Goal: Task Accomplishment & Management: Use online tool/utility

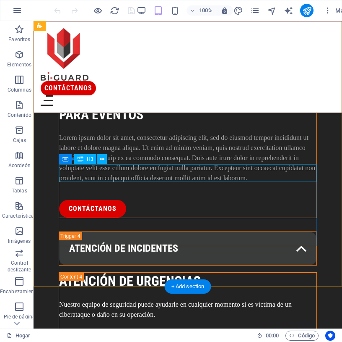
scroll to position [828, 0]
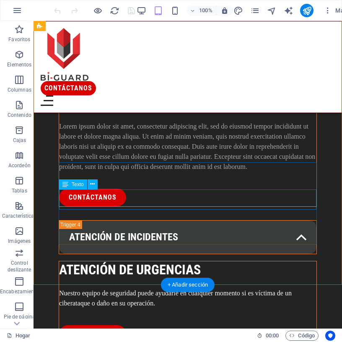
click at [224, 288] on div "Nuestro equipo de seguridad puede ayudarle en cualquier momento si es víctima d…" at bounding box center [188, 298] width 258 height 20
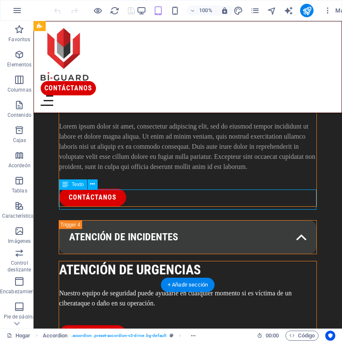
click at [224, 288] on div "Nuestro equipo de seguridad puede ayudarle en cualquier momento si es víctima d…" at bounding box center [188, 298] width 258 height 20
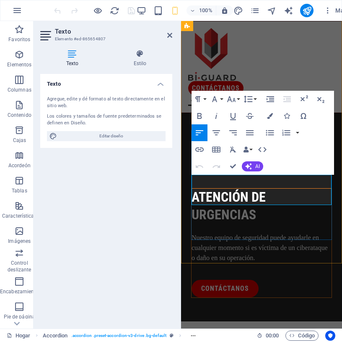
click at [285, 233] on p "Nuestro equipo de seguridad puede ayudarle en cualquier momento si es víctima d…" at bounding box center [262, 248] width 140 height 30
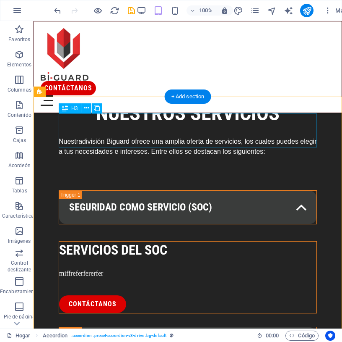
scroll to position [384, 0]
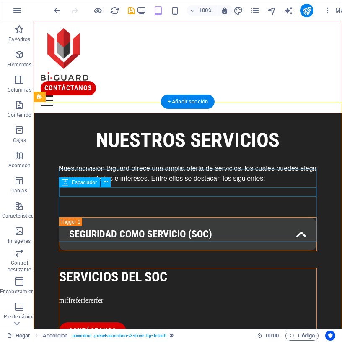
click at [222, 286] on div at bounding box center [188, 290] width 258 height 9
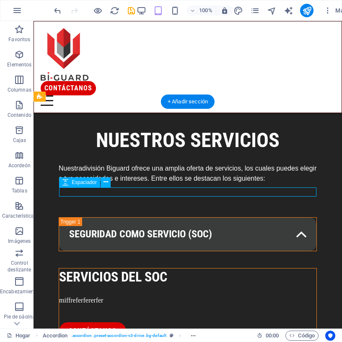
click at [222, 286] on div at bounding box center [188, 290] width 258 height 9
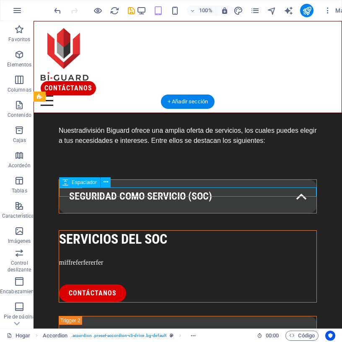
select select "px"
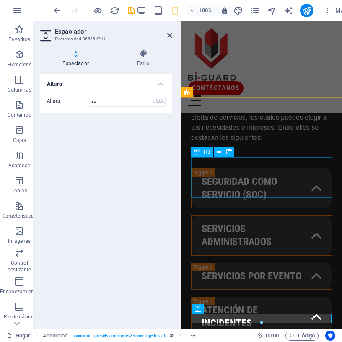
click at [272, 215] on div "servicios administrados" at bounding box center [261, 235] width 141 height 40
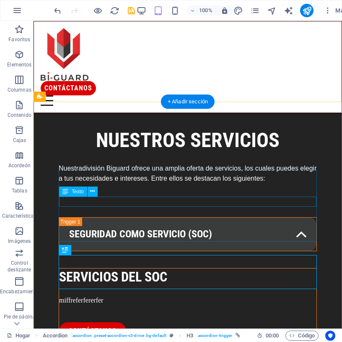
click at [138, 295] on div "miffreferfererfer" at bounding box center [188, 300] width 258 height 10
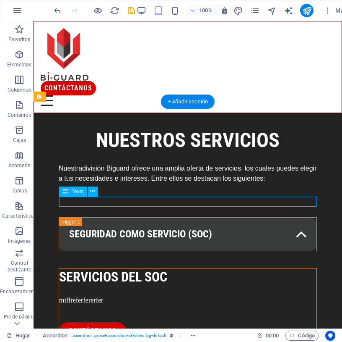
click at [138, 295] on div "miffreferfererfer" at bounding box center [188, 300] width 258 height 10
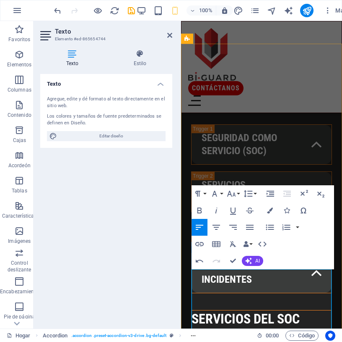
scroll to position [438, 0]
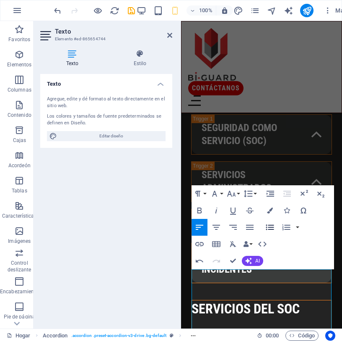
click at [269, 228] on icon "button" at bounding box center [270, 227] width 10 height 10
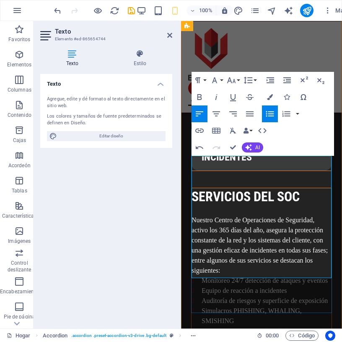
scroll to position [551, 0]
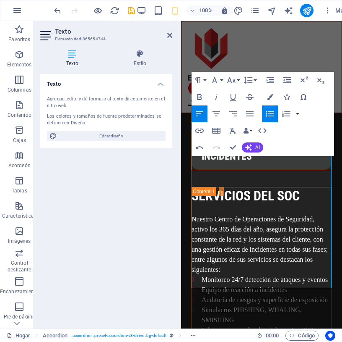
click at [271, 115] on icon "button" at bounding box center [271, 113] width 8 height 5
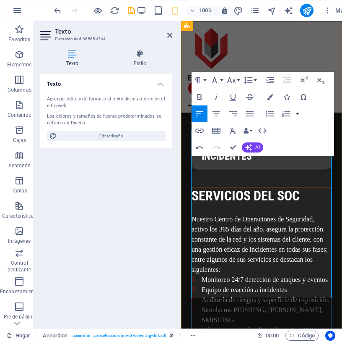
click at [283, 306] on font "Simulacros PHISHING, [PERSON_NAME], SMISHING" at bounding box center [263, 314] width 122 height 17
drag, startPoint x: 303, startPoint y: 251, endPoint x: 268, endPoint y: 251, distance: 35.3
click at [268, 306] on font "Simulacros PHISHING, [PERSON_NAME], SMISHING" at bounding box center [263, 314] width 122 height 17
click at [288, 306] on font "Simulacros PHISHING, WHALING, SMISHING" at bounding box center [252, 314] width 100 height 17
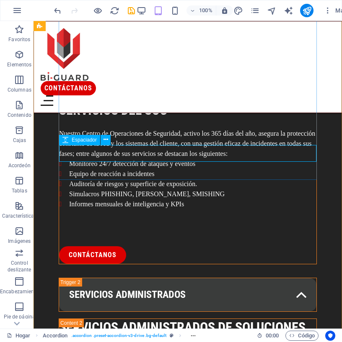
scroll to position [536, 0]
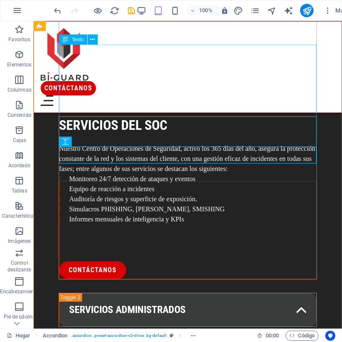
click at [201, 144] on div "Nuestro Centro de Operaciones de Seguridad, activo los 365 días del año, asegur…" at bounding box center [188, 194] width 258 height 101
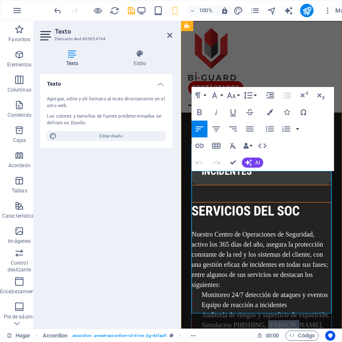
drag, startPoint x: 304, startPoint y: 268, endPoint x: 269, endPoint y: 268, distance: 35.7
click at [269, 321] on font "Simulacros PHISHING, [PERSON_NAME], SMISHING" at bounding box center [263, 329] width 122 height 17
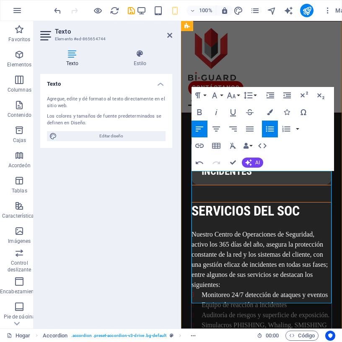
click at [263, 331] on font "Informes mensuales de inteligencia y KPIs" at bounding box center [259, 334] width 115 height 7
drag, startPoint x: 265, startPoint y: 266, endPoint x: 239, endPoint y: 266, distance: 26.0
click at [239, 321] on font "Simulacros PHISHING, Whaling, SMISHING" at bounding box center [264, 324] width 125 height 7
drag, startPoint x: 321, startPoint y: 269, endPoint x: 294, endPoint y: 268, distance: 26.9
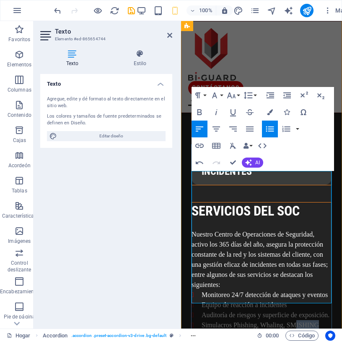
click at [294, 320] on li "Simulacros Phishing, Whaling, SMISHING" at bounding box center [267, 325] width 130 height 10
click at [296, 340] on p at bounding box center [262, 345] width 140 height 10
click at [322, 330] on li "Informes mensuales de inteligencia y KPIs" at bounding box center [267, 335] width 130 height 10
click at [243, 340] on p at bounding box center [262, 345] width 140 height 10
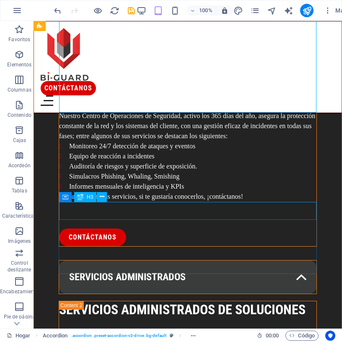
scroll to position [572, 0]
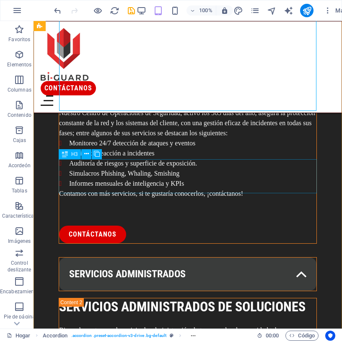
click at [245, 257] on div "servicios administrados" at bounding box center [188, 274] width 259 height 34
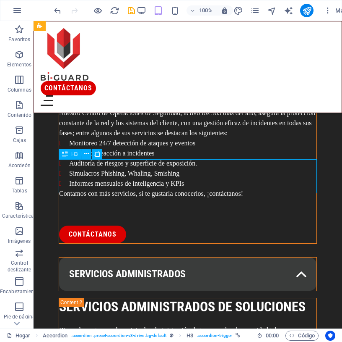
click at [245, 257] on div "servicios administrados" at bounding box center [188, 274] width 259 height 34
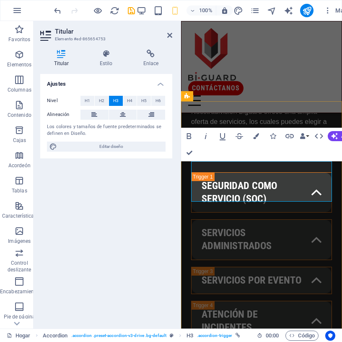
click at [282, 219] on link "servicios administrados" at bounding box center [262, 238] width 140 height 39
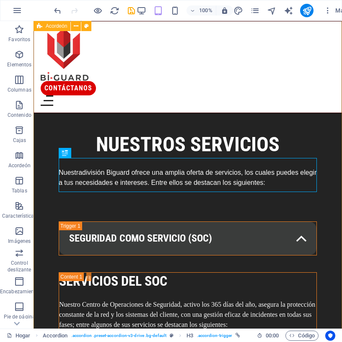
scroll to position [573, 0]
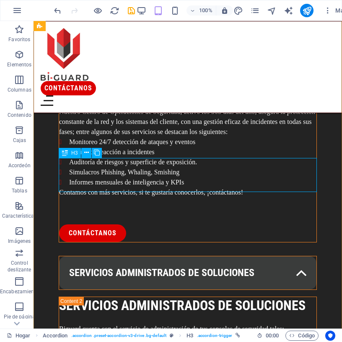
click at [259, 256] on div "servicios administrados de soluciones" at bounding box center [188, 273] width 259 height 34
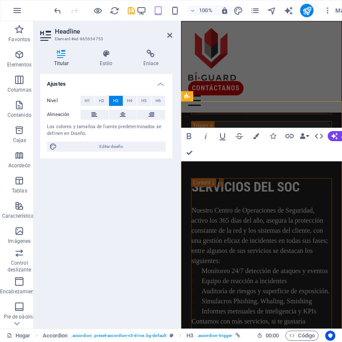
scroll to position [380, 0]
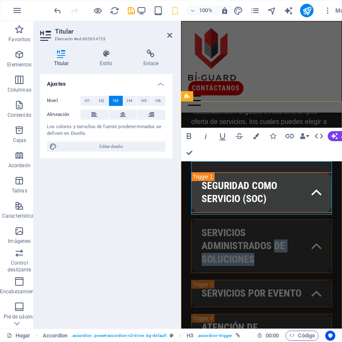
drag, startPoint x: 277, startPoint y: 201, endPoint x: 275, endPoint y: 188, distance: 13.3
click at [275, 219] on link "servicios administrados de soluciones" at bounding box center [262, 245] width 140 height 53
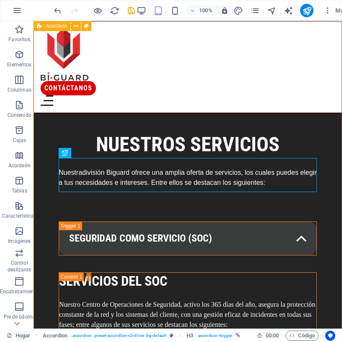
scroll to position [573, 0]
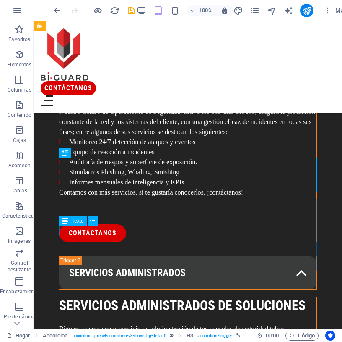
click at [216, 324] on div "Biguard cuenta con el servicio de administración de tus consolas de seguridad t…" at bounding box center [188, 329] width 258 height 10
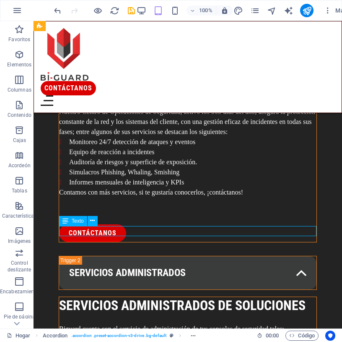
click at [221, 324] on div "Biguard cuenta con el servicio de administración de tus consolas de seguridad t…" at bounding box center [188, 329] width 258 height 10
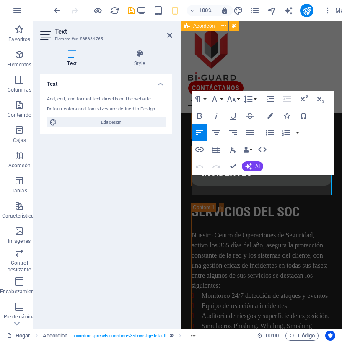
scroll to position [785, 0]
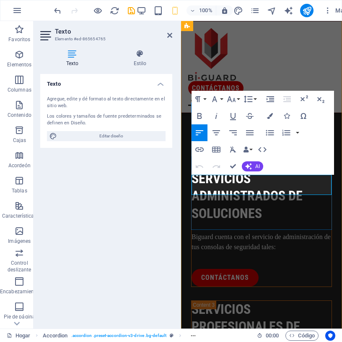
click at [287, 232] on p "Biguard cuenta con el servicio de administración de tus consolas de seguridad t…" at bounding box center [262, 242] width 140 height 20
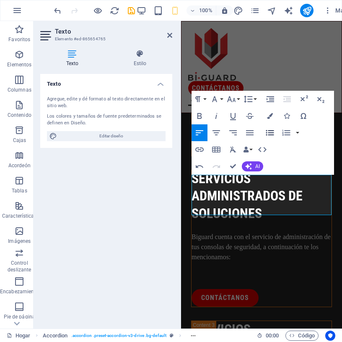
click at [269, 134] on icon "button" at bounding box center [270, 133] width 10 height 10
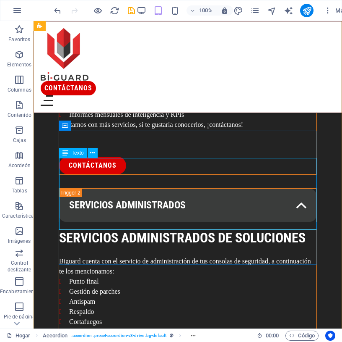
scroll to position [656, 0]
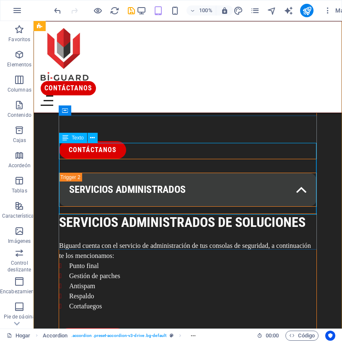
click at [203, 240] on div "Biguard cuenta con el servicio de administración de tus consolas de seguridad, …" at bounding box center [188, 275] width 258 height 71
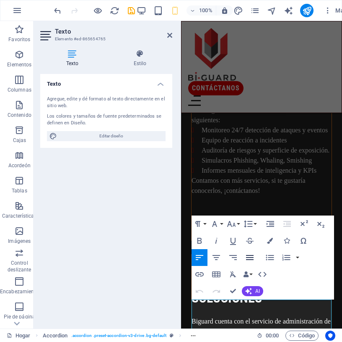
scroll to position [702, 0]
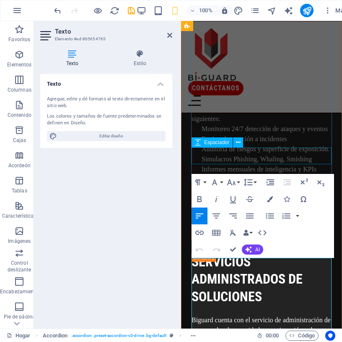
click at [267, 204] on div at bounding box center [262, 212] width 140 height 17
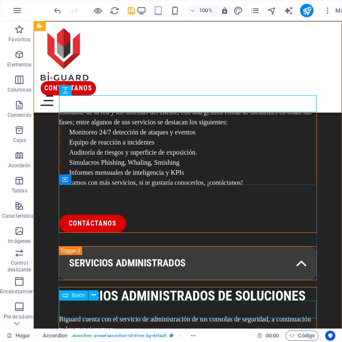
scroll to position [588, 0]
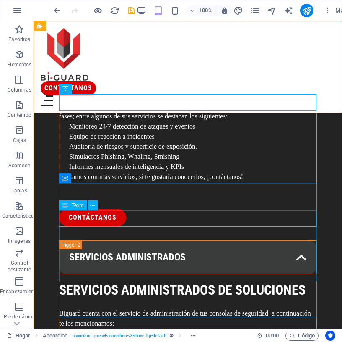
click at [203, 308] on div "Biguard cuenta con el servicio de administración de tus consolas de seguridad, …" at bounding box center [188, 343] width 258 height 71
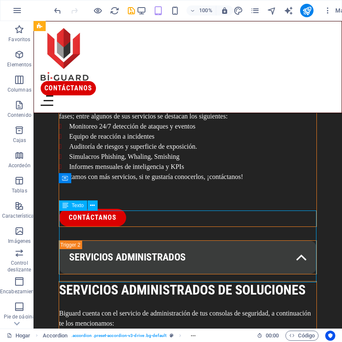
click at [203, 308] on div "Biguard cuenta con el servicio de administración de tus consolas de seguridad, …" at bounding box center [188, 343] width 258 height 71
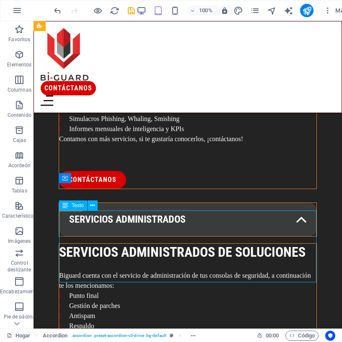
scroll to position [785, 0]
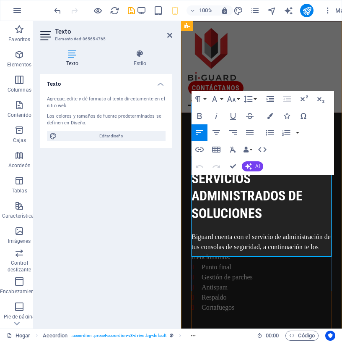
click at [236, 292] on li "Respaldo" at bounding box center [267, 297] width 130 height 10
click at [238, 302] on li "Cortafuegos" at bounding box center [267, 307] width 130 height 10
drag, startPoint x: 238, startPoint y: 253, endPoint x: 201, endPoint y: 254, distance: 36.5
click at [202, 302] on li "Cortafuegos" at bounding box center [267, 307] width 130 height 10
click at [232, 262] on li "Punto final" at bounding box center [267, 267] width 130 height 10
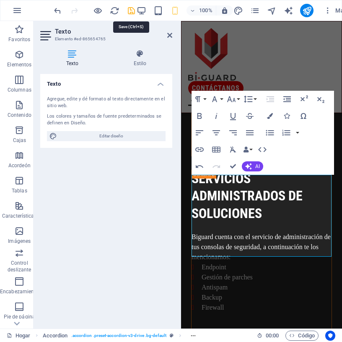
click at [131, 13] on icon "ahorrar" at bounding box center [132, 11] width 10 height 10
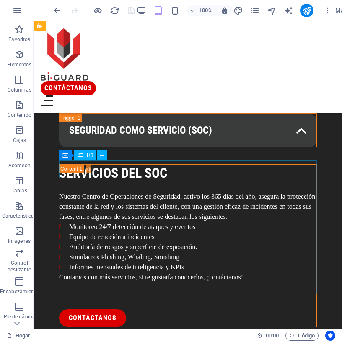
scroll to position [615, 0]
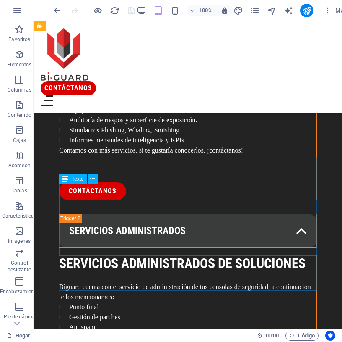
click at [128, 282] on div "Biguard cuenta con el servicio de administración de tus consolas de seguridad, …" at bounding box center [188, 317] width 258 height 71
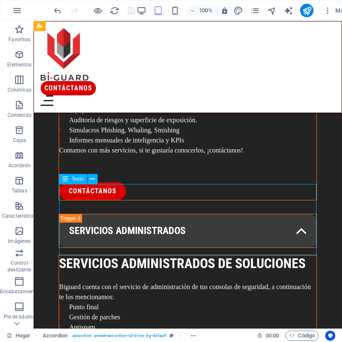
click at [128, 282] on div "Biguard cuenta con el servicio de administración de tus consolas de seguridad, …" at bounding box center [188, 317] width 258 height 71
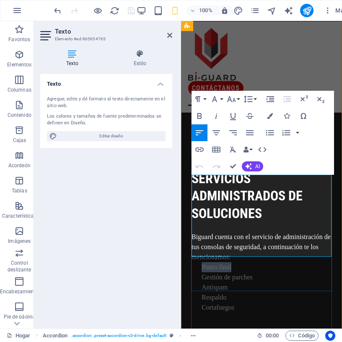
drag, startPoint x: 252, startPoint y: 211, endPoint x: 201, endPoint y: 211, distance: 51.2
click at [202, 262] on li "Punto final" at bounding box center [267, 267] width 130 height 10
click at [252, 273] on font "Gestión de parches" at bounding box center [227, 276] width 51 height 7
click at [238, 282] on li "Antispam" at bounding box center [267, 287] width 130 height 10
drag, startPoint x: 231, startPoint y: 242, endPoint x: 203, endPoint y: 240, distance: 28.1
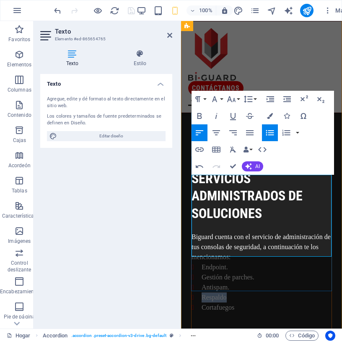
click at [203, 292] on li "Respaldo" at bounding box center [267, 297] width 130 height 10
click at [252, 302] on li "Cortafuegos" at bounding box center [267, 307] width 130 height 10
drag, startPoint x: 251, startPoint y: 251, endPoint x: 202, endPoint y: 250, distance: 49.1
click at [202, 302] on li "Cortafuegos" at bounding box center [267, 307] width 130 height 10
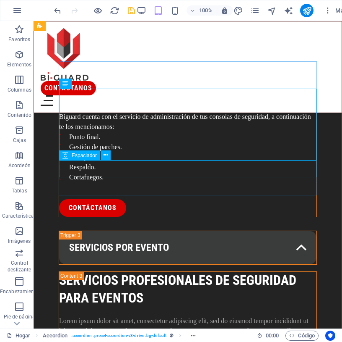
scroll to position [710, 0]
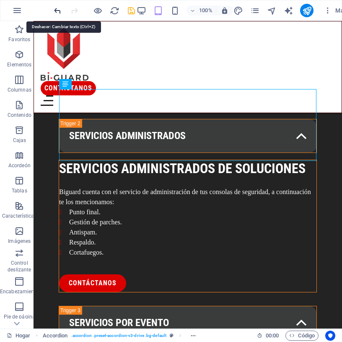
click at [58, 13] on icon "deshacer" at bounding box center [58, 11] width 10 height 10
click at [74, 11] on icon "rehacer" at bounding box center [75, 11] width 10 height 10
click at [58, 10] on icon "deshacer" at bounding box center [58, 11] width 10 height 10
click at [70, 10] on icon "rehacer" at bounding box center [75, 11] width 10 height 10
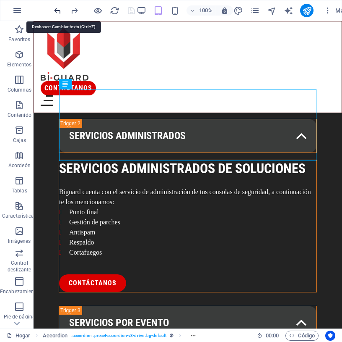
click at [57, 10] on icon "deshacer" at bounding box center [58, 11] width 10 height 10
click at [72, 10] on icon "rehacer" at bounding box center [75, 11] width 10 height 10
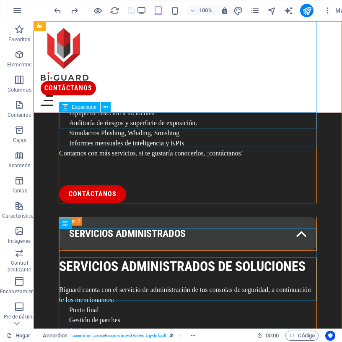
scroll to position [627, 0]
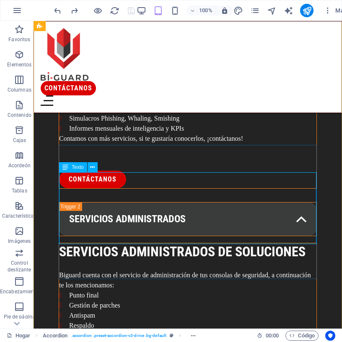
click at [130, 270] on div "Biguard cuenta con el servicio de administración de tus consolas de seguridad, …" at bounding box center [188, 305] width 258 height 71
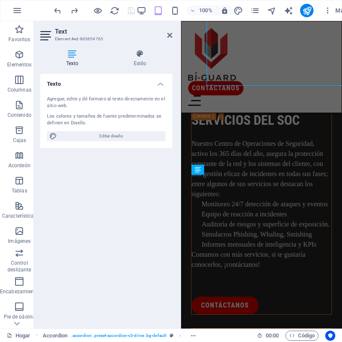
scroll to position [785, 0]
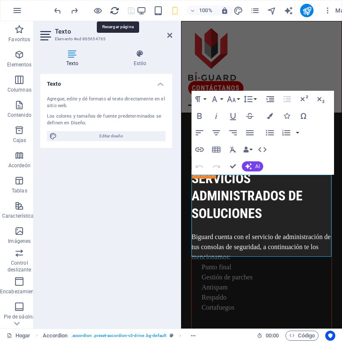
click at [115, 10] on icon "recargar" at bounding box center [115, 11] width 10 height 10
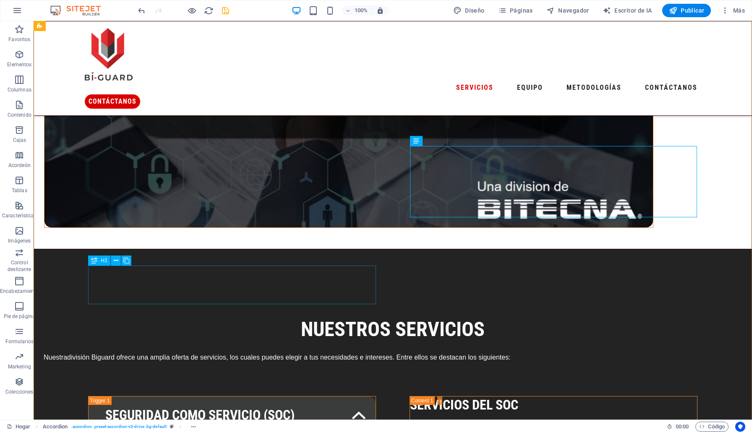
scroll to position [512, 0]
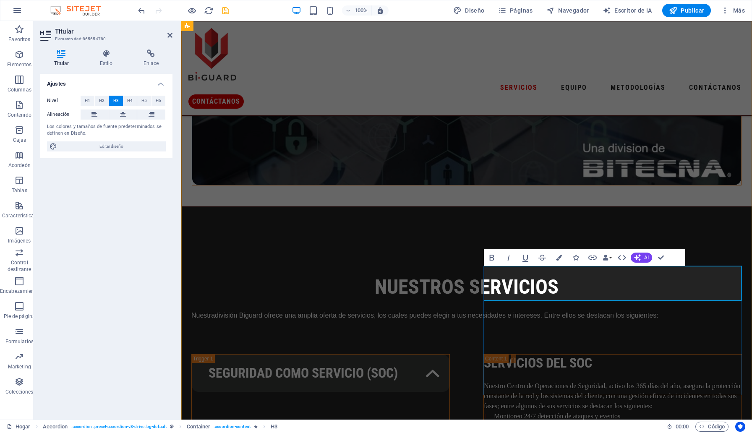
drag, startPoint x: 514, startPoint y: 290, endPoint x: 491, endPoint y: 290, distance: 23.1
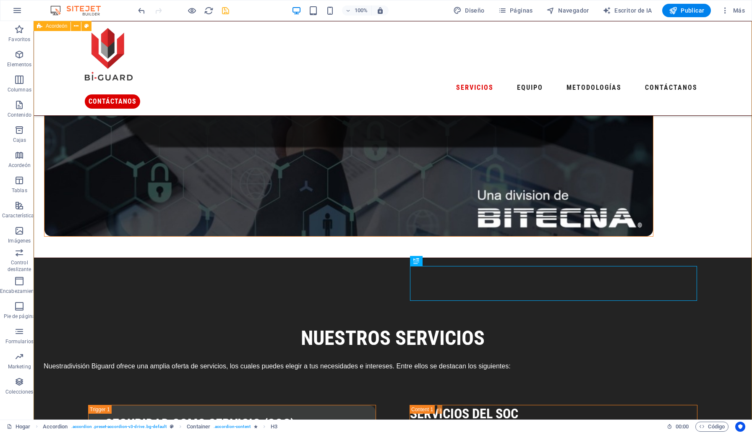
scroll to position [512, 0]
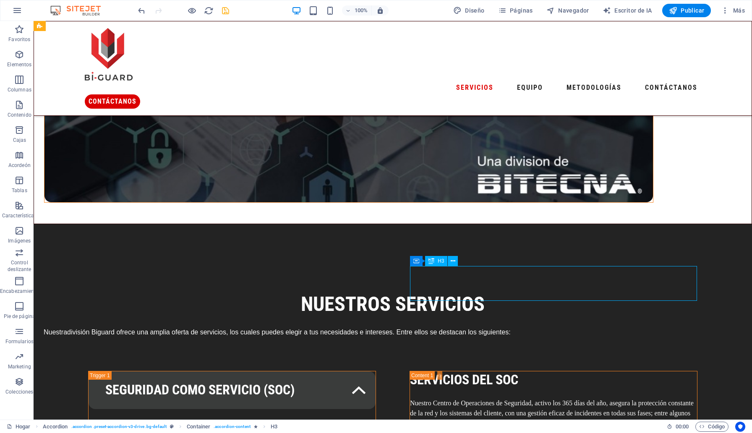
scroll to position [495, 0]
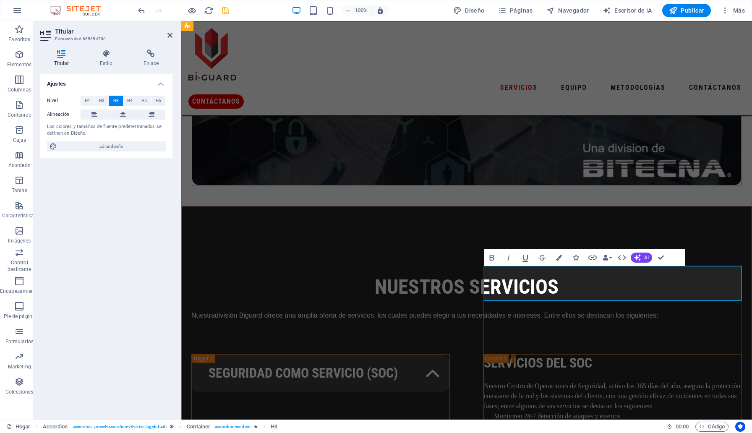
drag, startPoint x: 630, startPoint y: 295, endPoint x: 474, endPoint y: 273, distance: 157.6
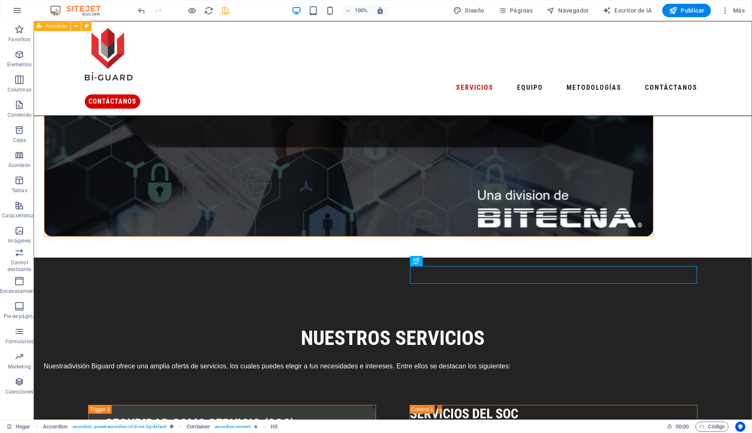
scroll to position [512, 0]
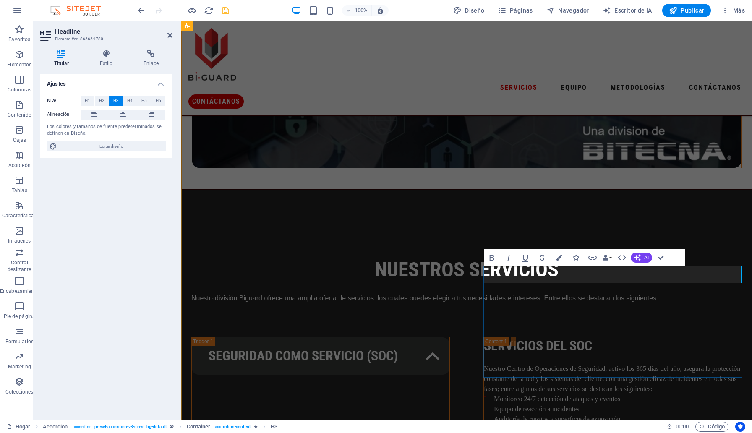
scroll to position [495, 0]
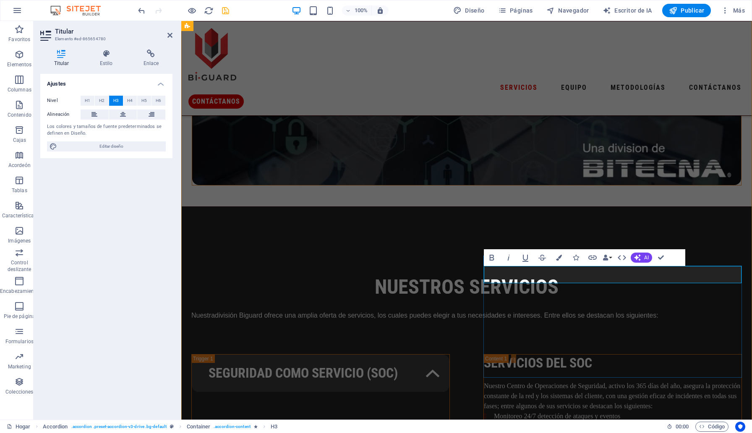
drag, startPoint x: 730, startPoint y: 274, endPoint x: 476, endPoint y: 270, distance: 253.9
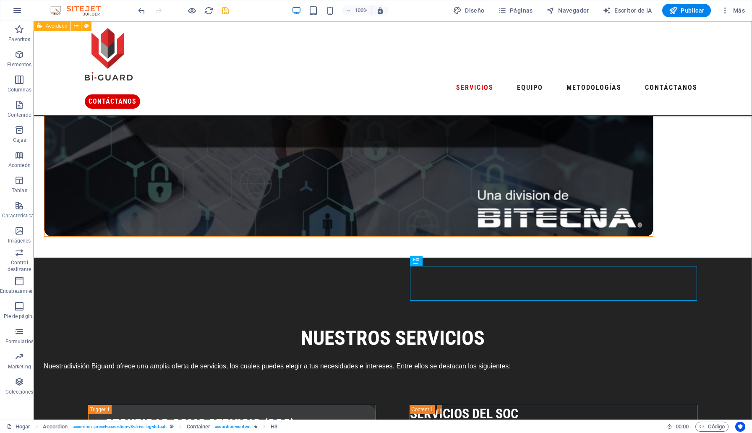
scroll to position [512, 0]
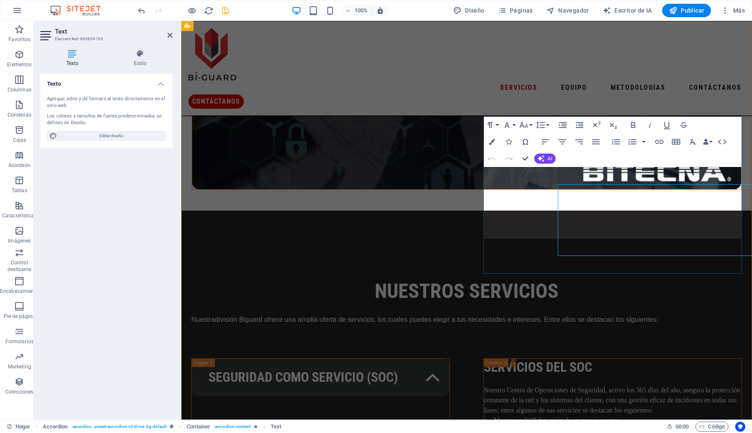
scroll to position [474, 0]
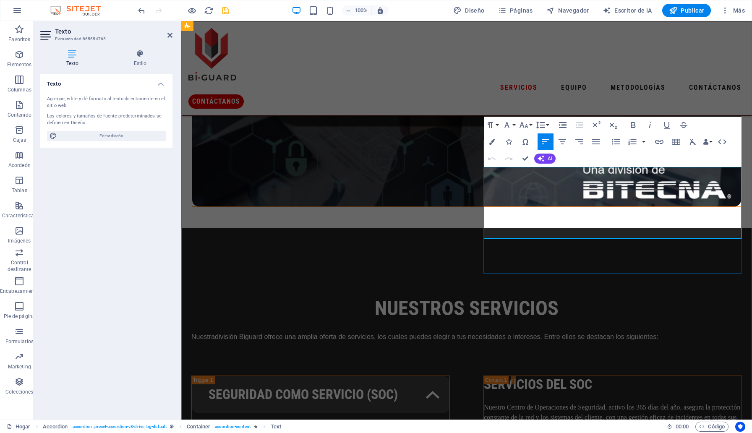
drag, startPoint x: 551, startPoint y: 231, endPoint x: 486, endPoint y: 230, distance: 65.1
drag, startPoint x: 530, startPoint y: 218, endPoint x: 512, endPoint y: 219, distance: 18.1
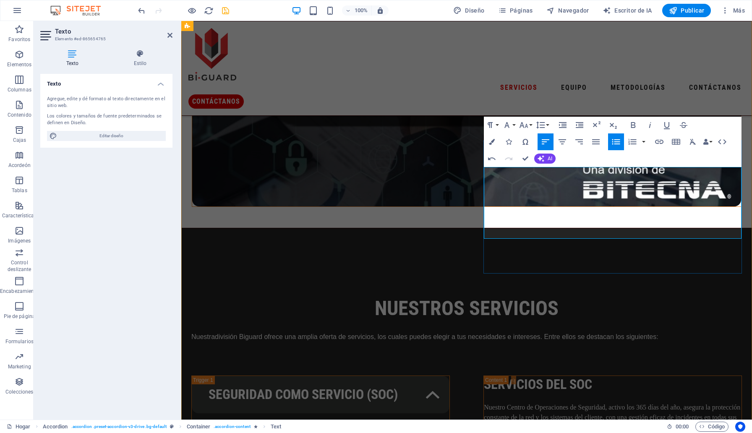
drag, startPoint x: 532, startPoint y: 232, endPoint x: 492, endPoint y: 232, distance: 40.3
drag, startPoint x: 554, startPoint y: 202, endPoint x: 491, endPoint y: 201, distance: 62.1
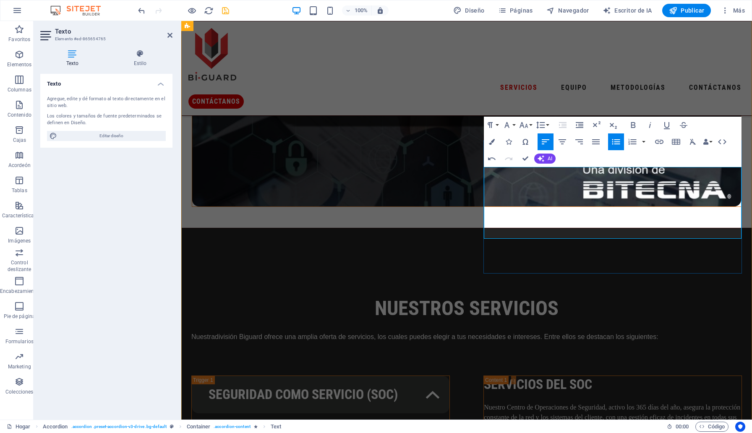
drag, startPoint x: 522, startPoint y: 215, endPoint x: 497, endPoint y: 214, distance: 25.2
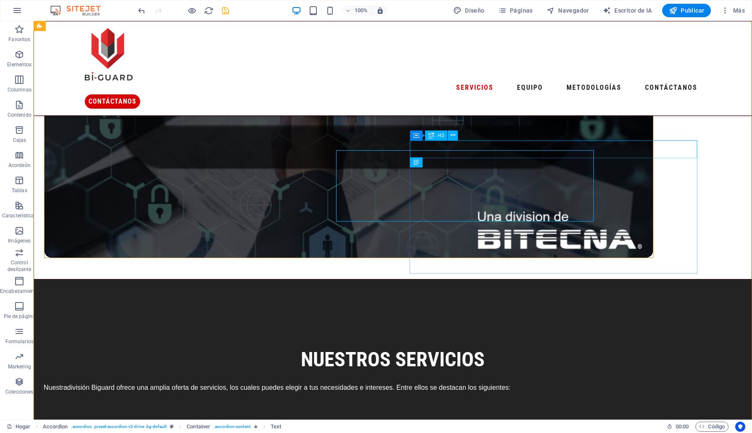
scroll to position [491, 0]
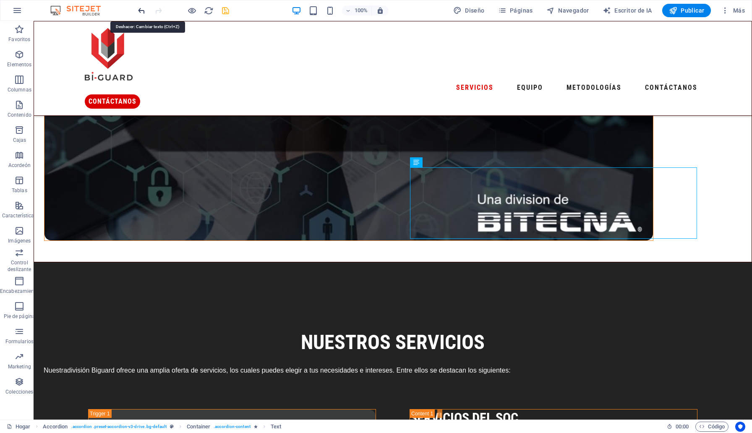
click at [138, 13] on icon "deshacer" at bounding box center [142, 11] width 10 height 10
click at [227, 11] on icon "ahorrar" at bounding box center [226, 11] width 10 height 10
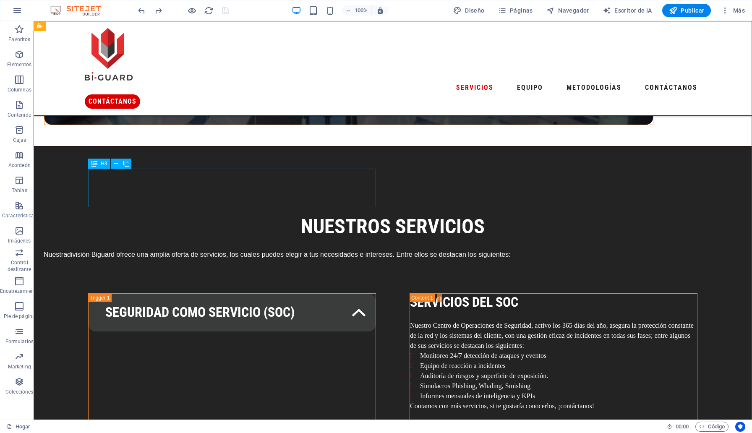
scroll to position [622, 0]
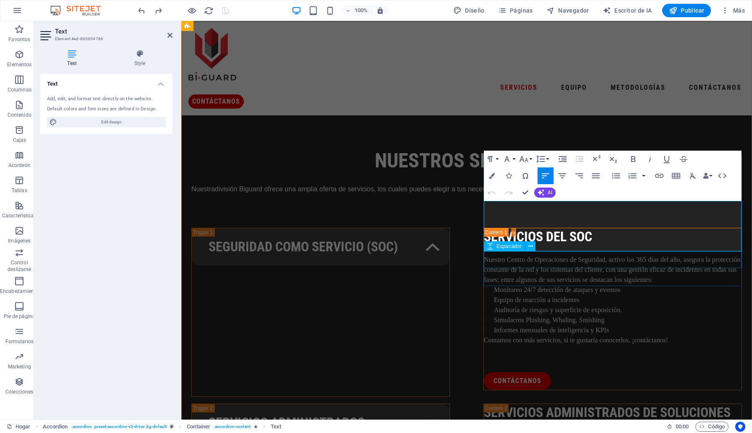
scroll to position [604, 0]
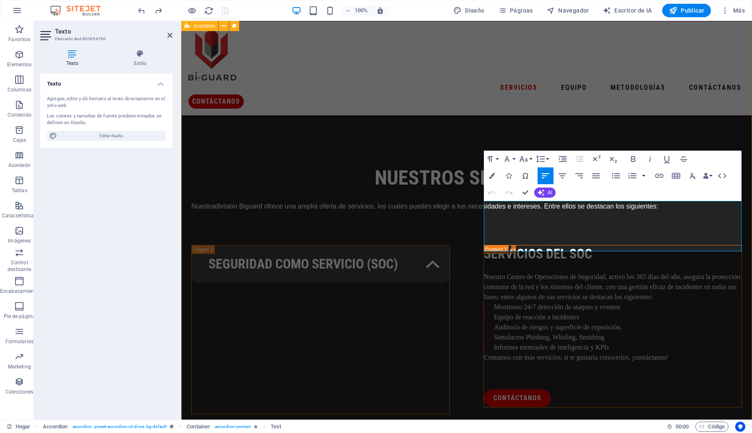
drag, startPoint x: 680, startPoint y: 245, endPoint x: 479, endPoint y: 205, distance: 205.3
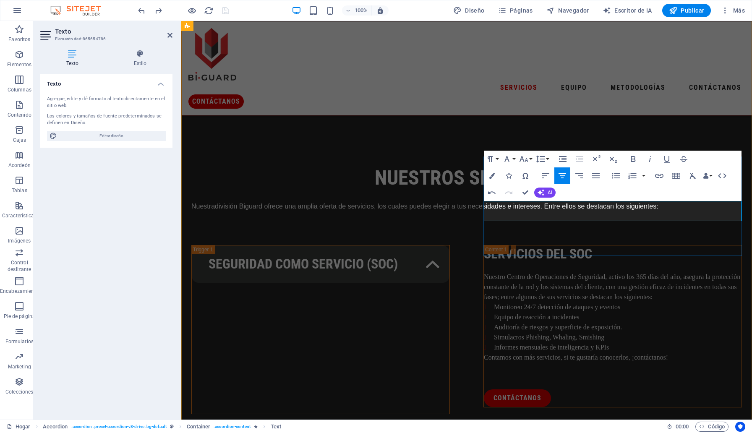
drag, startPoint x: 518, startPoint y: 205, endPoint x: 493, endPoint y: 204, distance: 24.8
click at [544, 173] on icon "button" at bounding box center [546, 176] width 10 height 10
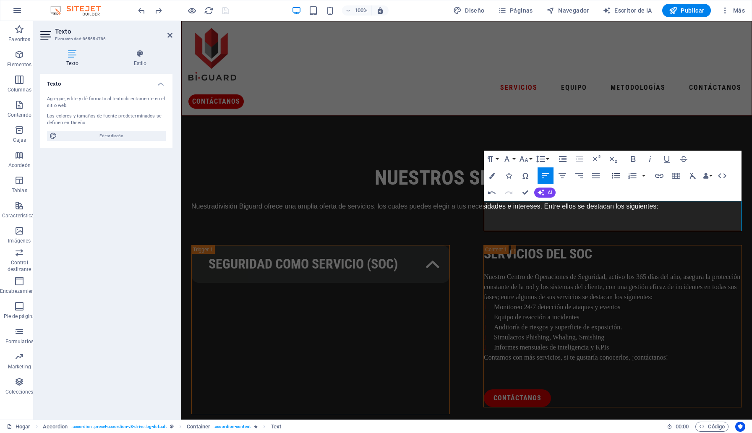
click at [615, 176] on icon "button" at bounding box center [616, 176] width 10 height 10
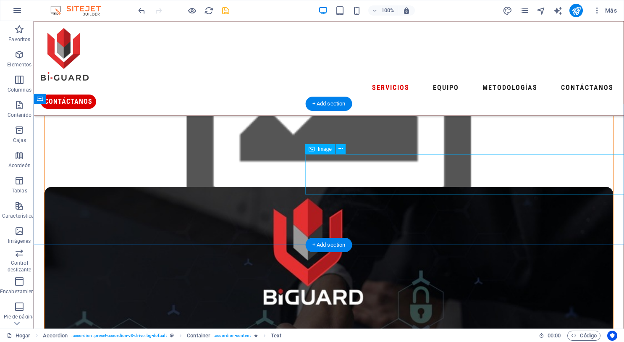
scroll to position [178, 0]
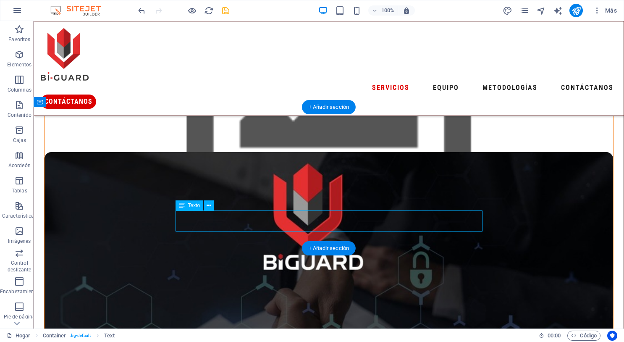
scroll to position [152, 0]
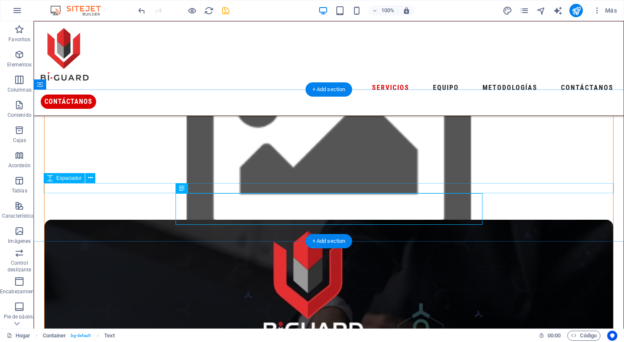
scroll to position [195, 0]
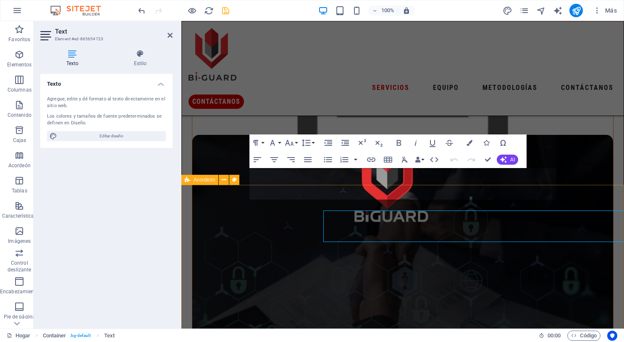
scroll to position [178, 0]
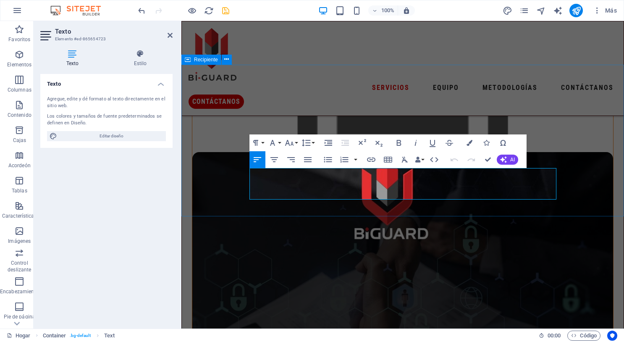
drag, startPoint x: 479, startPoint y: 191, endPoint x: 247, endPoint y: 175, distance: 232.7
click at [277, 140] on icon "button" at bounding box center [272, 143] width 10 height 10
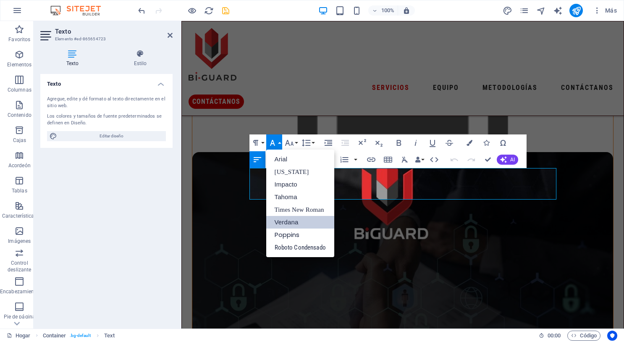
scroll to position [0, 0]
click at [285, 159] on font "Arial" at bounding box center [280, 158] width 13 height 7
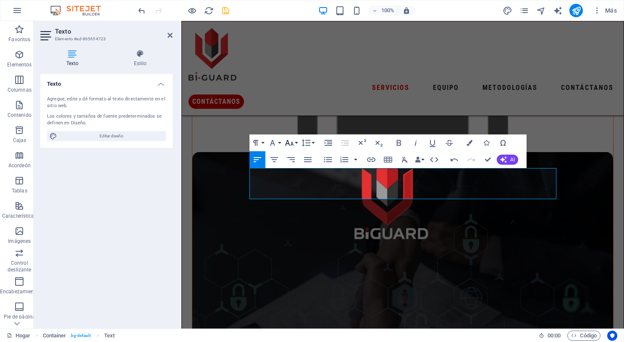
click at [297, 142] on button "Tamaño de fuente" at bounding box center [291, 142] width 16 height 17
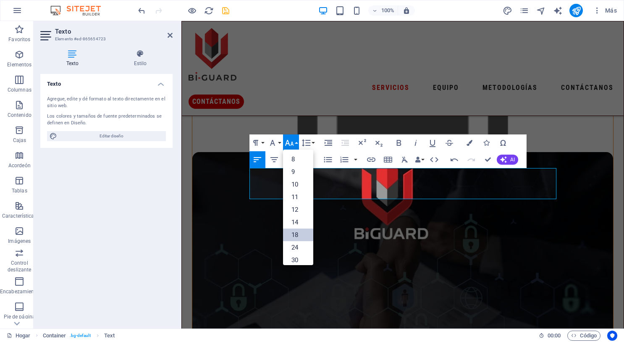
click at [298, 235] on link "18" at bounding box center [298, 234] width 30 height 13
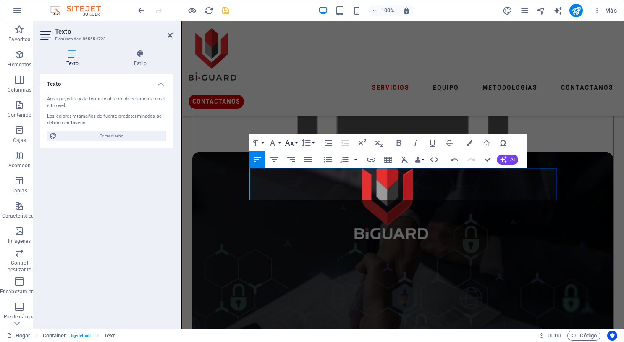
click at [298, 143] on button "Tamaño de fuente" at bounding box center [291, 142] width 16 height 17
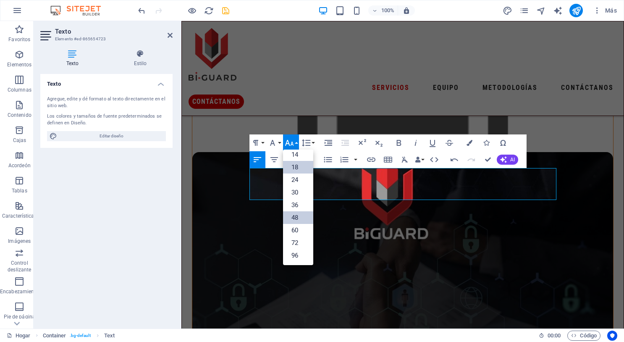
scroll to position [68, 0]
click at [298, 181] on font "24" at bounding box center [294, 180] width 7 height 8
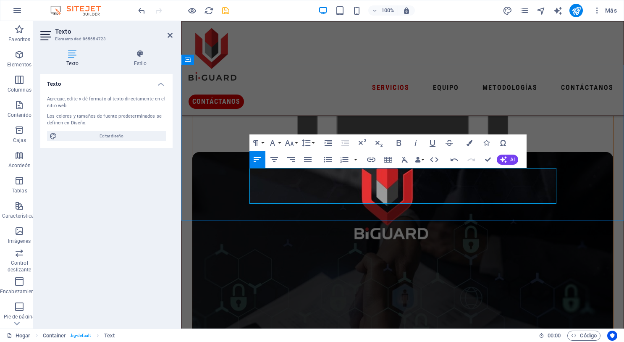
drag, startPoint x: 393, startPoint y: 196, endPoint x: 251, endPoint y: 172, distance: 143.4
drag, startPoint x: 398, startPoint y: 196, endPoint x: 276, endPoint y: 158, distance: 128.0
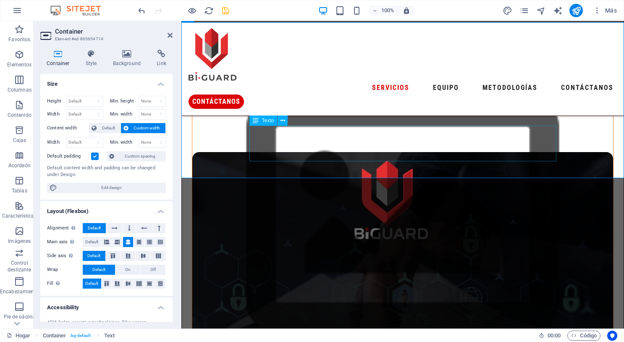
scroll to position [220, 0]
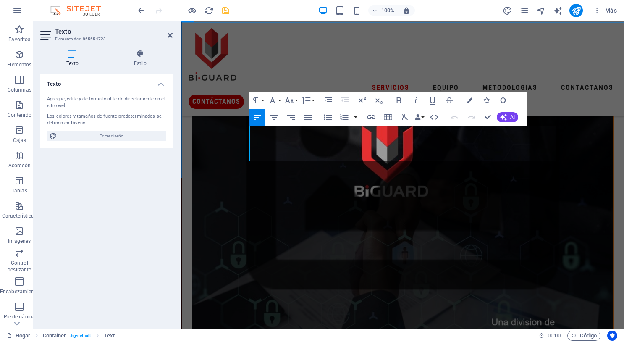
drag, startPoint x: 394, startPoint y: 156, endPoint x: 251, endPoint y: 129, distance: 146.0
click at [295, 100] on button "Tamaño de fuente" at bounding box center [291, 100] width 16 height 17
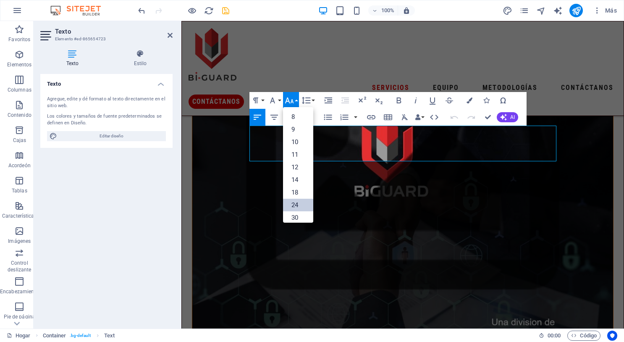
click at [296, 204] on font "24" at bounding box center [294, 205] width 7 height 8
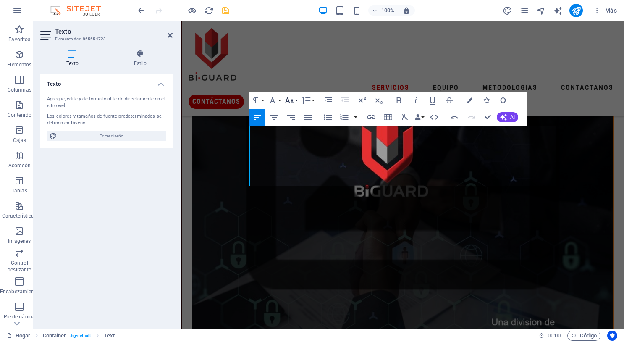
click at [294, 103] on icon "button" at bounding box center [289, 100] width 10 height 10
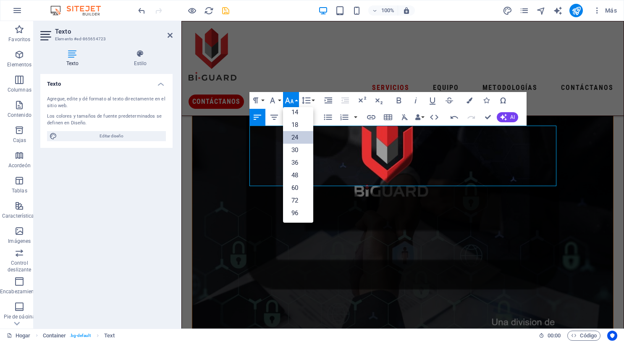
scroll to position [68, 0]
click at [297, 125] on font "18" at bounding box center [294, 125] width 7 height 8
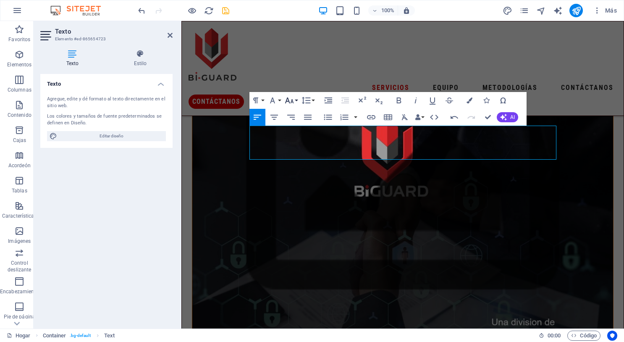
click at [296, 99] on button "Tamaño de fuente" at bounding box center [291, 100] width 16 height 17
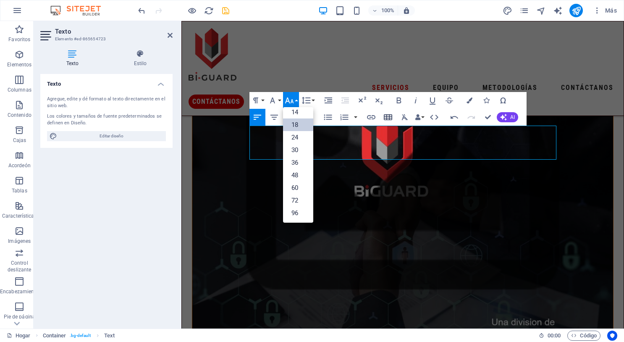
drag, startPoint x: 123, startPoint y: 132, endPoint x: 394, endPoint y: 114, distance: 271.7
click at [123, 132] on span "Editar diseño" at bounding box center [112, 136] width 104 height 10
select select "px"
select select "400"
select select "px"
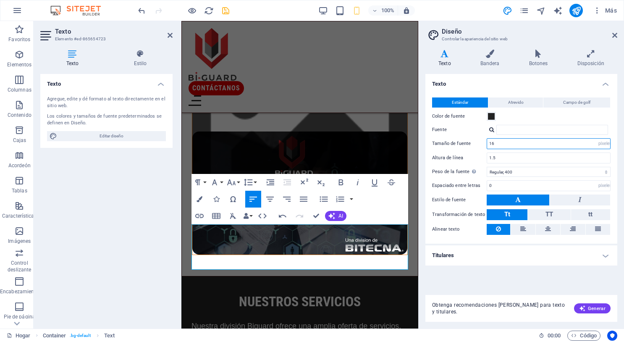
click at [521, 144] on input "16" at bounding box center [548, 143] width 123 height 10
type input "1"
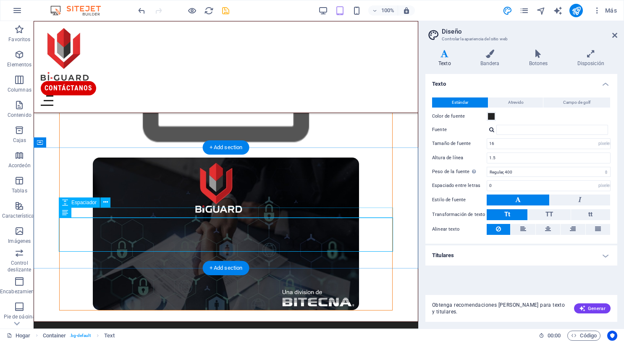
scroll to position [255, 0]
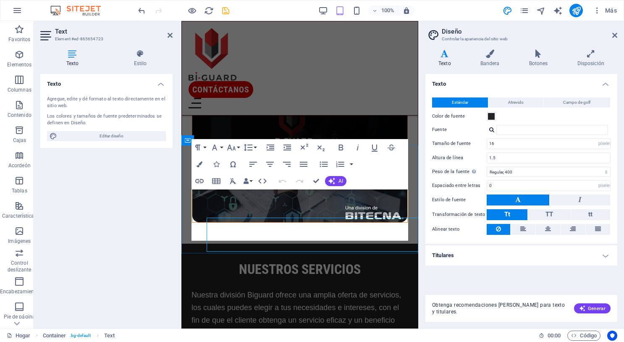
scroll to position [257, 0]
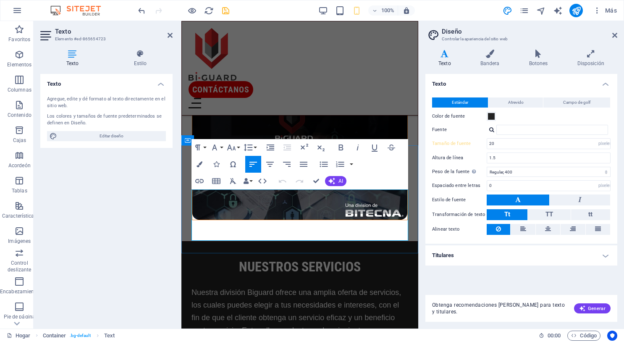
click at [393, 288] on font "Nuestra división Biguard ofrece una amplia oferta de servicios, los cuales pued…" at bounding box center [295, 311] width 209 height 46
click at [397, 251] on div "Nuestros servicios Nuestra división Biguard ofrece una amplia oferta de servici…" at bounding box center [299, 294] width 237 height 107
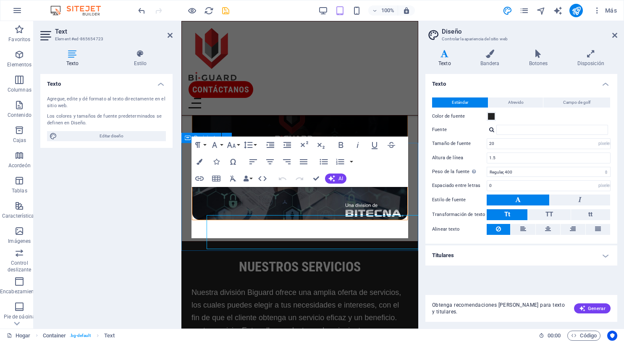
scroll to position [260, 0]
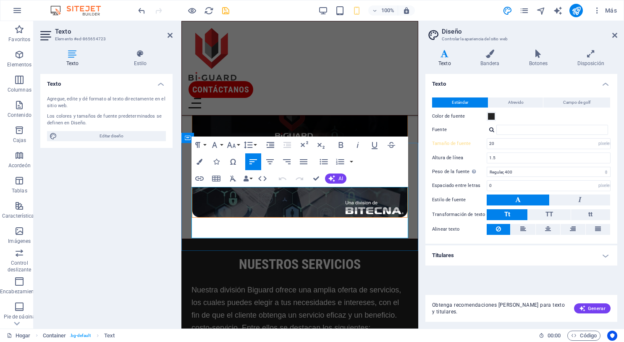
click at [401, 283] on p "Nuestra división Biguard ofrece una amplia oferta de servicios, los cuales pued…" at bounding box center [299, 302] width 217 height 38
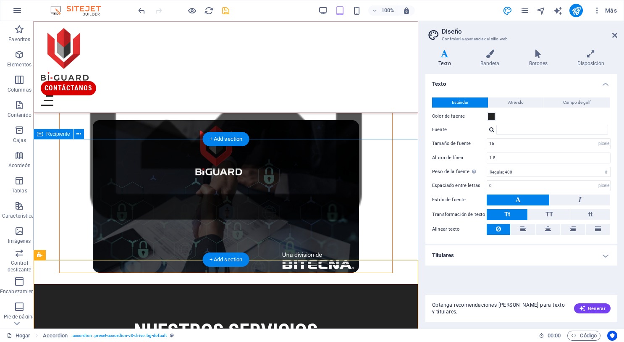
scroll to position [257, 0]
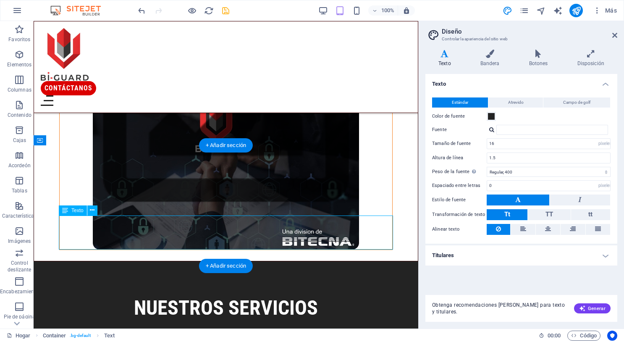
scroll to position [259, 0]
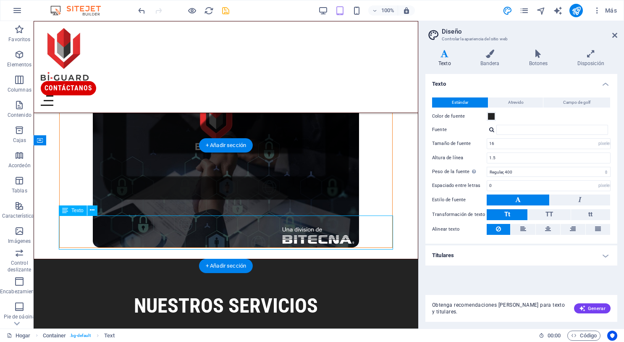
type input "20"
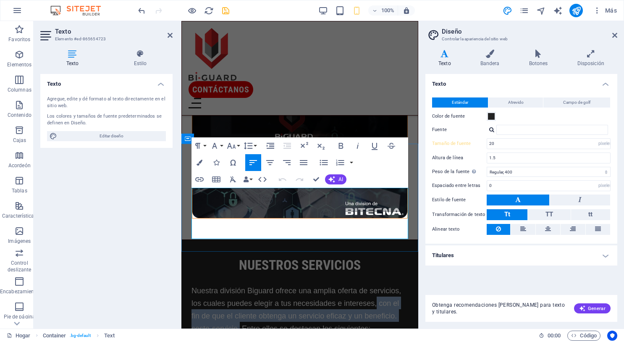
drag, startPoint x: 240, startPoint y: 233, endPoint x: 377, endPoint y: 209, distance: 139.2
click at [377, 284] on div "Nuestra división Biguard ofrece una amplia oferta de servicios, los cuales pued…" at bounding box center [299, 309] width 217 height 50
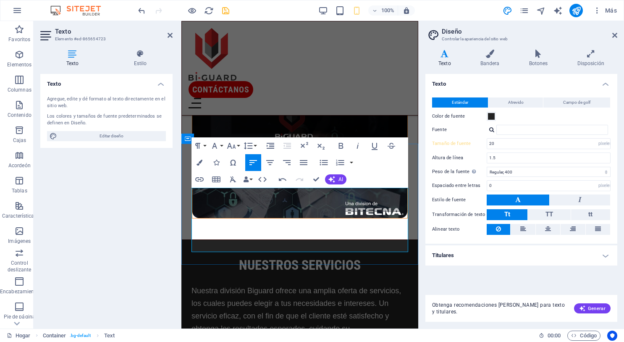
click at [291, 337] on font "Entre ellos se destacan los siguientes:" at bounding box center [306, 341] width 128 height 8
click at [277, 337] on font "Entre ellos se destacan los siguientes:" at bounding box center [306, 341] width 128 height 8
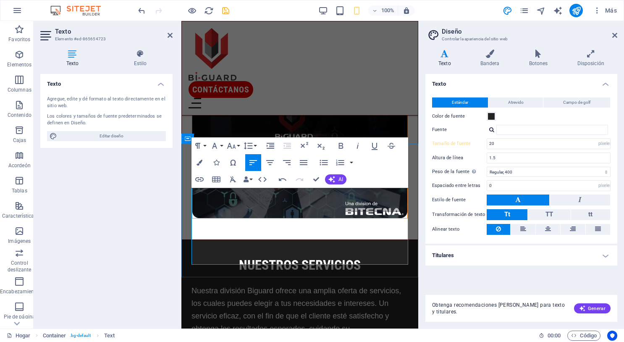
click at [320, 337] on font "Entre estos servicios s se destacan los siguientes:" at bounding box center [280, 347] width 178 height 21
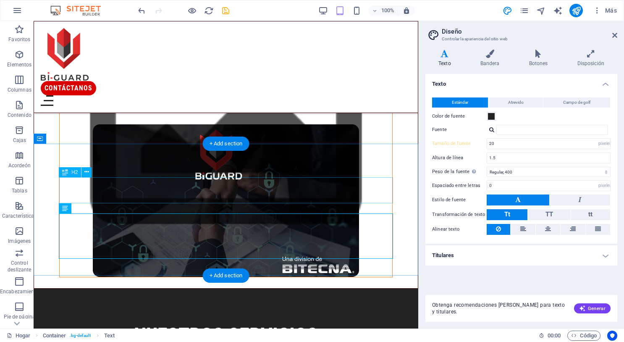
type input "16"
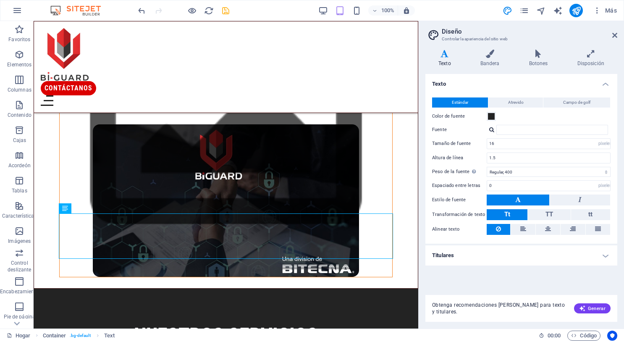
click at [610, 34] on h2 "Diseño" at bounding box center [529, 32] width 175 height 8
click at [614, 34] on icon at bounding box center [614, 35] width 5 height 7
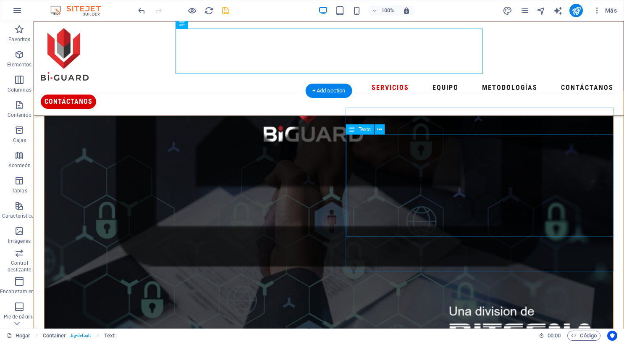
scroll to position [359, 0]
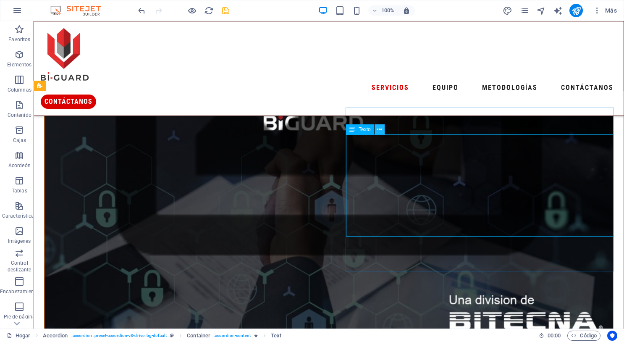
click at [379, 131] on icon at bounding box center [379, 129] width 5 height 9
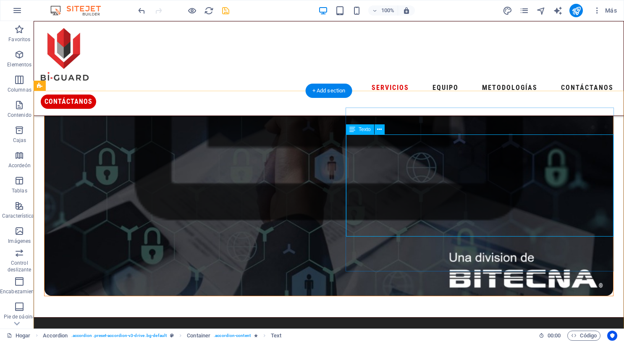
scroll to position [317, 0]
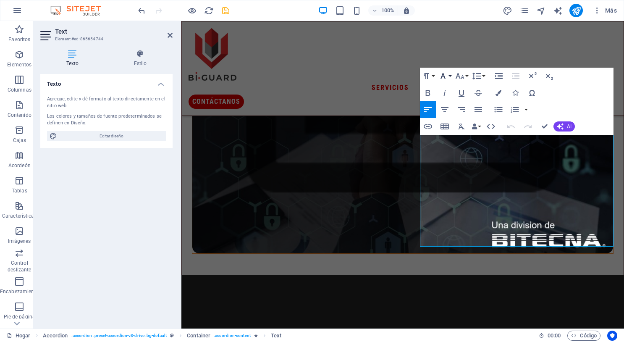
click at [450, 77] on button "Font Family" at bounding box center [444, 76] width 16 height 17
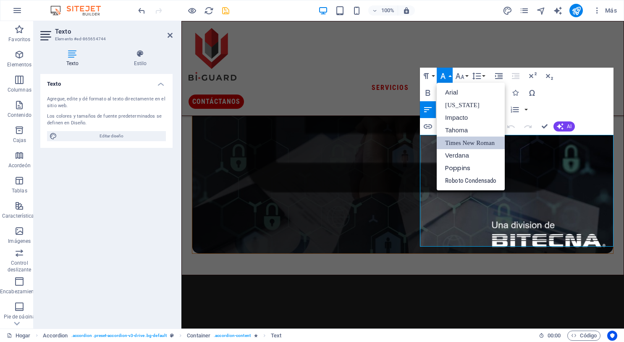
click at [454, 139] on font "Times New Roman" at bounding box center [470, 142] width 50 height 7
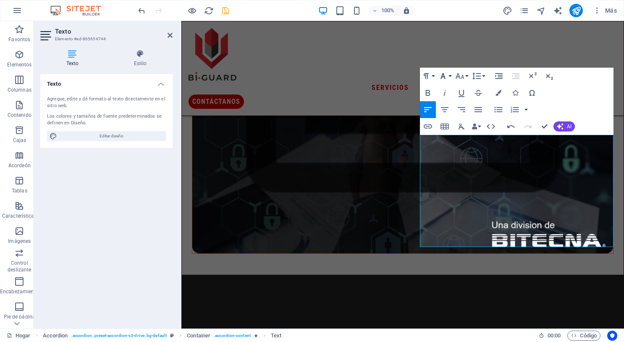
click at [449, 77] on button "Familia de fuentes" at bounding box center [444, 76] width 16 height 17
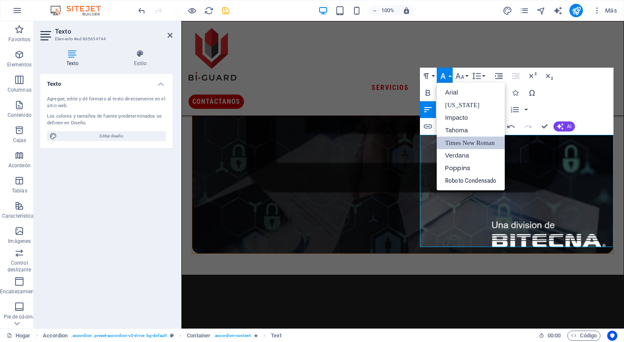
scroll to position [0, 0]
click at [453, 104] on font "[US_STATE]" at bounding box center [462, 105] width 34 height 7
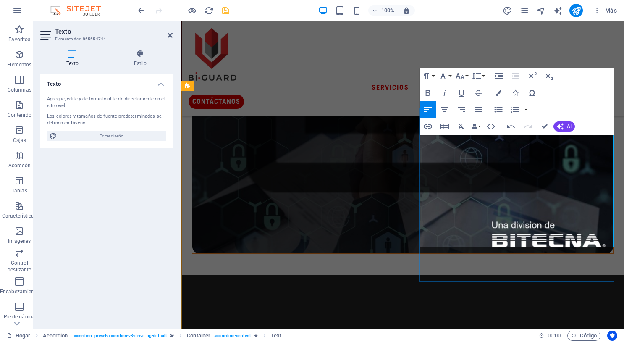
drag, startPoint x: 606, startPoint y: 231, endPoint x: 414, endPoint y: 132, distance: 215.9
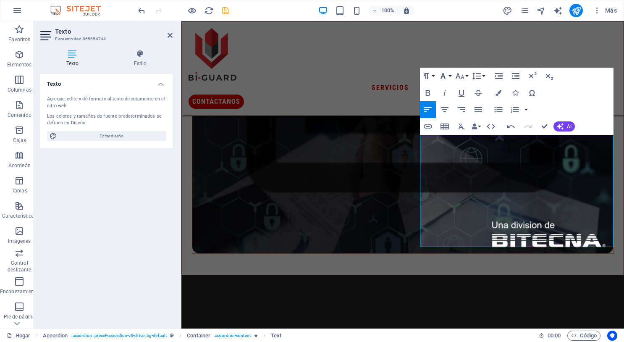
click at [448, 77] on button "Familia de fuentes" at bounding box center [444, 76] width 16 height 17
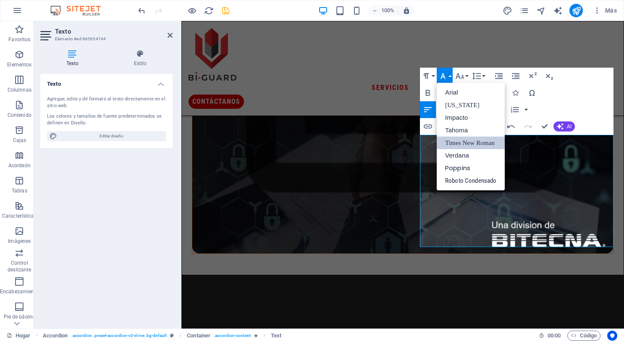
click at [450, 140] on font "Times New Roman" at bounding box center [470, 142] width 50 height 7
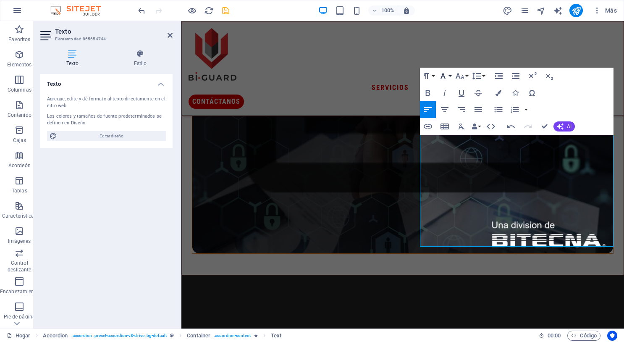
click at [447, 77] on icon "button" at bounding box center [443, 76] width 10 height 10
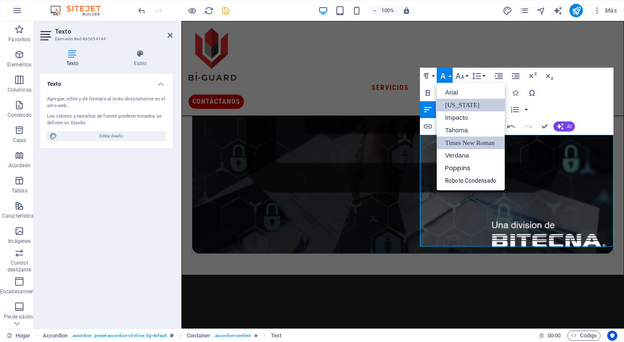
click at [453, 107] on font "[US_STATE]" at bounding box center [462, 105] width 34 height 7
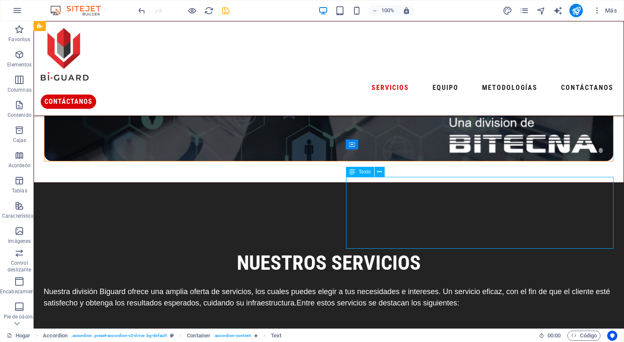
scroll to position [452, 0]
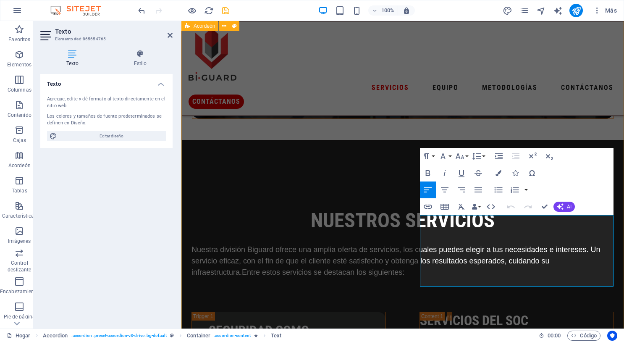
drag, startPoint x: 492, startPoint y: 283, endPoint x: 602, endPoint y: 221, distance: 125.7
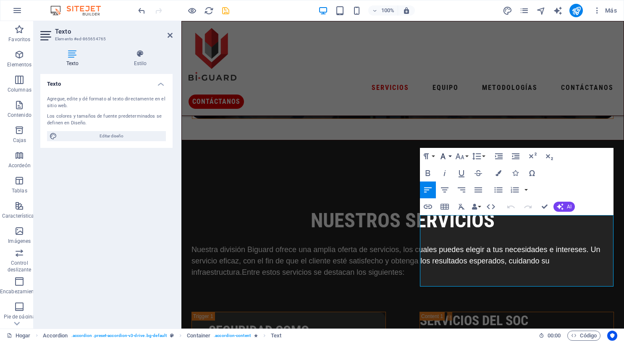
click at [450, 154] on button "Familia de fuentes" at bounding box center [444, 156] width 16 height 17
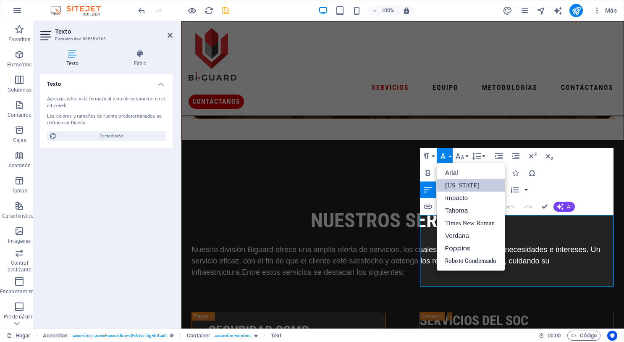
click at [448, 185] on font "[US_STATE]" at bounding box center [462, 185] width 34 height 7
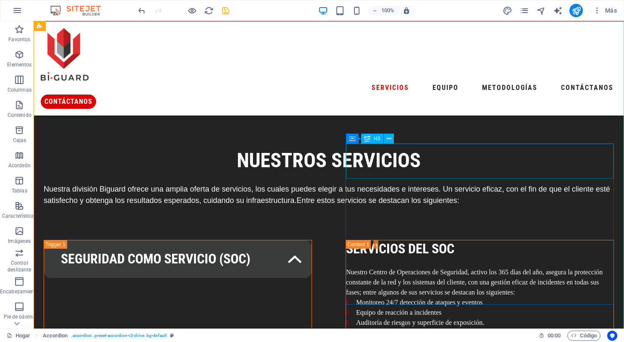
scroll to position [647, 0]
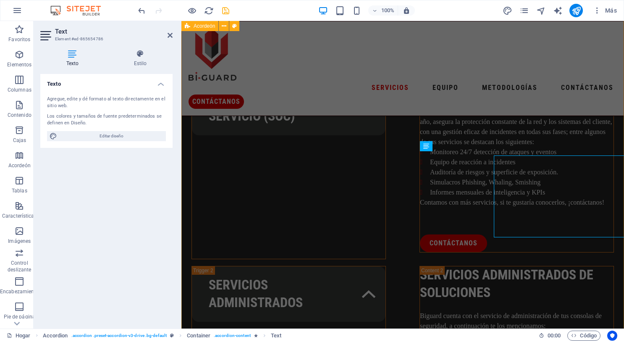
scroll to position [679, 0]
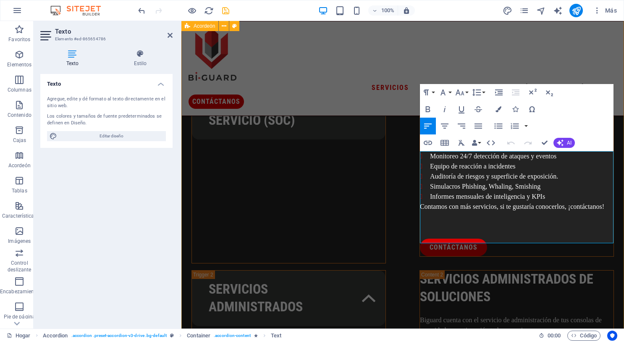
drag, startPoint x: 515, startPoint y: 237, endPoint x: 407, endPoint y: 154, distance: 136.5
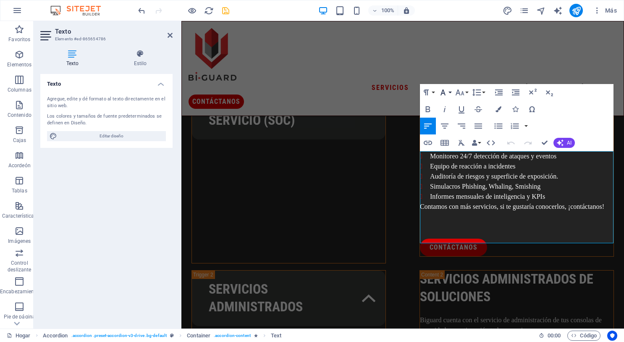
click at [448, 91] on button "Familia de fuentes" at bounding box center [444, 92] width 16 height 17
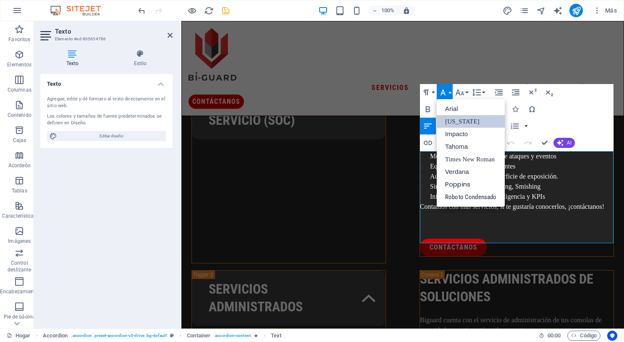
click at [448, 115] on font "[US_STATE]" at bounding box center [462, 121] width 34 height 13
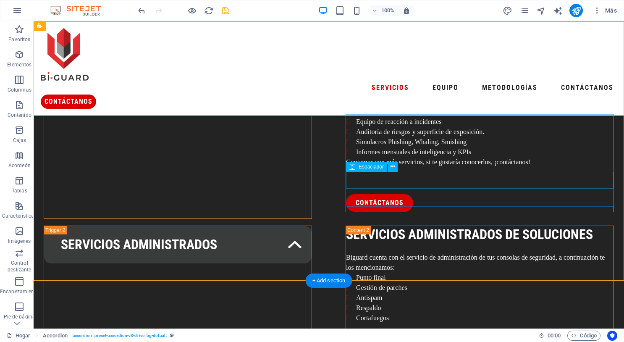
scroll to position [849, 0]
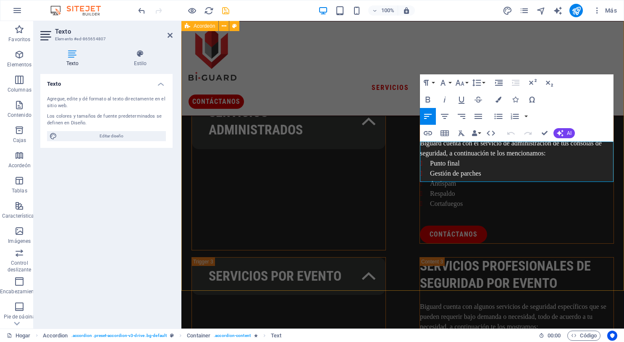
drag, startPoint x: 512, startPoint y: 177, endPoint x: 416, endPoint y: 146, distance: 101.3
click at [416, 146] on div "seguridad como servicio (soc) Servicios del soc Nuestro Centro de Operaciones d…" at bounding box center [402, 253] width 442 height 726
click at [449, 79] on button "Familia de fuentes" at bounding box center [444, 82] width 16 height 17
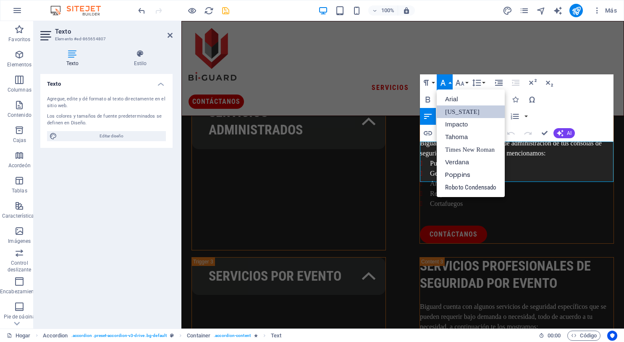
click at [452, 112] on font "[US_STATE]" at bounding box center [462, 111] width 34 height 7
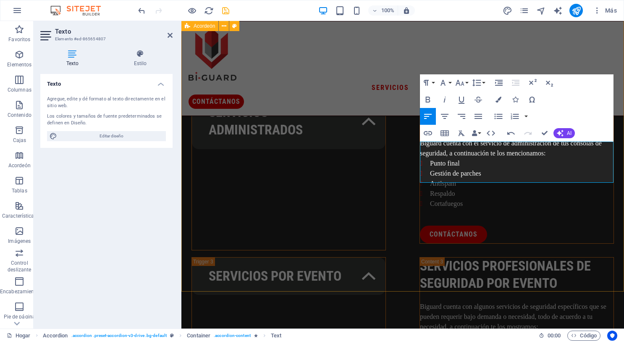
click at [353, 218] on div "seguridad como servicio (soc) Servicios del soc Nuestro Centro de Operaciones d…" at bounding box center [402, 253] width 442 height 726
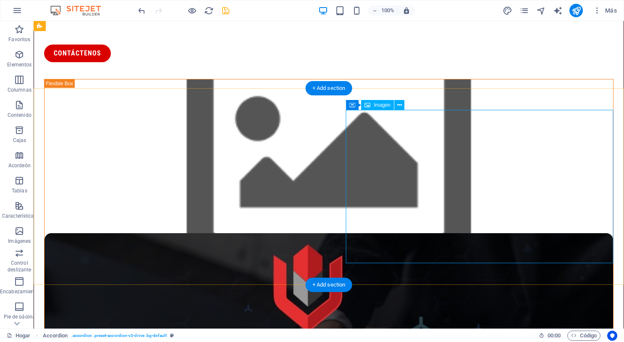
scroll to position [0, 0]
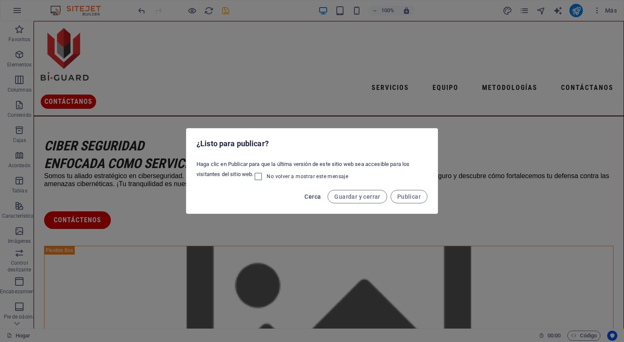
click at [316, 199] on font "Cerca" at bounding box center [312, 196] width 16 height 7
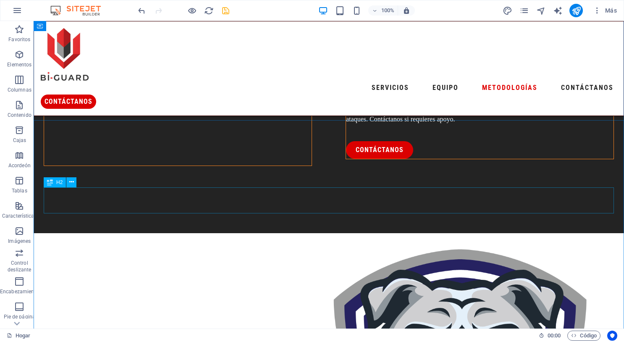
scroll to position [1323, 0]
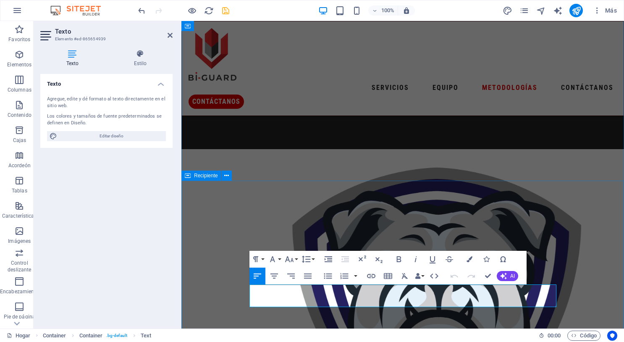
drag, startPoint x: 302, startPoint y: 303, endPoint x: 248, endPoint y: 289, distance: 56.4
click at [278, 261] on button "Familia de fuentes" at bounding box center [274, 259] width 16 height 17
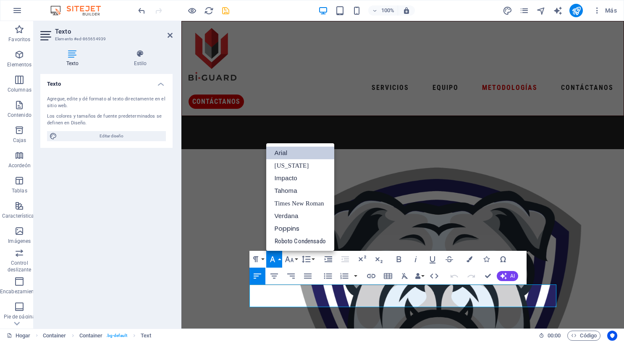
scroll to position [0, 0]
click at [299, 150] on link "Arial" at bounding box center [300, 152] width 68 height 13
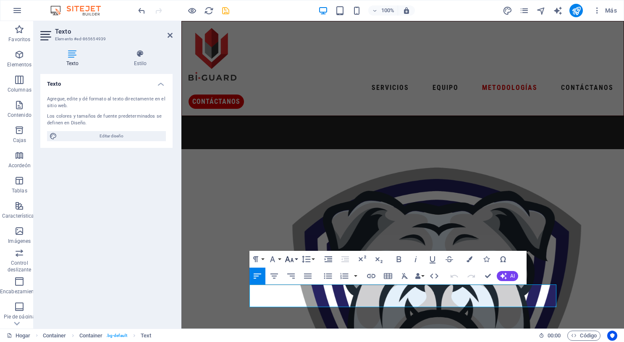
click at [295, 259] on button "Tamaño de fuente" at bounding box center [291, 259] width 16 height 17
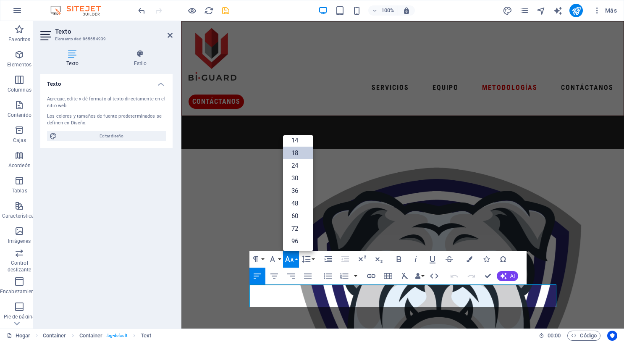
scroll to position [68, 0]
click at [301, 153] on link "18" at bounding box center [298, 152] width 30 height 13
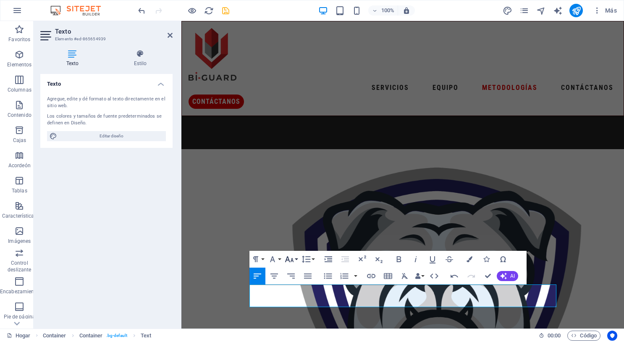
click at [293, 259] on icon "button" at bounding box center [289, 259] width 10 height 10
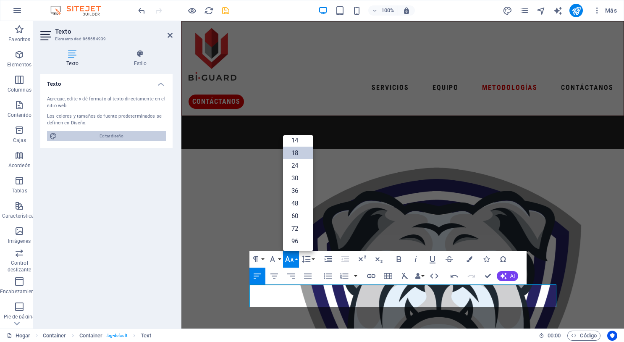
click at [131, 139] on span "Editar diseño" at bounding box center [112, 136] width 104 height 10
select select "px"
select select "400"
select select "px"
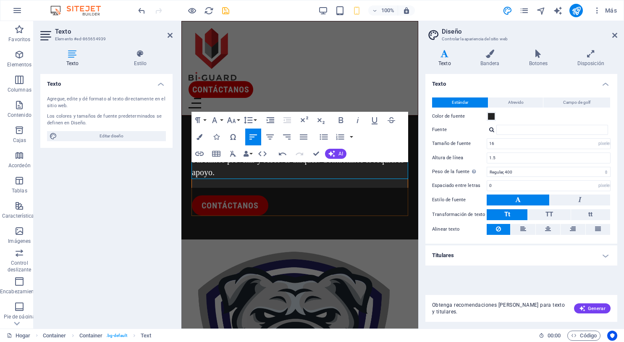
scroll to position [3300, 0]
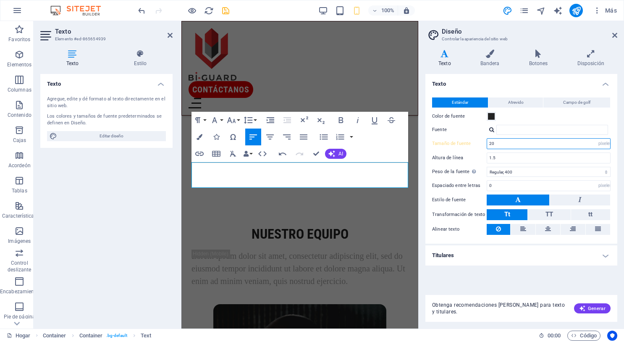
click at [521, 144] on input "20" at bounding box center [548, 143] width 123 height 10
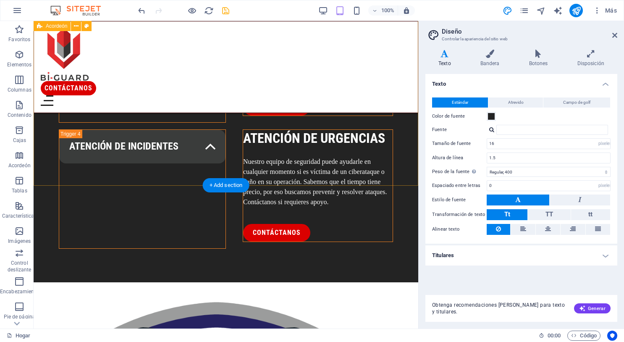
scroll to position [1150, 0]
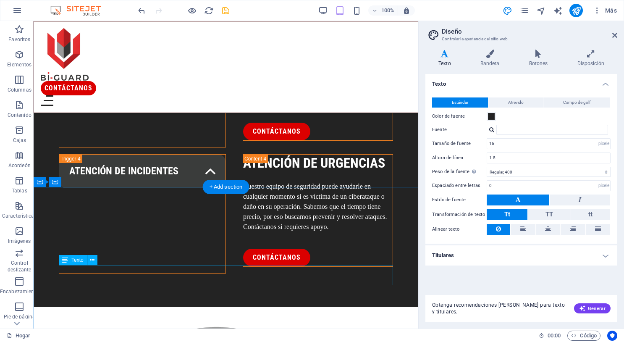
click at [91, 261] on icon at bounding box center [92, 260] width 5 height 9
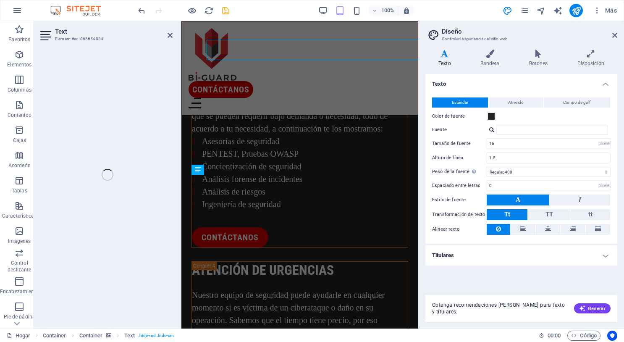
scroll to position [1387, 0]
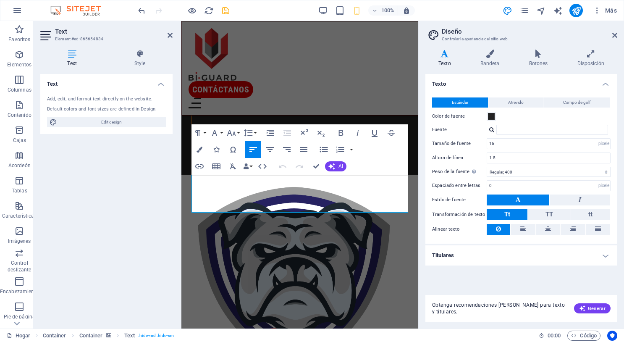
type input "20"
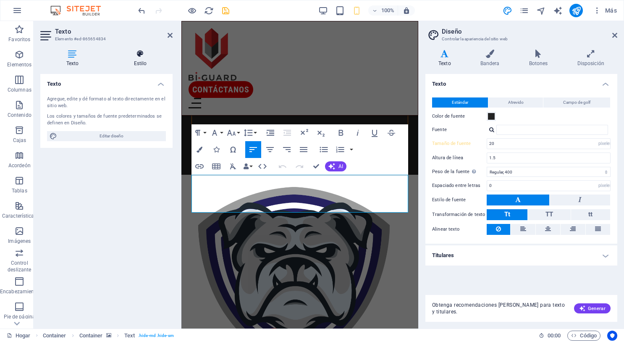
click at [139, 60] on font "Estilo" at bounding box center [140, 63] width 13 height 6
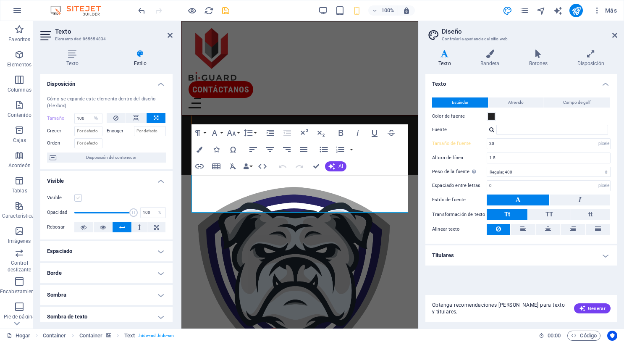
click at [78, 198] on label at bounding box center [78, 198] width 8 height 8
click at [0, 0] on input "Visible" at bounding box center [0, 0] width 0 height 0
drag, startPoint x: 352, startPoint y: 207, endPoint x: 191, endPoint y: 182, distance: 163.1
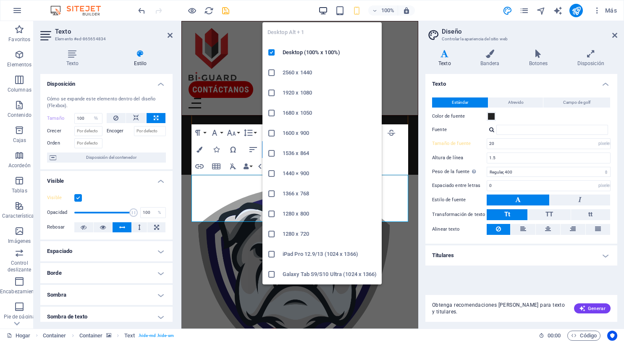
click at [321, 11] on icon "button" at bounding box center [323, 11] width 10 height 10
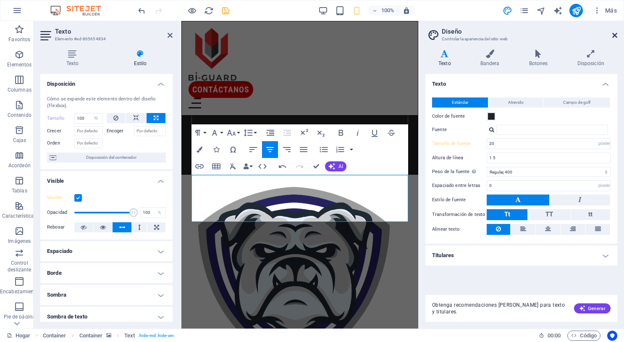
click at [612, 37] on icon at bounding box center [614, 35] width 5 height 7
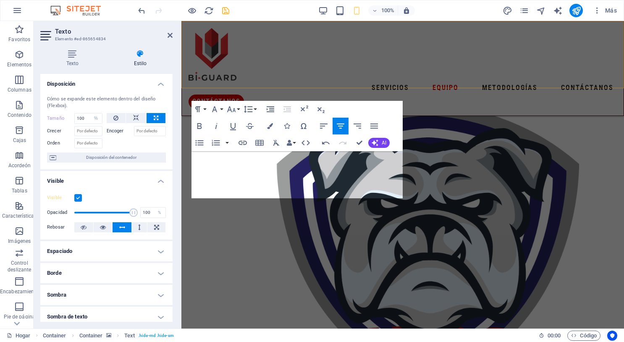
scroll to position [1034, 0]
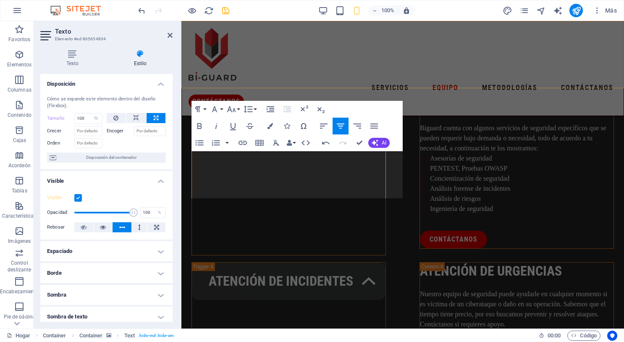
type input "50"
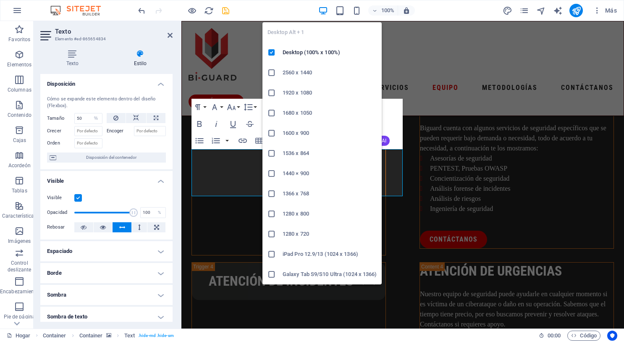
click at [323, 13] on icon "button" at bounding box center [323, 11] width 10 height 10
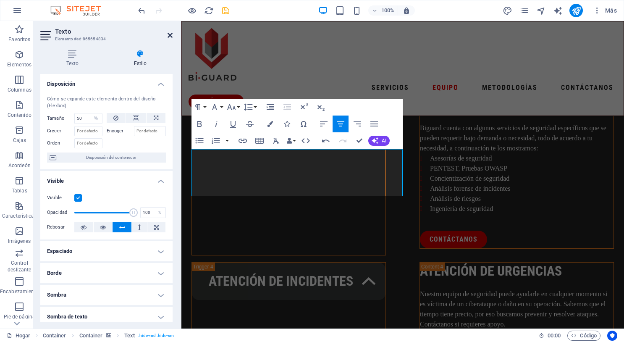
click at [172, 32] on icon at bounding box center [169, 35] width 5 height 7
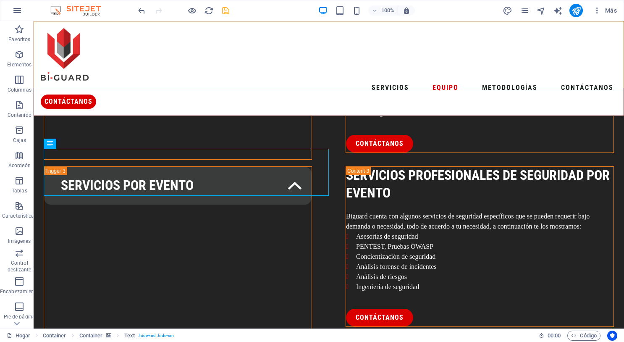
scroll to position [1018, 0]
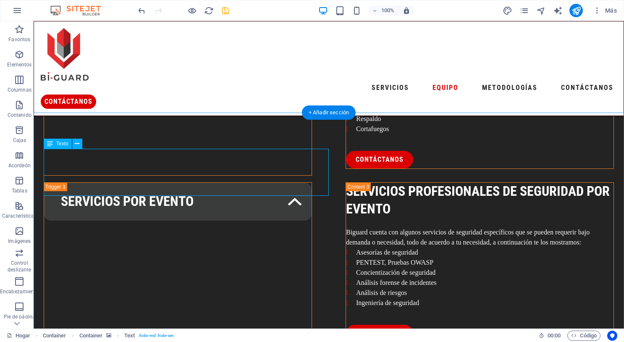
select select "%"
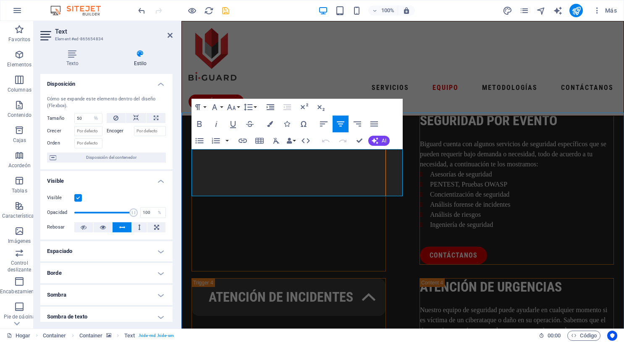
scroll to position [1034, 0]
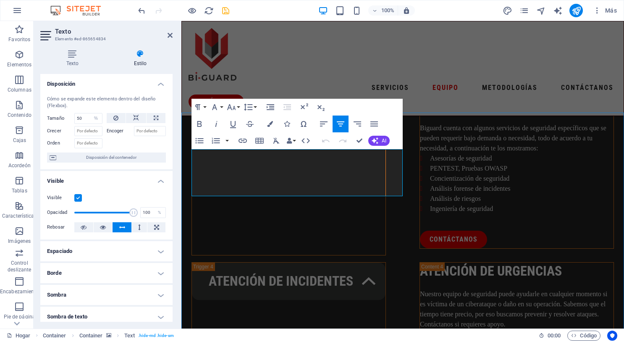
drag, startPoint x: 345, startPoint y: 186, endPoint x: 198, endPoint y: 162, distance: 148.9
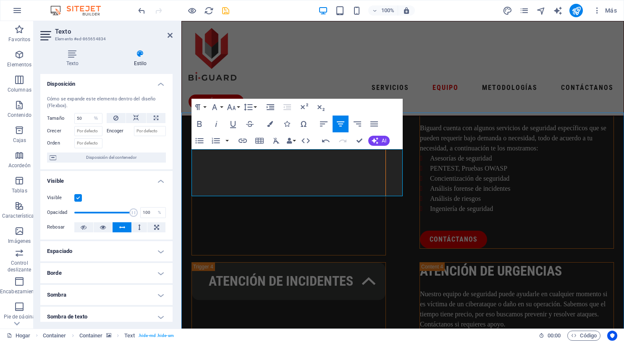
drag, startPoint x: 357, startPoint y: 184, endPoint x: 189, endPoint y: 157, distance: 170.6
click at [324, 127] on icon "button" at bounding box center [324, 124] width 10 height 10
click at [253, 106] on button "Altura de línea" at bounding box center [250, 107] width 16 height 17
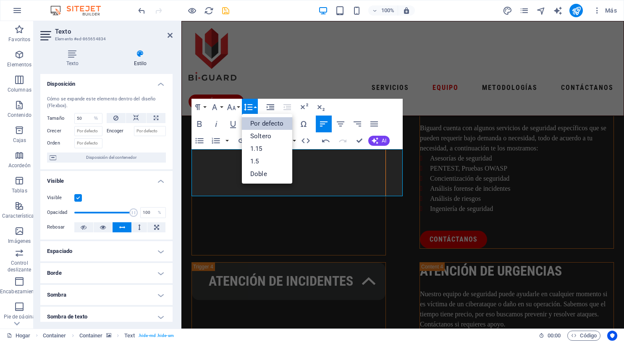
click at [259, 124] on font "Por defecto" at bounding box center [267, 124] width 34 height 8
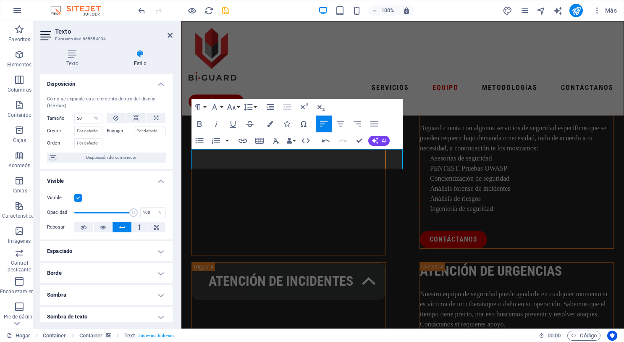
drag, startPoint x: 308, startPoint y: 164, endPoint x: 181, endPoint y: 151, distance: 127.4
click at [222, 107] on button "Familia de fuentes" at bounding box center [216, 107] width 16 height 17
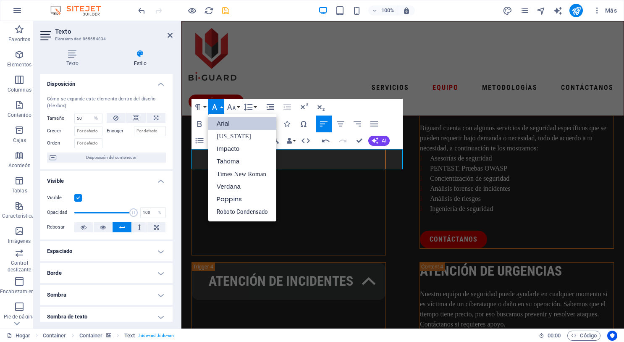
click at [223, 125] on font "Arial" at bounding box center [223, 123] width 13 height 7
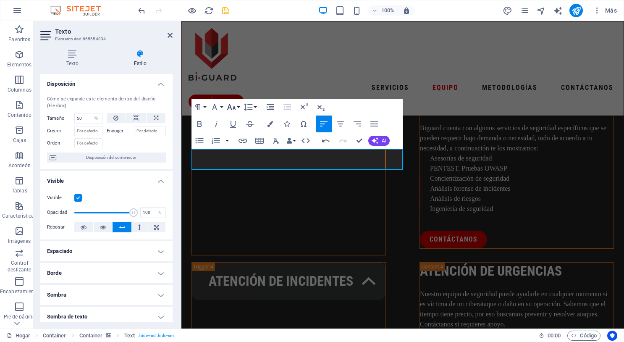
click at [240, 108] on button "Tamaño de fuente" at bounding box center [233, 107] width 16 height 17
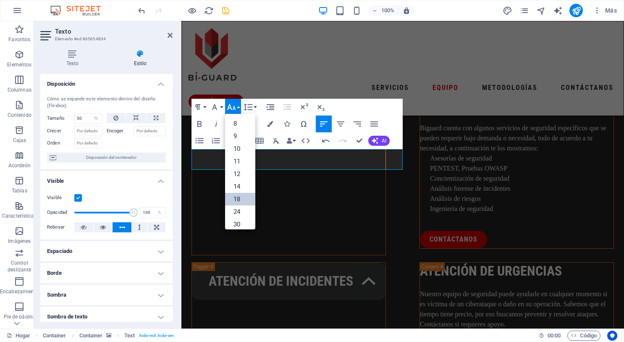
click at [241, 194] on link "18" at bounding box center [240, 199] width 30 height 13
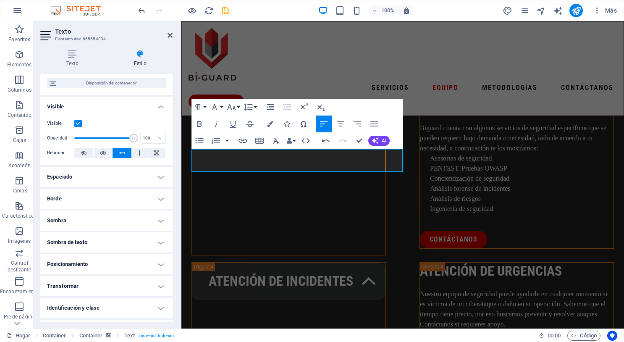
scroll to position [75, 0]
click at [136, 174] on h4 "Espaciado" at bounding box center [106, 176] width 132 height 20
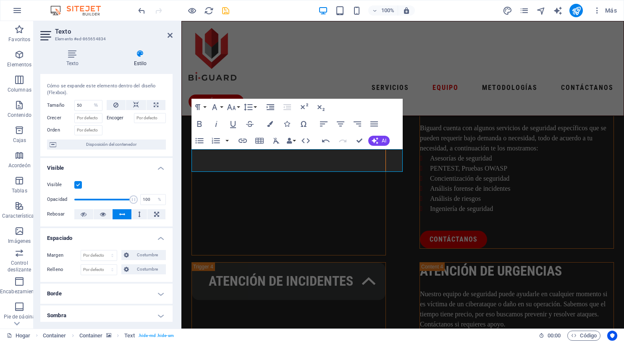
scroll to position [10, 0]
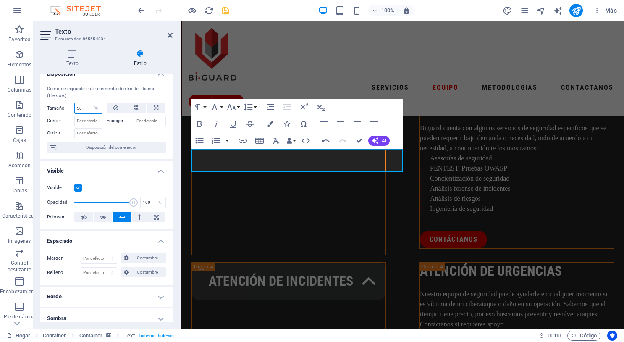
click at [88, 107] on input "50" at bounding box center [88, 108] width 27 height 10
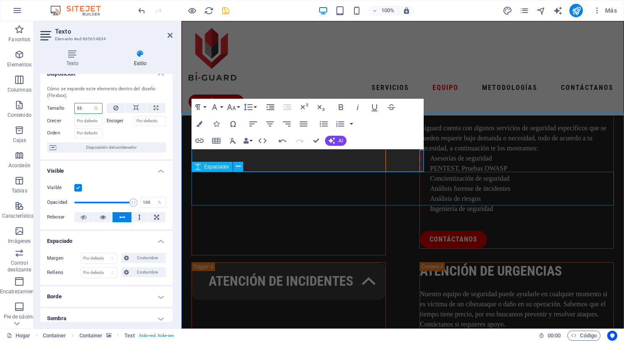
type input "55"
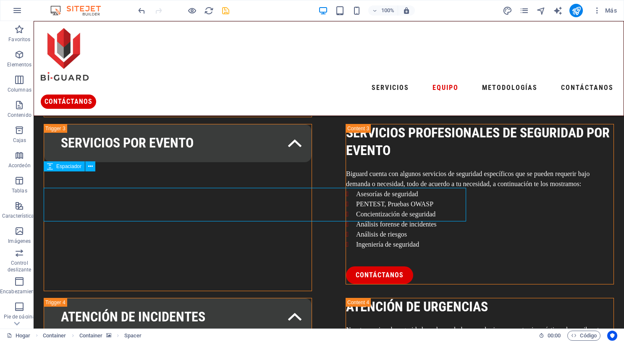
scroll to position [1018, 0]
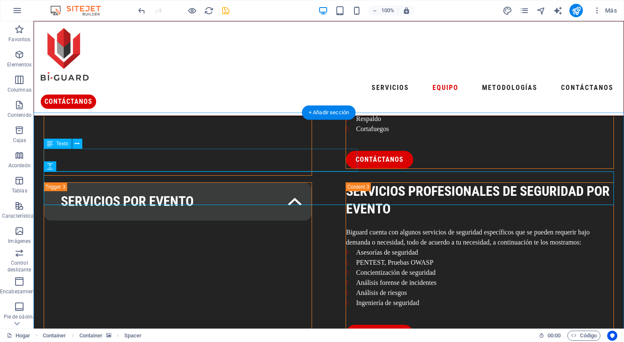
select select "%"
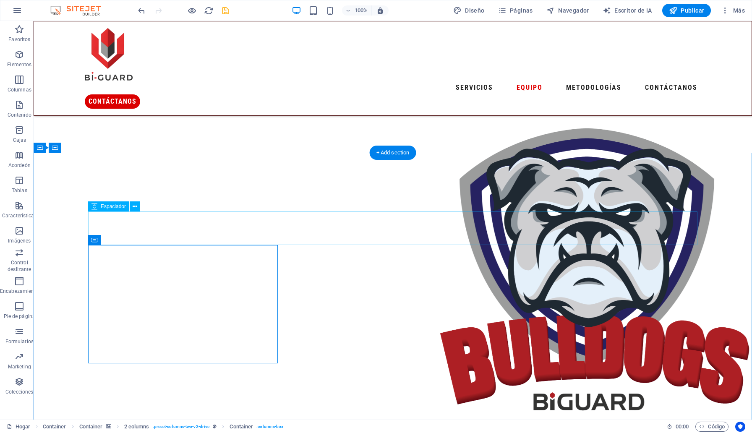
scroll to position [989, 0]
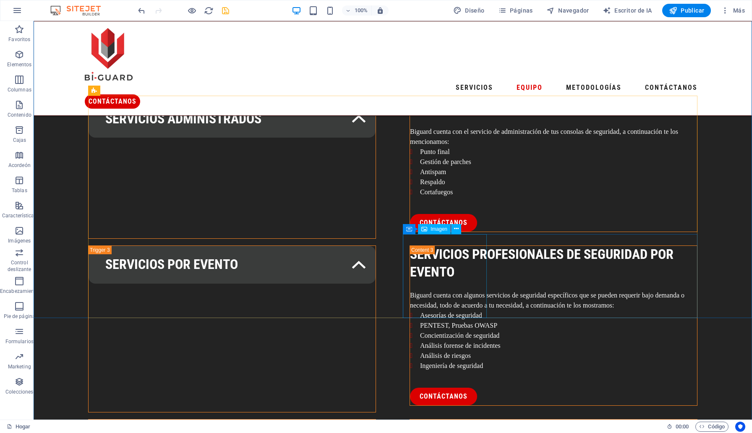
scroll to position [1139, 0]
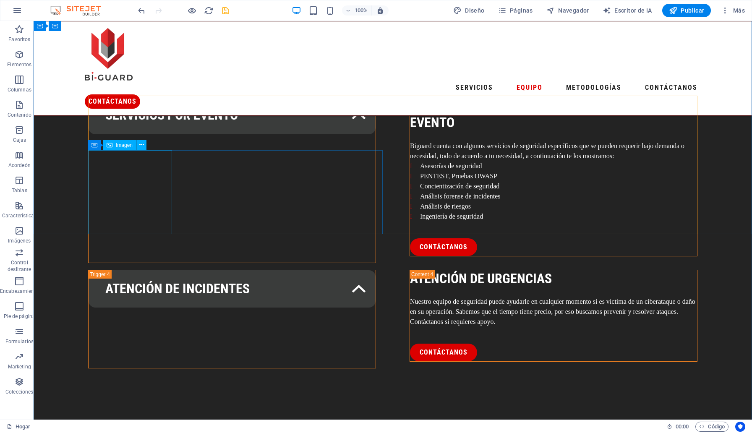
drag, startPoint x: 148, startPoint y: 170, endPoint x: 147, endPoint y: 165, distance: 5.1
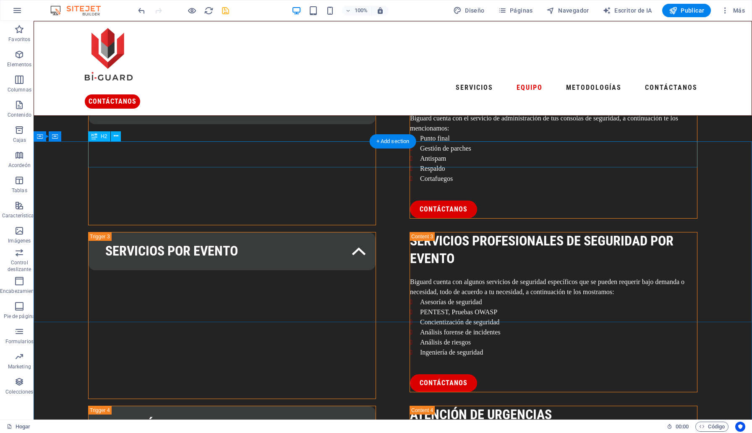
scroll to position [985, 0]
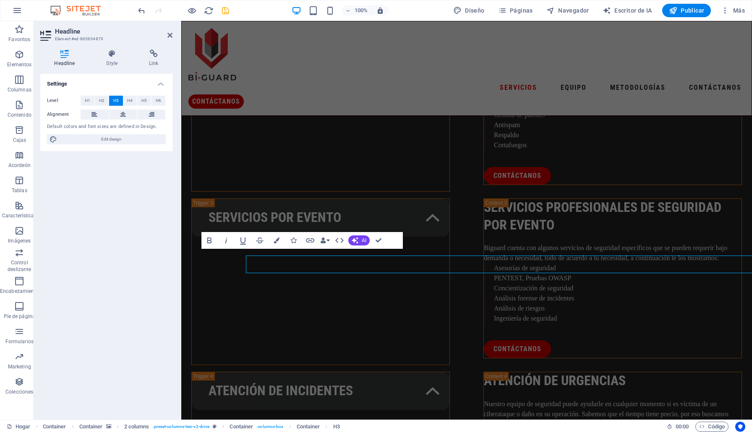
scroll to position [979, 0]
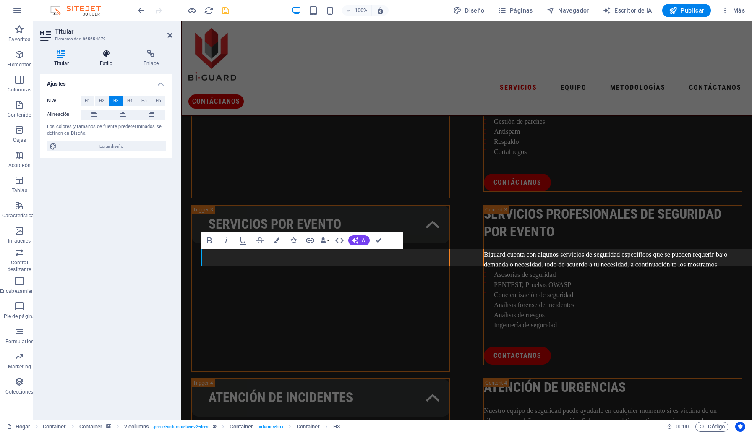
click at [107, 58] on h4 "Estilo" at bounding box center [108, 59] width 44 height 18
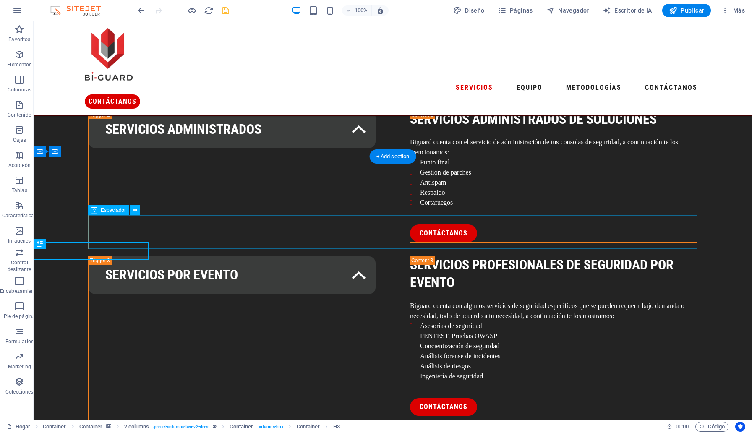
scroll to position [985, 0]
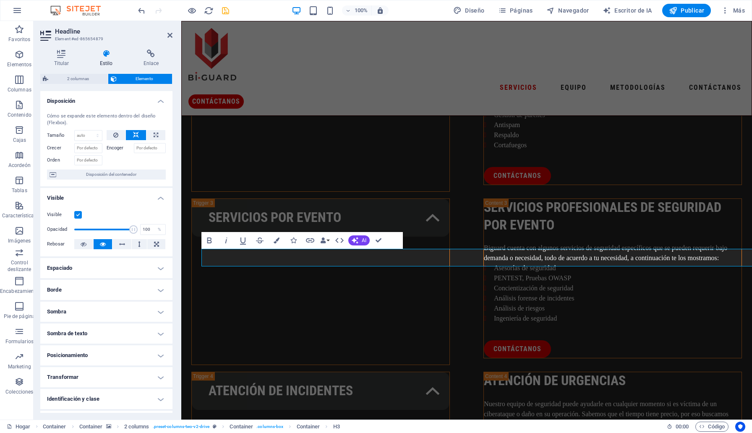
scroll to position [0, 0]
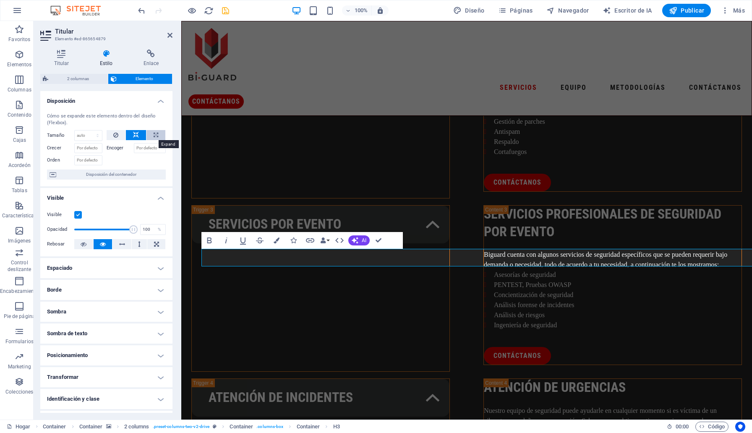
click at [149, 134] on button at bounding box center [155, 135] width 19 height 10
type input "100"
select select "%"
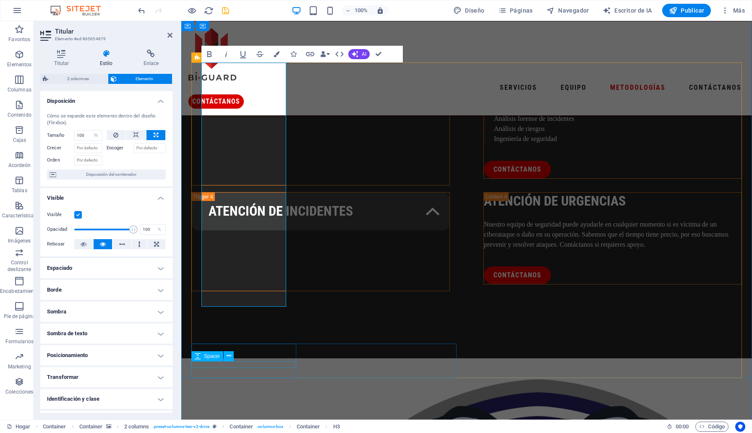
scroll to position [1169, 0]
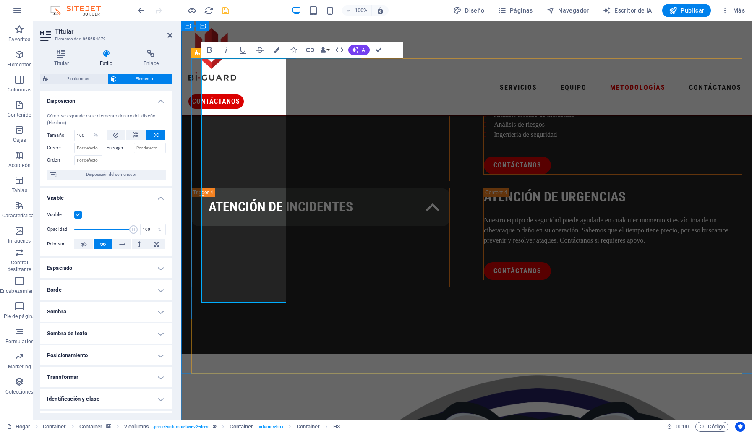
drag, startPoint x: 264, startPoint y: 293, endPoint x: 200, endPoint y: 106, distance: 197.0
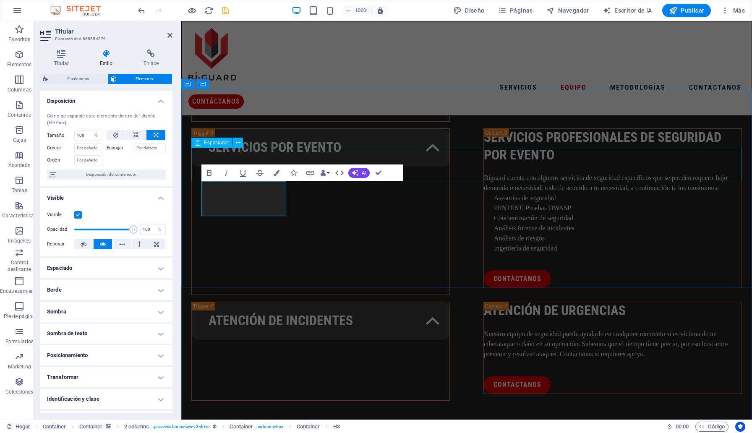
scroll to position [1042, 0]
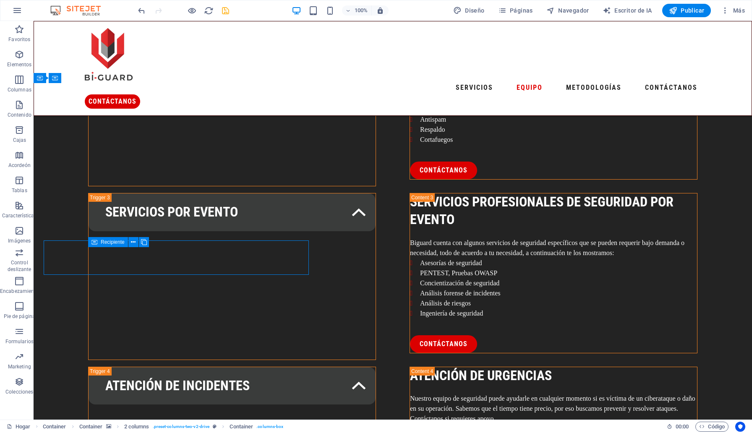
scroll to position [1059, 0]
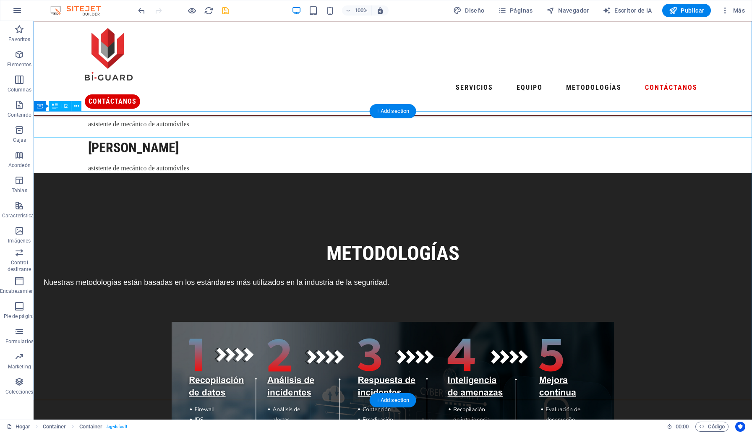
scroll to position [1677, 0]
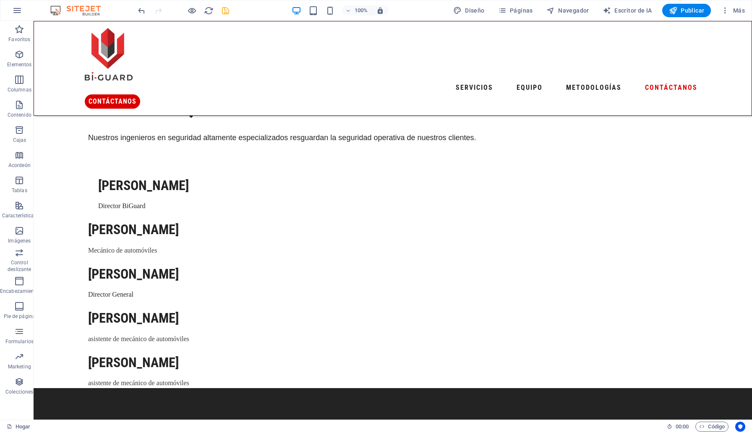
click at [225, 12] on icon "ahorrar" at bounding box center [226, 11] width 10 height 10
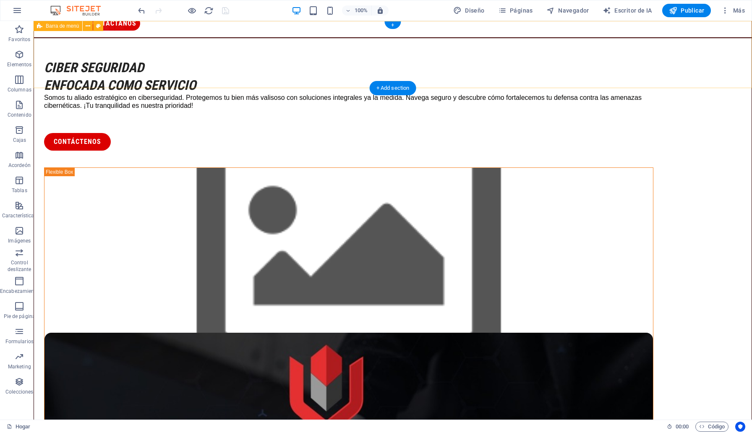
scroll to position [0, 0]
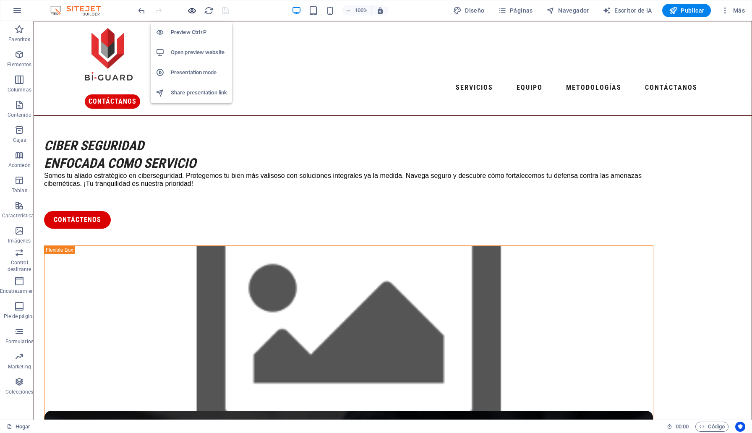
click at [193, 10] on icon "button" at bounding box center [192, 11] width 10 height 10
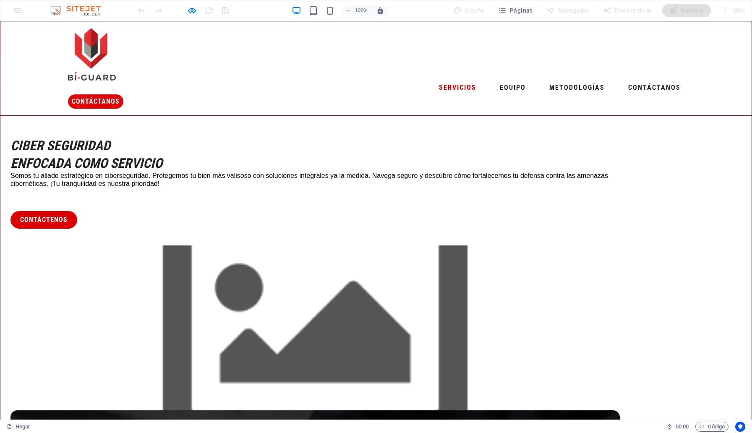
click at [439, 84] on font "Servicios" at bounding box center [457, 88] width 37 height 8
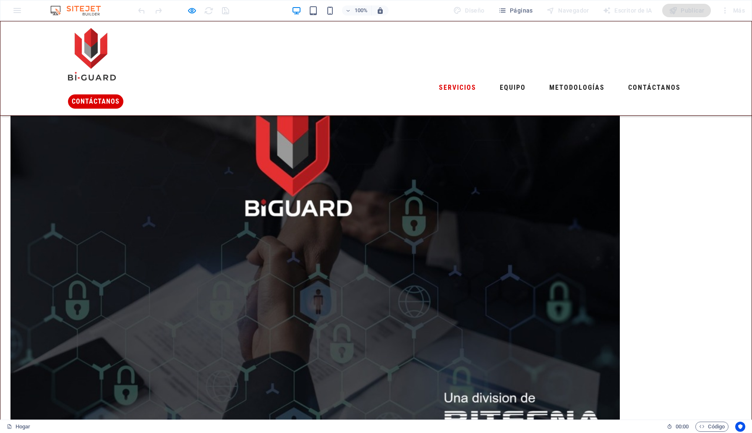
scroll to position [293, 0]
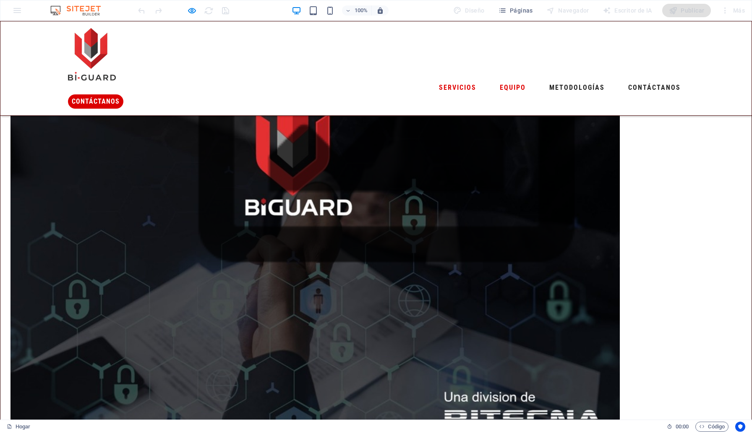
click at [500, 84] on font "Equipo" at bounding box center [513, 88] width 26 height 8
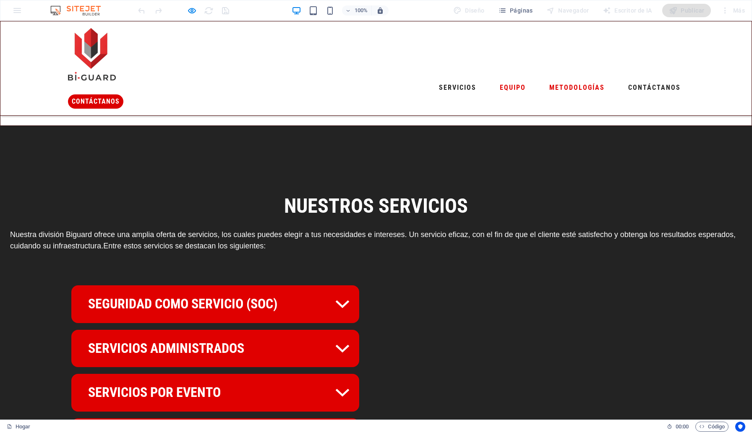
scroll to position [627, 0]
click at [549, 84] on font "Metodologías" at bounding box center [576, 88] width 55 height 8
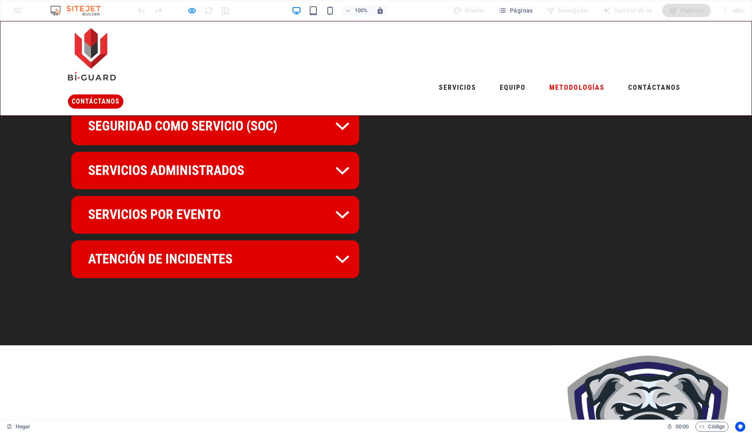
scroll to position [826, 0]
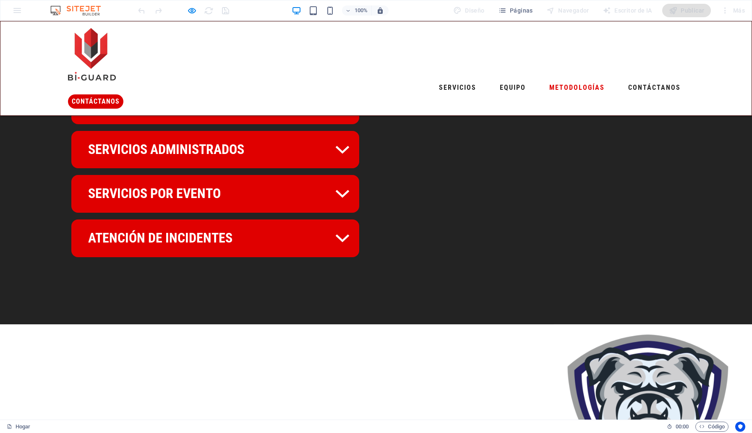
click at [343, 81] on ul "Servicios Equipo Metodologías Contáctanos" at bounding box center [376, 87] width 616 height 13
click at [500, 84] on font "Equipo" at bounding box center [513, 88] width 26 height 8
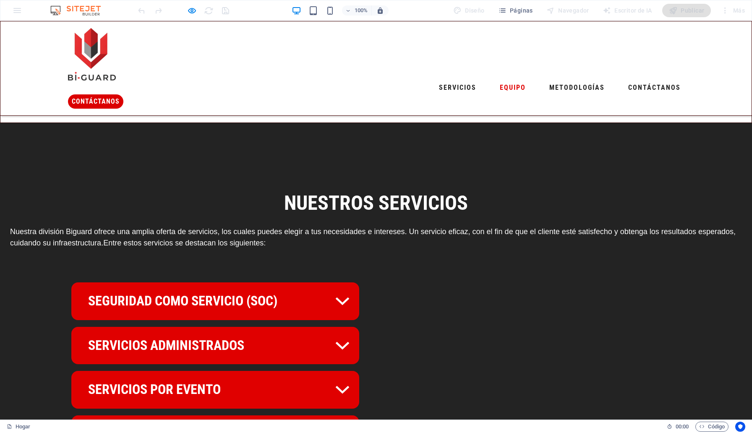
scroll to position [627, 0]
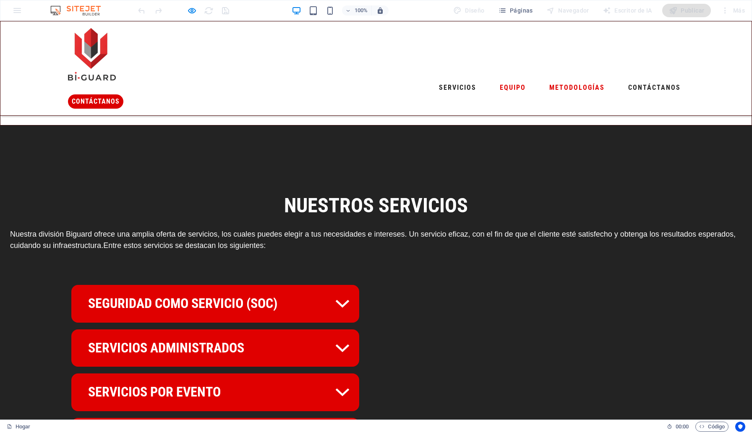
click at [549, 84] on font "Metodologías" at bounding box center [576, 88] width 55 height 8
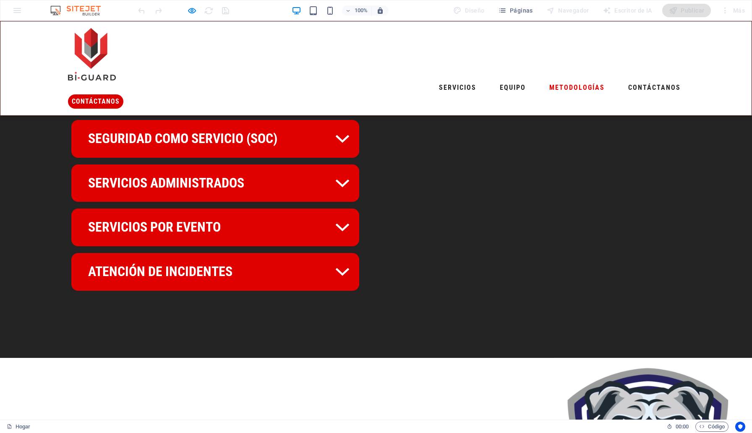
scroll to position [826, 0]
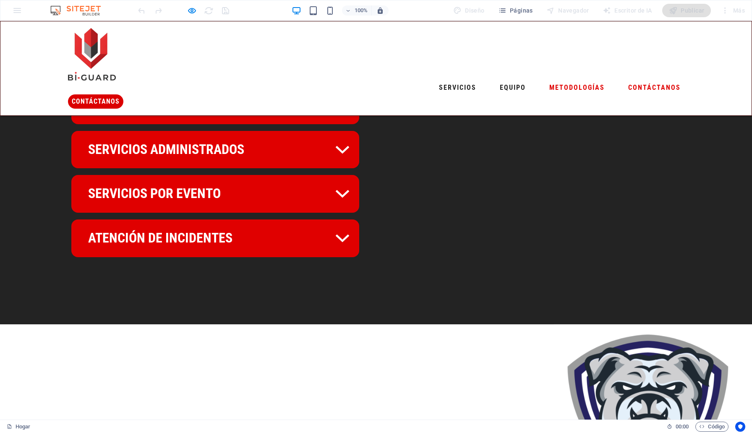
click at [628, 84] on font "Contáctanos" at bounding box center [654, 88] width 52 height 8
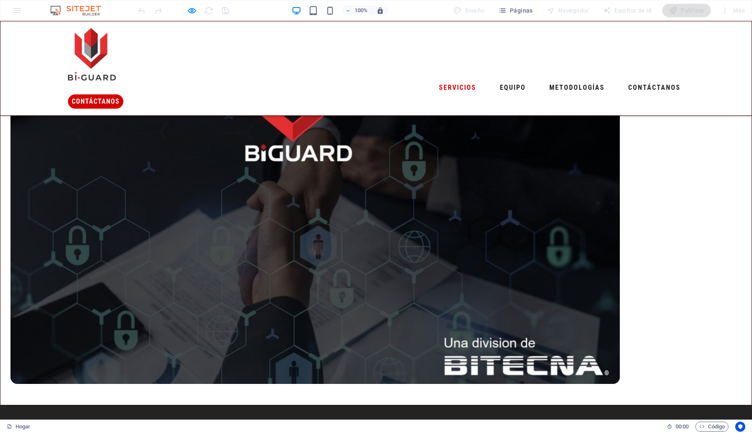
scroll to position [347, 0]
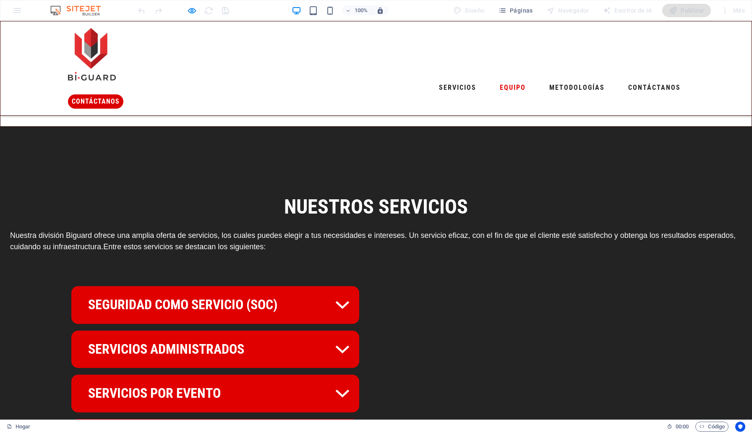
scroll to position [614, 0]
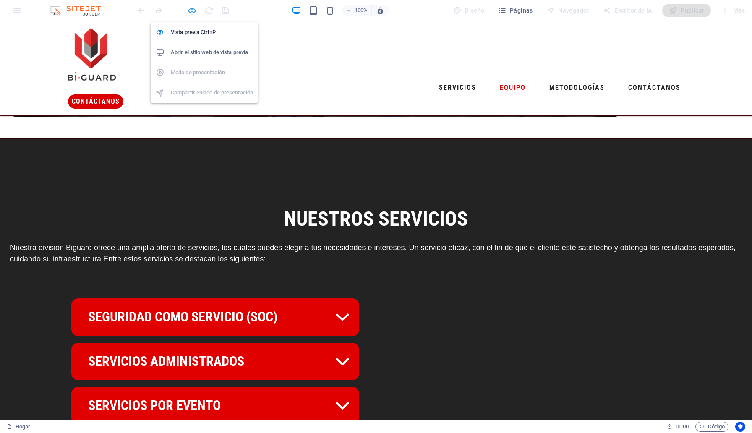
click at [192, 9] on icon "button" at bounding box center [192, 11] width 10 height 10
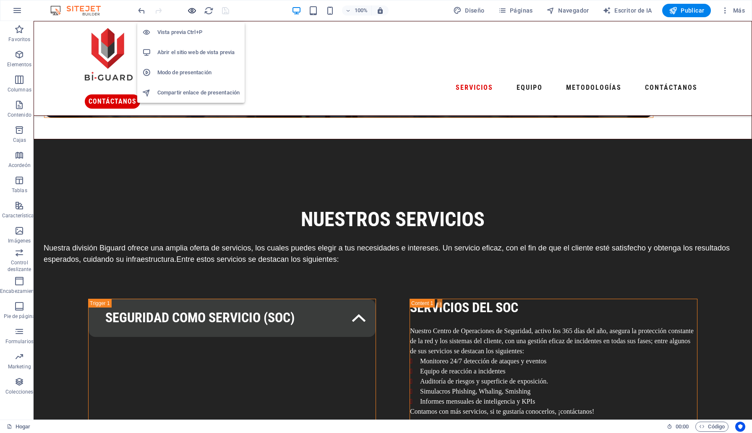
scroll to position [975, 0]
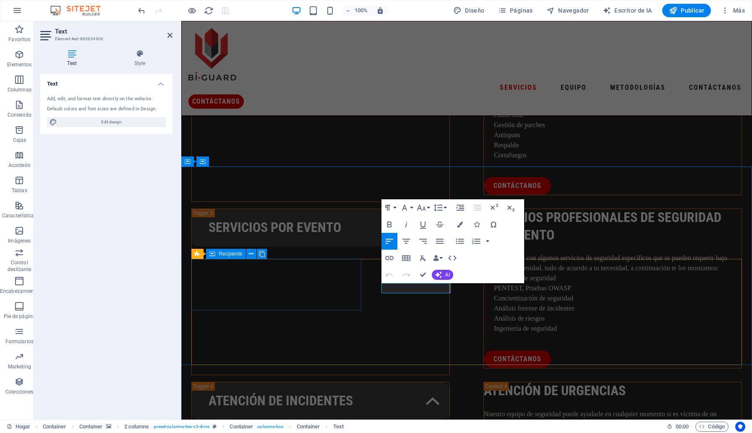
scroll to position [969, 0]
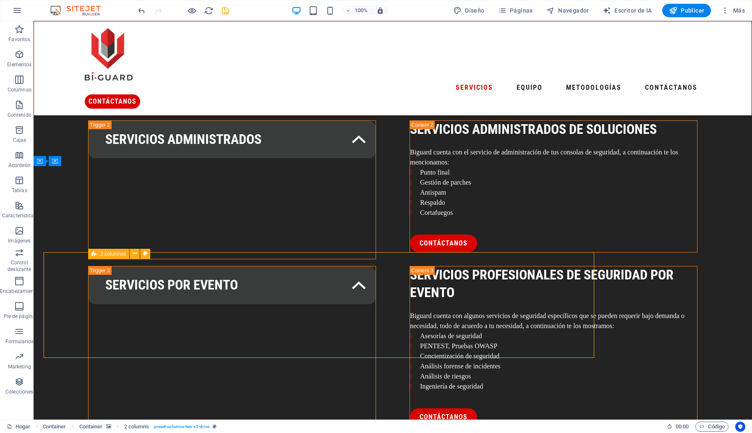
scroll to position [976, 0]
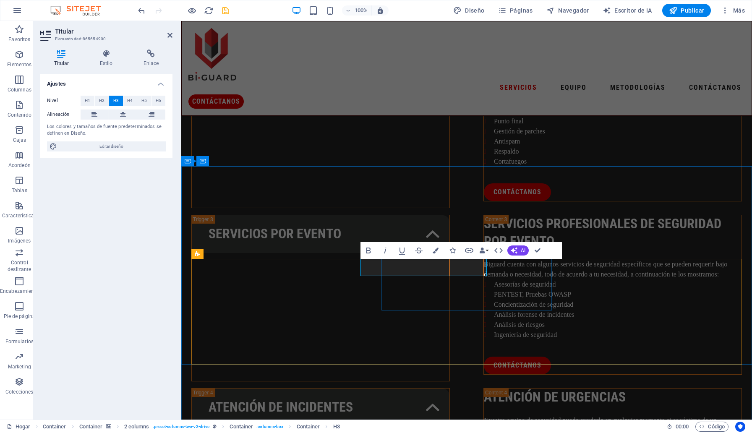
scroll to position [0, 21]
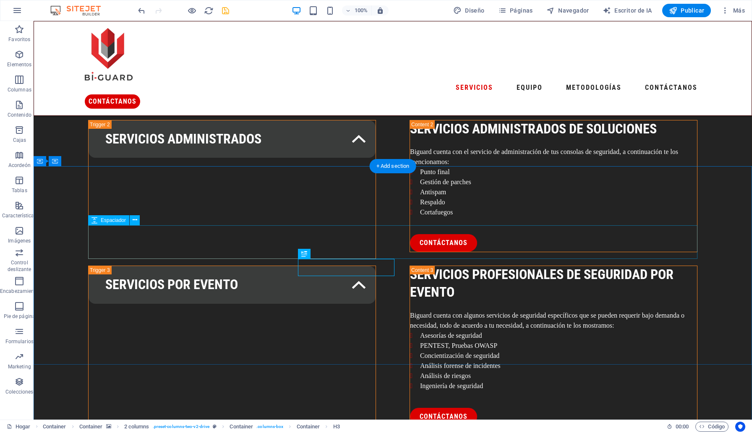
scroll to position [976, 0]
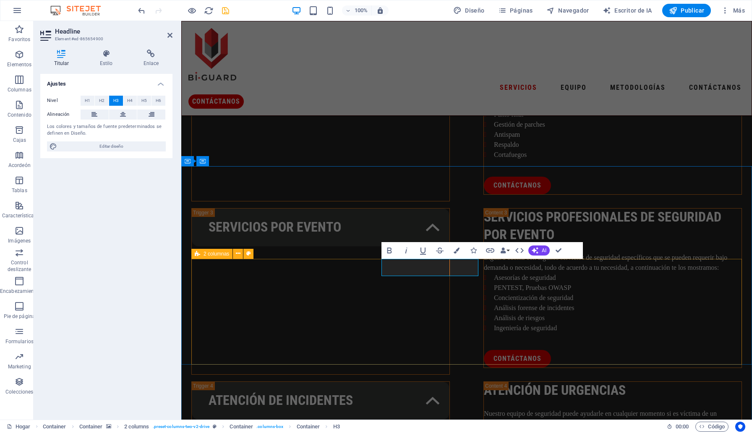
scroll to position [969, 0]
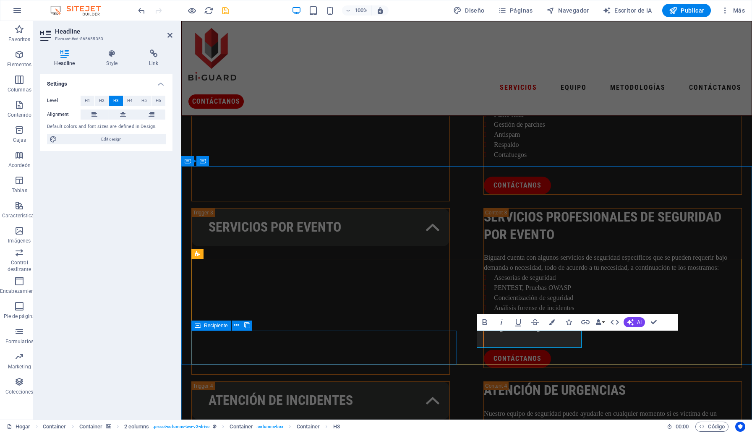
scroll to position [969, 0]
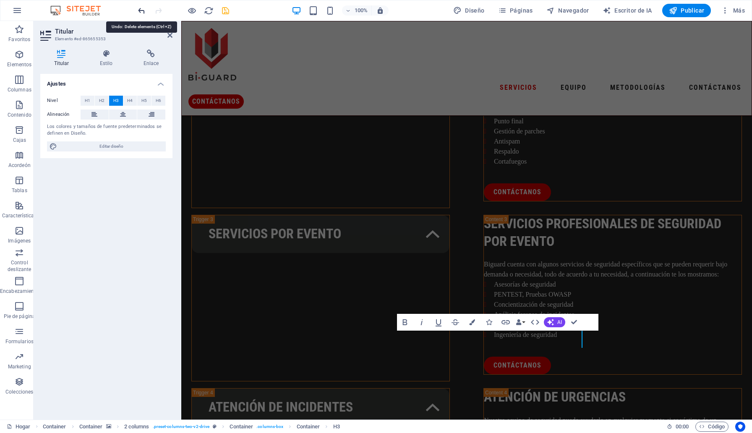
click at [141, 10] on icon "deshacer" at bounding box center [142, 11] width 10 height 10
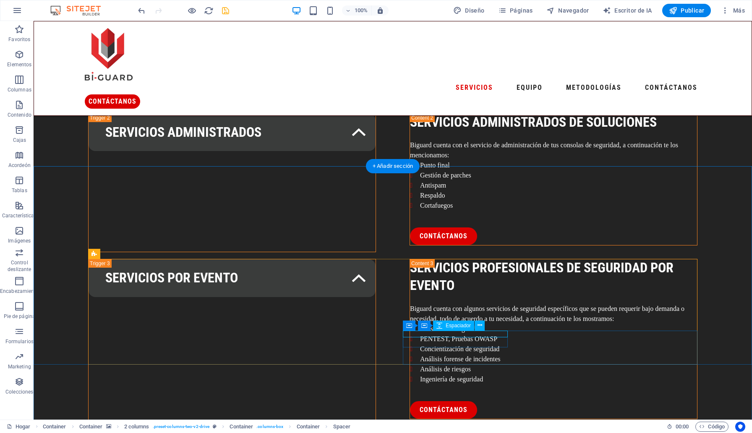
select select "px"
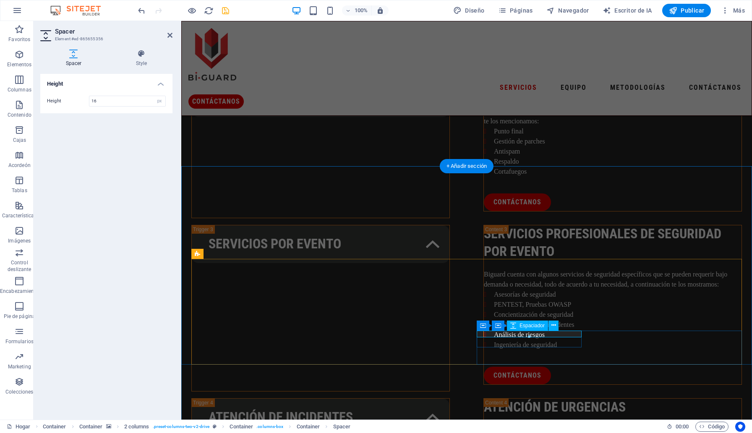
scroll to position [969, 0]
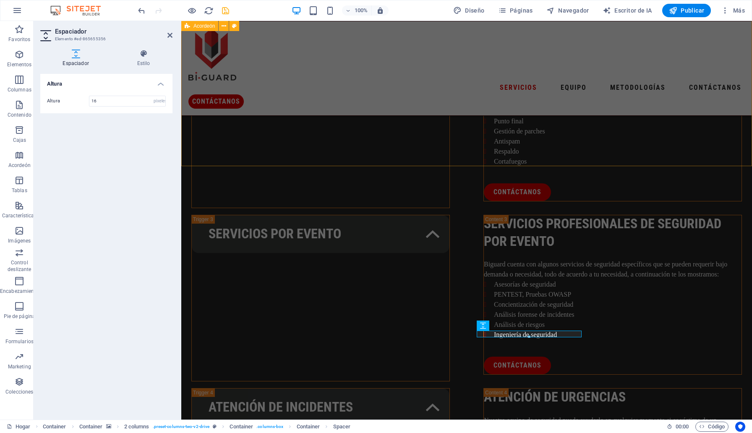
click at [238, 119] on div "seguridad como servicio (soc) Servicios del soc Nuestro Centro de Operaciones d…" at bounding box center [466, 215] width 571 height 678
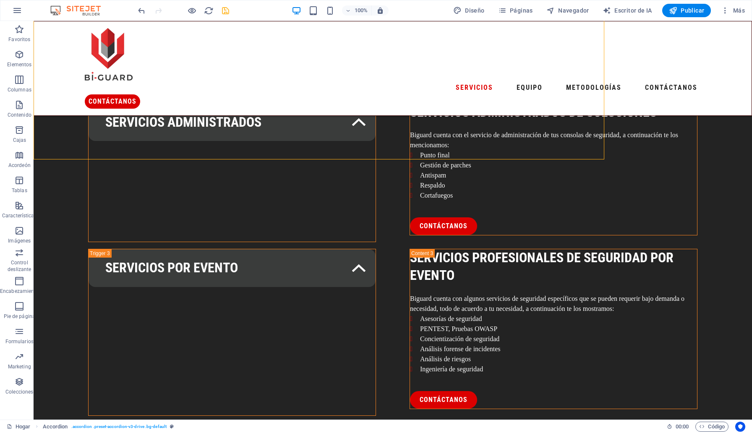
scroll to position [976, 0]
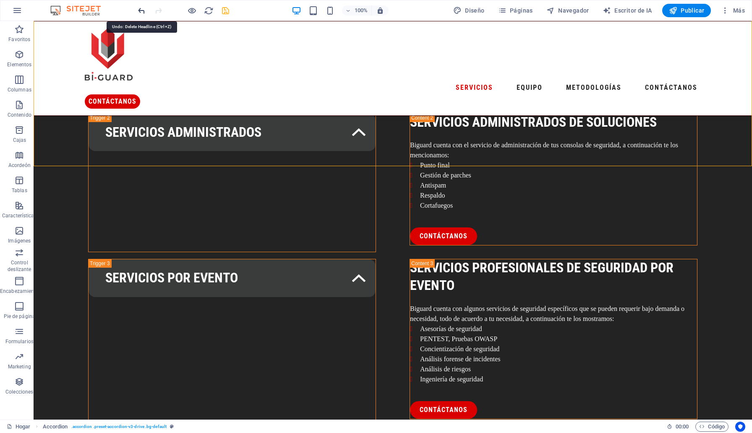
click at [140, 14] on icon "deshacer" at bounding box center [142, 11] width 10 height 10
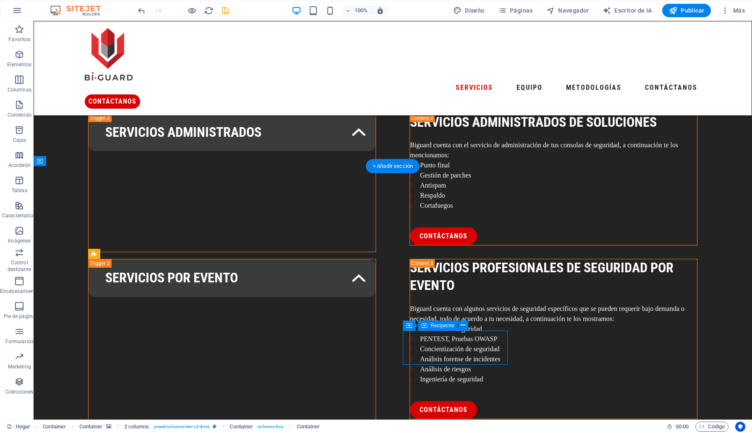
scroll to position [969, 0]
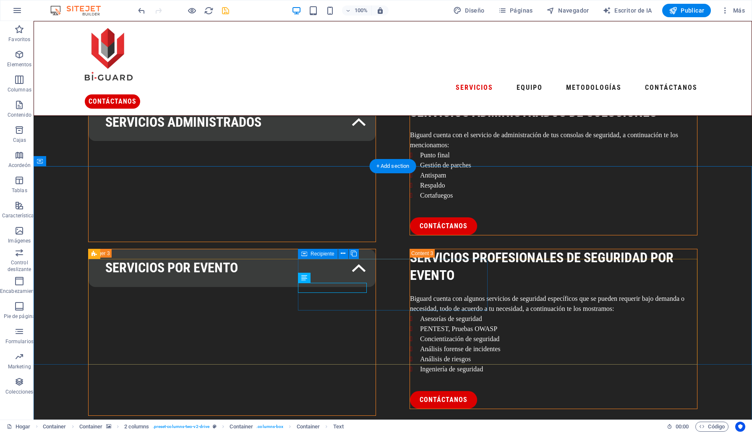
scroll to position [976, 0]
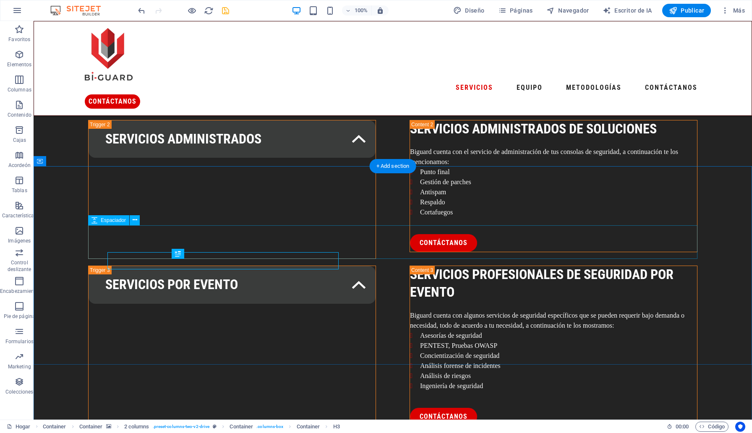
scroll to position [976, 0]
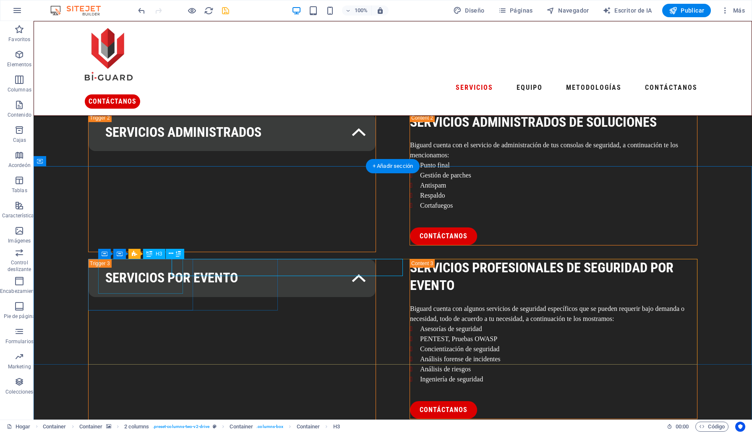
select select "%"
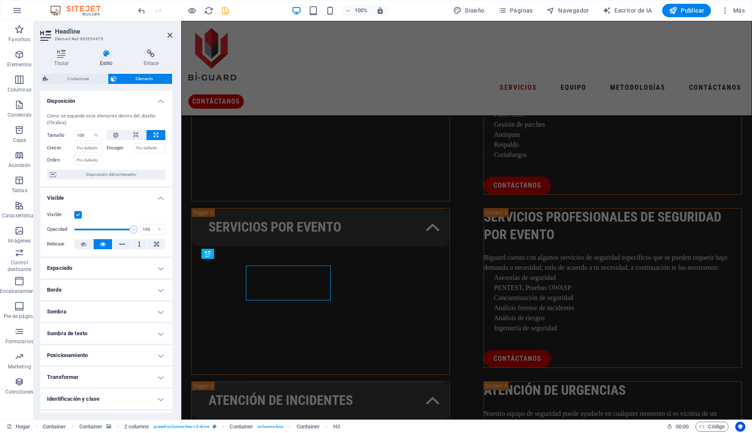
scroll to position [969, 0]
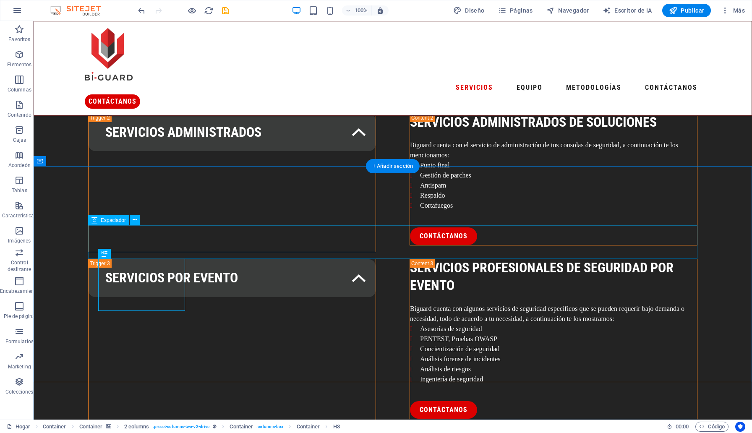
scroll to position [0, 180]
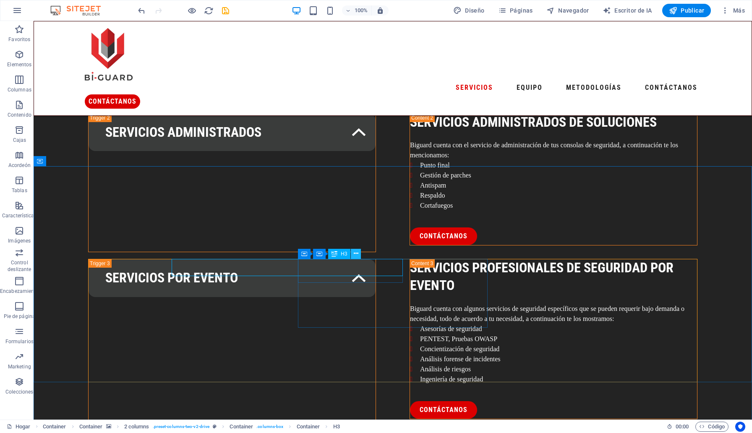
click at [355, 250] on icon at bounding box center [356, 253] width 5 height 9
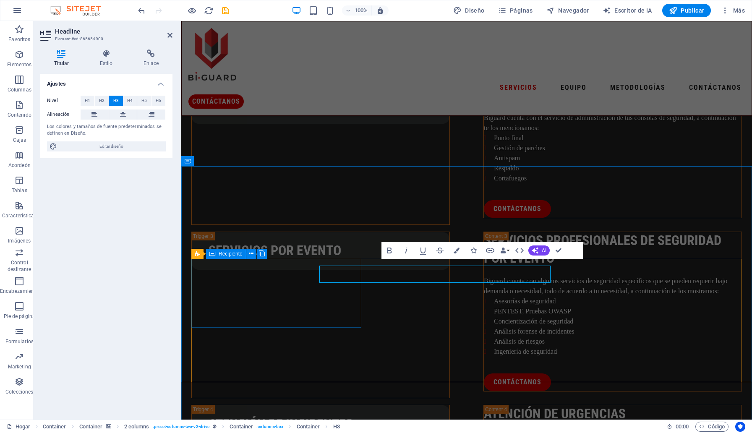
scroll to position [0, 0]
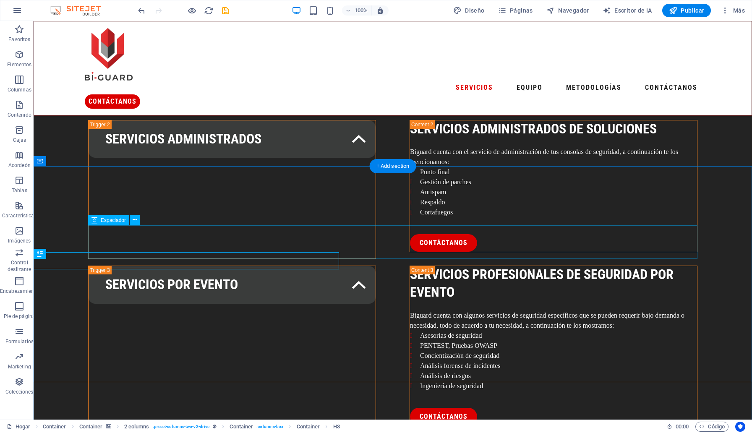
scroll to position [976, 0]
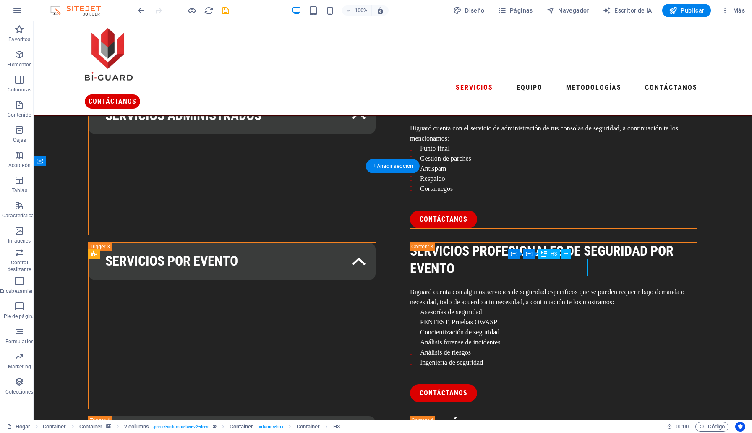
scroll to position [969, 0]
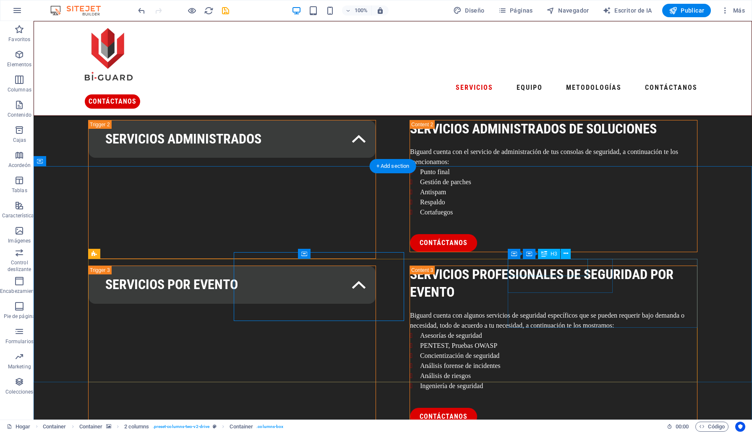
scroll to position [976, 0]
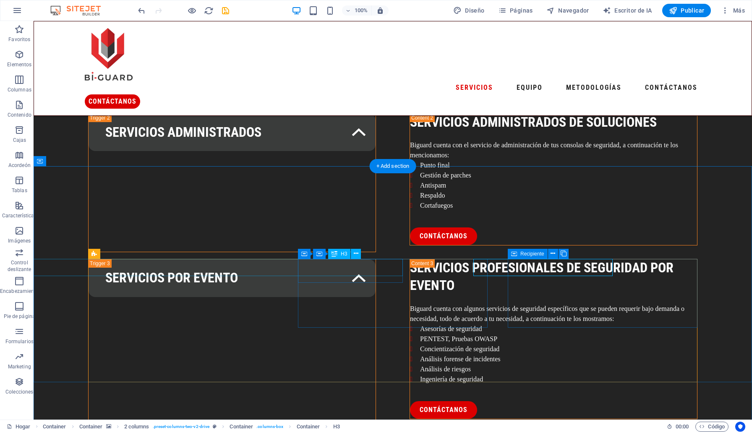
click at [355, 255] on icon at bounding box center [356, 253] width 5 height 9
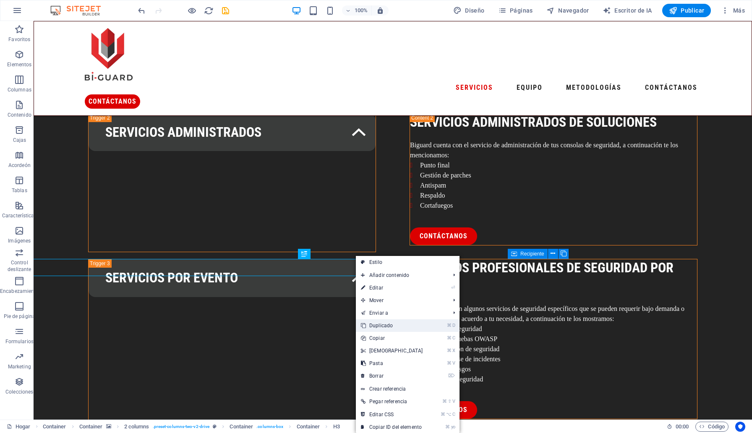
click at [371, 327] on font "Duplicado" at bounding box center [381, 326] width 24 height 6
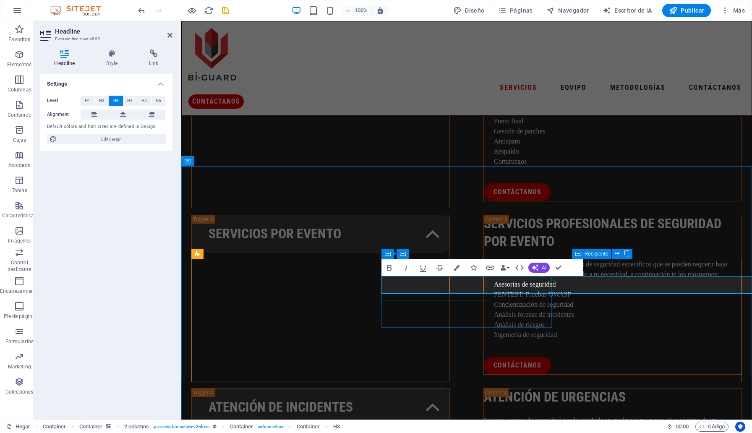
scroll to position [0, 0]
drag, startPoint x: 382, startPoint y: 280, endPoint x: 516, endPoint y: 280, distance: 133.9
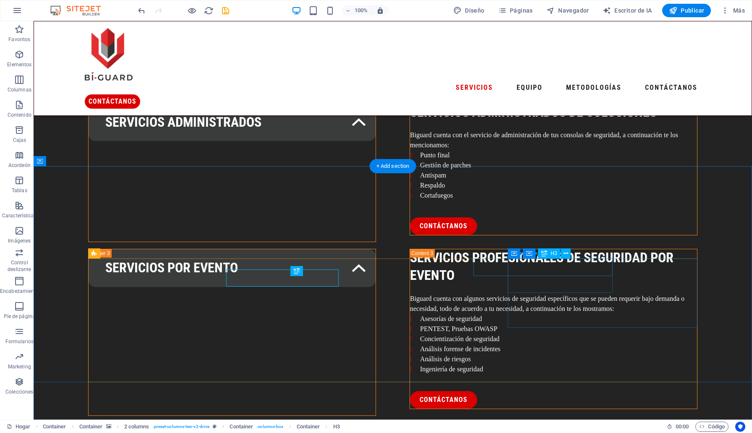
scroll to position [976, 0]
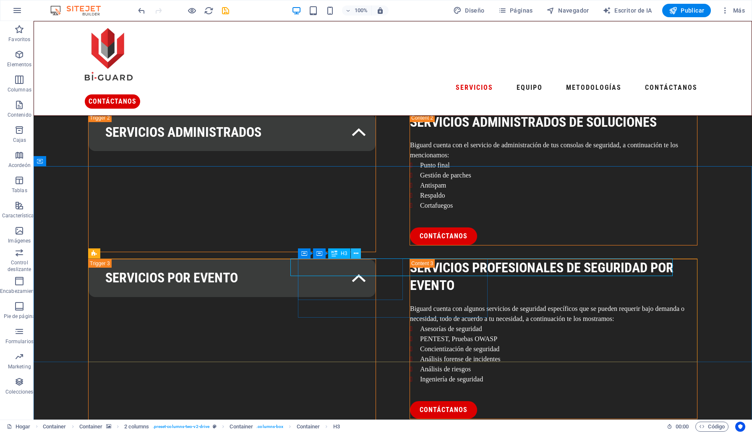
click at [358, 253] on icon at bounding box center [356, 253] width 5 height 9
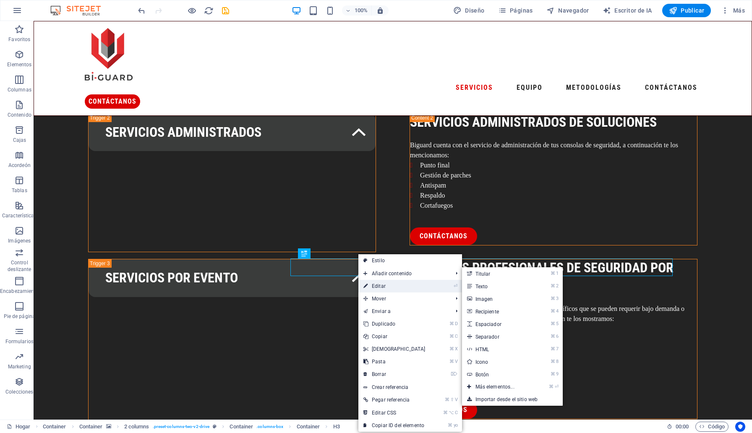
click at [376, 287] on font "Editar" at bounding box center [379, 286] width 14 height 6
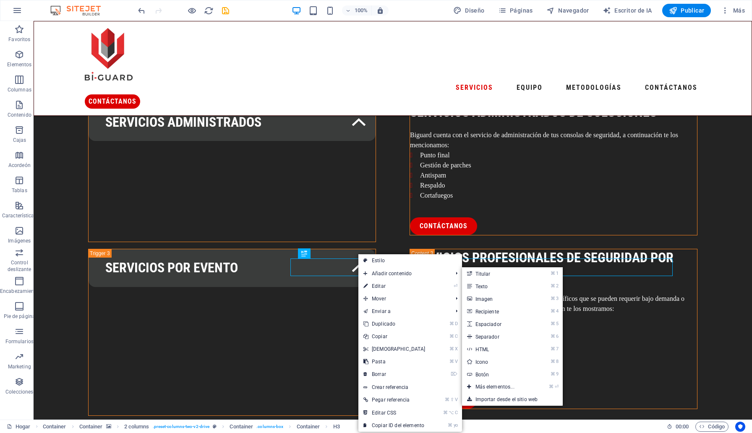
scroll to position [0, 0]
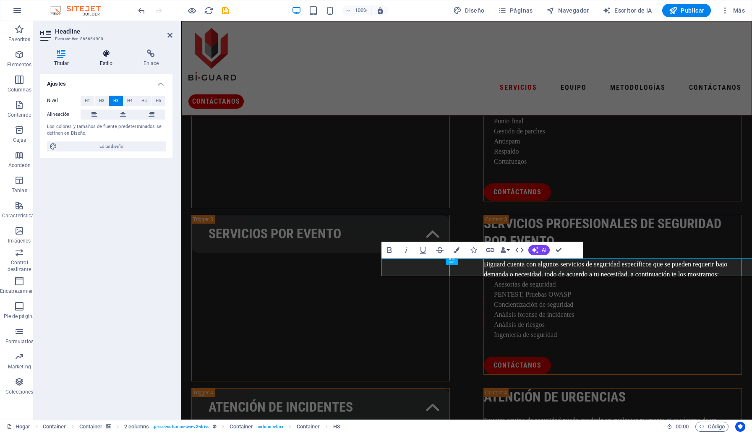
click at [101, 59] on h4 "Estilo" at bounding box center [108, 59] width 44 height 18
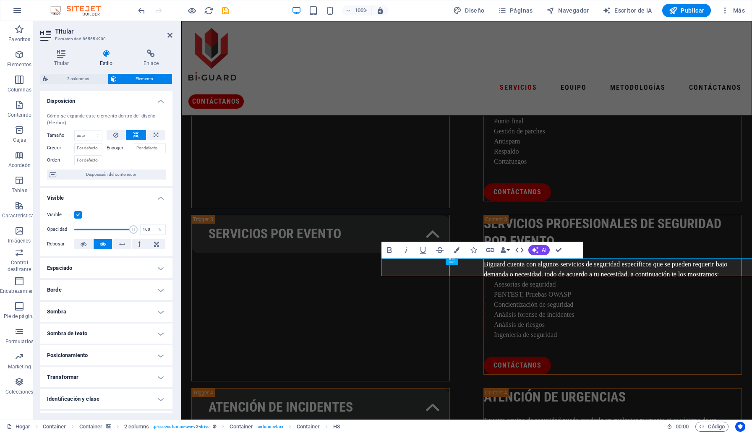
click at [138, 133] on button at bounding box center [136, 135] width 20 height 10
click at [154, 137] on icon at bounding box center [156, 135] width 5 height 10
select select "%"
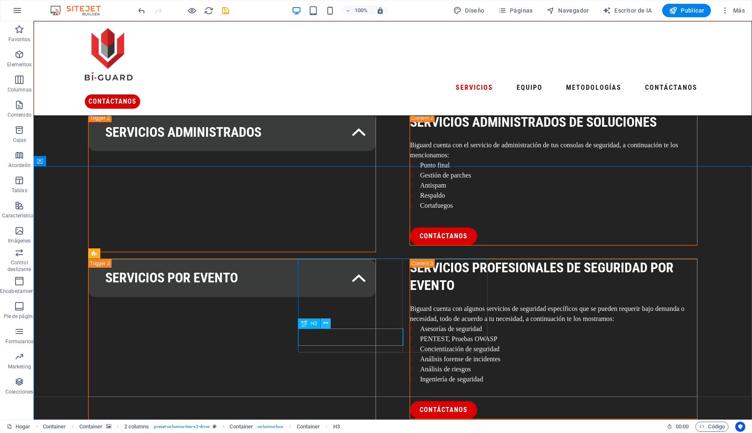
click at [326, 323] on icon at bounding box center [326, 323] width 5 height 9
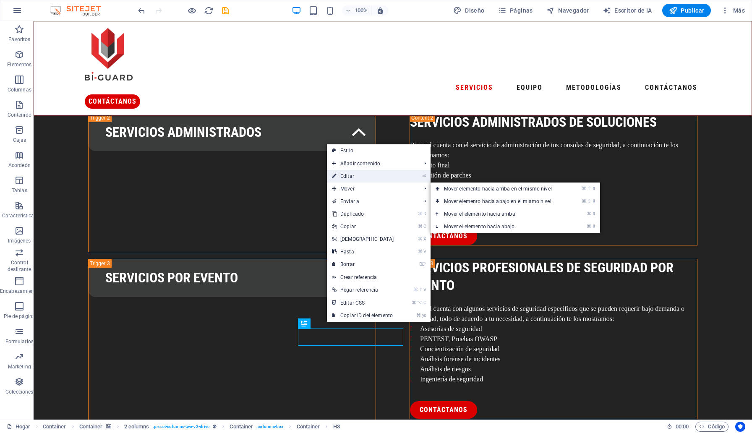
click at [349, 179] on link "⏎ Editar" at bounding box center [363, 176] width 72 height 13
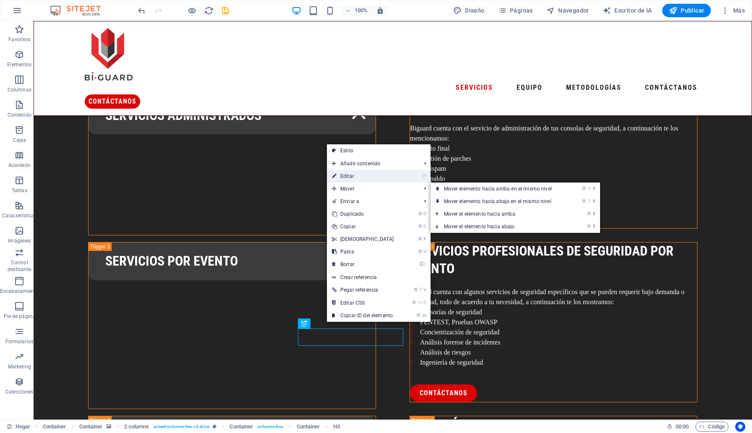
scroll to position [969, 0]
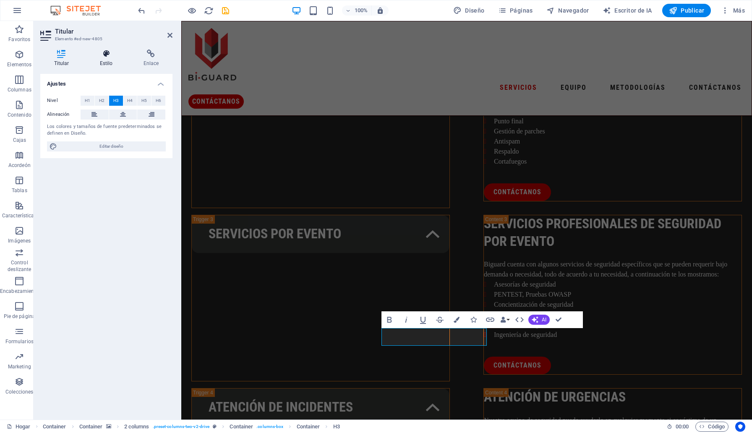
click at [108, 60] on font "Estilo" at bounding box center [106, 63] width 13 height 6
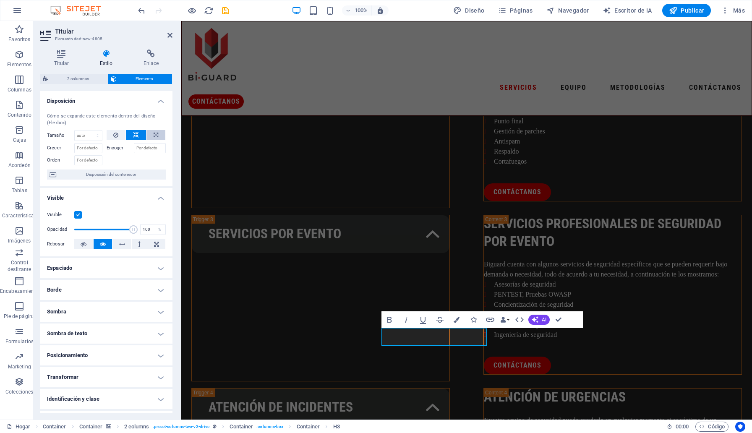
click at [154, 133] on icon at bounding box center [156, 135] width 5 height 10
type input "100"
select select "%"
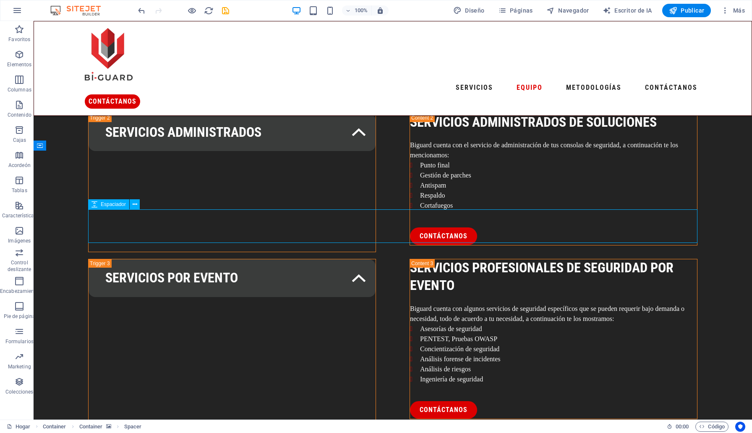
scroll to position [1019, 0]
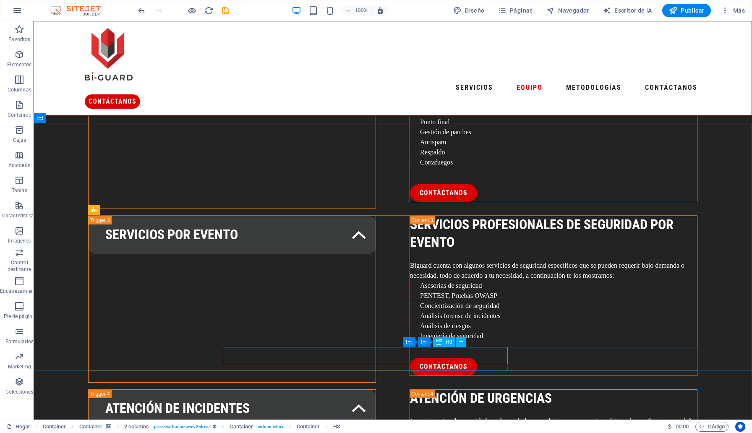
click at [468, 341] on div "Recipiente Recipiente H3" at bounding box center [437, 342] width 68 height 10
click at [464, 340] on button at bounding box center [461, 342] width 10 height 10
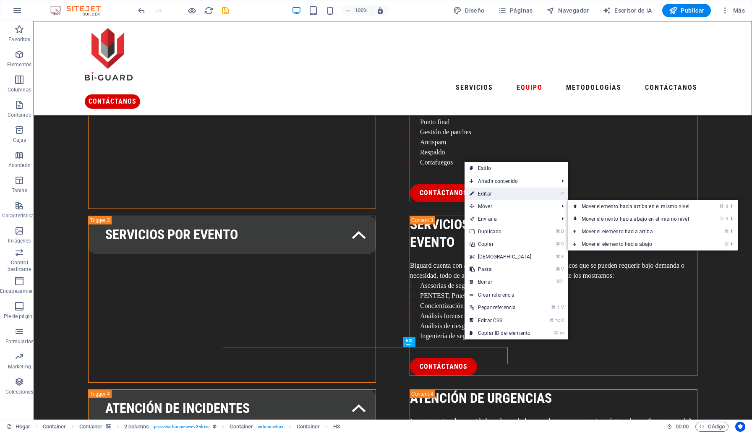
click at [495, 194] on link "⏎ Editar" at bounding box center [501, 194] width 72 height 13
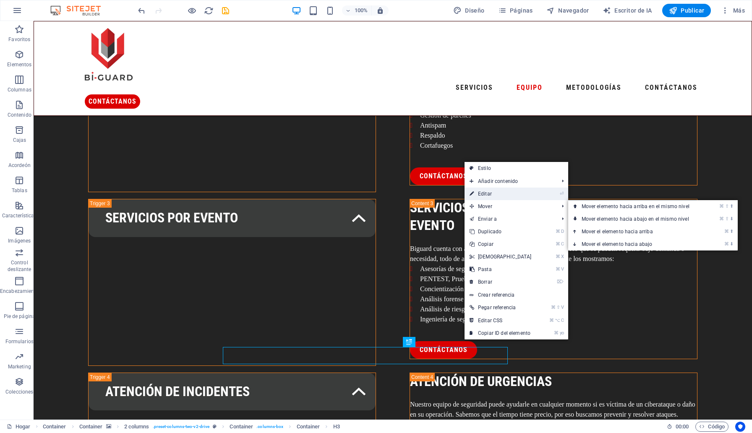
scroll to position [0, 0]
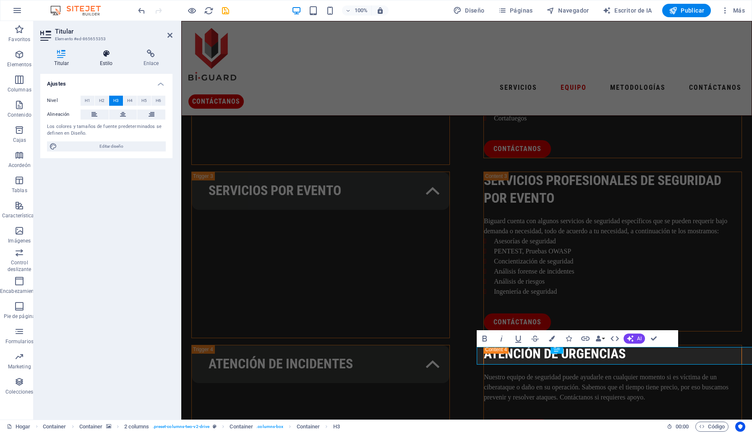
click at [108, 51] on icon at bounding box center [106, 54] width 40 height 8
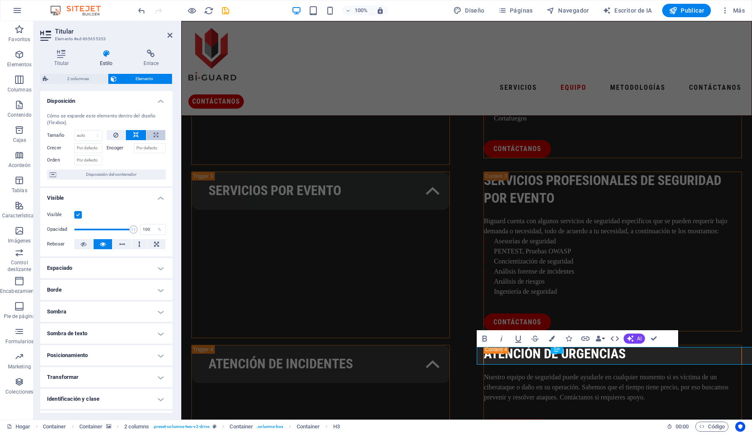
click at [154, 134] on icon at bounding box center [156, 135] width 5 height 10
select select "%"
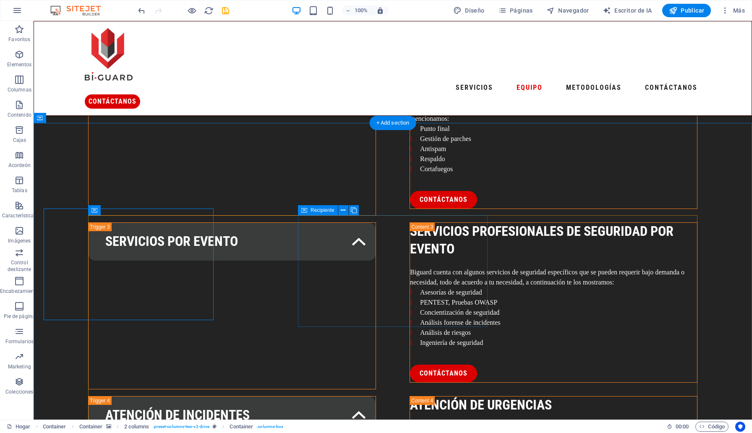
scroll to position [1019, 0]
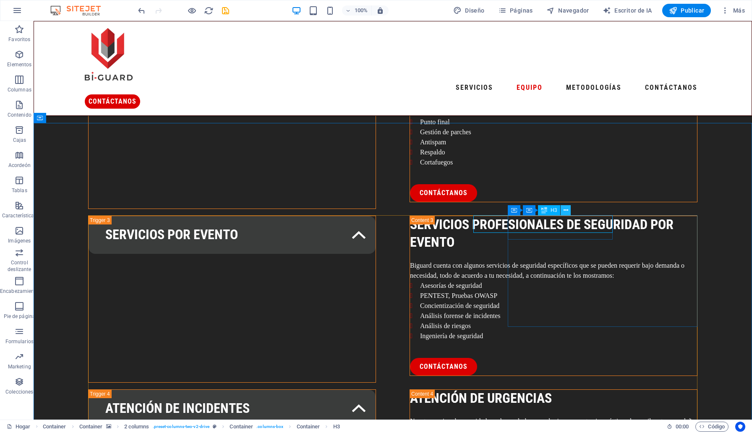
click at [562, 213] on button at bounding box center [566, 210] width 10 height 10
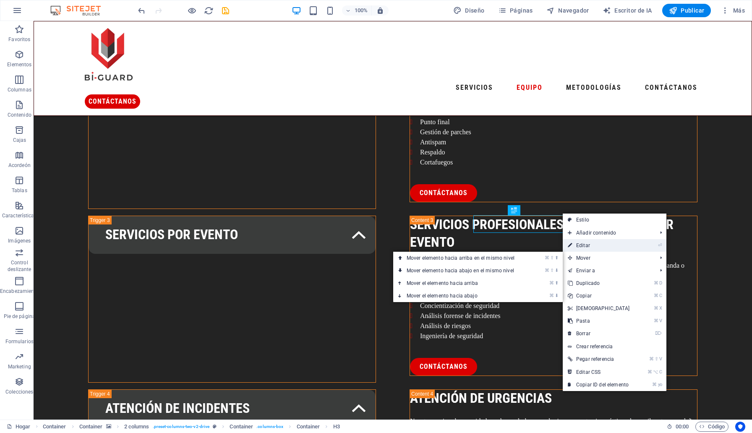
drag, startPoint x: 577, startPoint y: 247, endPoint x: 365, endPoint y: 236, distance: 212.2
click at [577, 247] on font "Editar" at bounding box center [583, 246] width 14 height 6
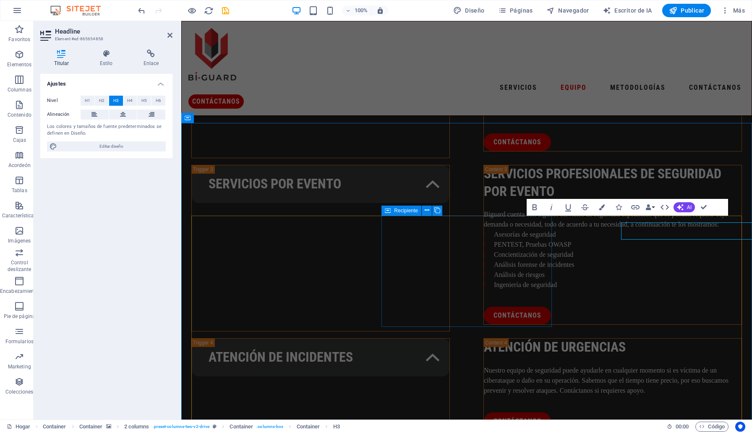
scroll to position [0, 0]
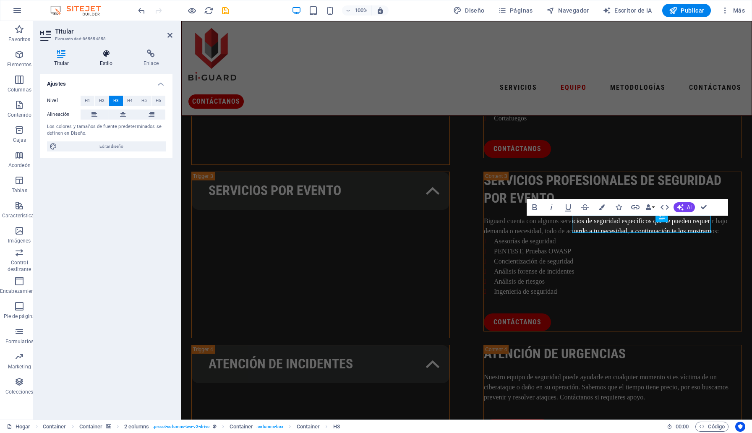
click at [110, 60] on h4 "Estilo" at bounding box center [108, 59] width 44 height 18
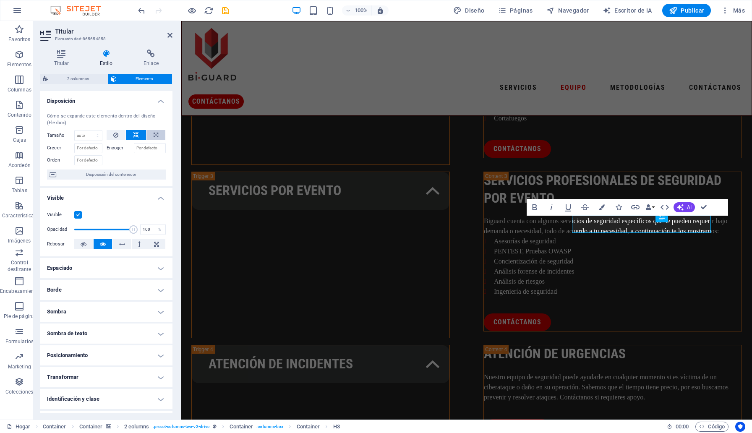
click at [155, 135] on icon at bounding box center [156, 135] width 5 height 10
type input "100"
select select "%"
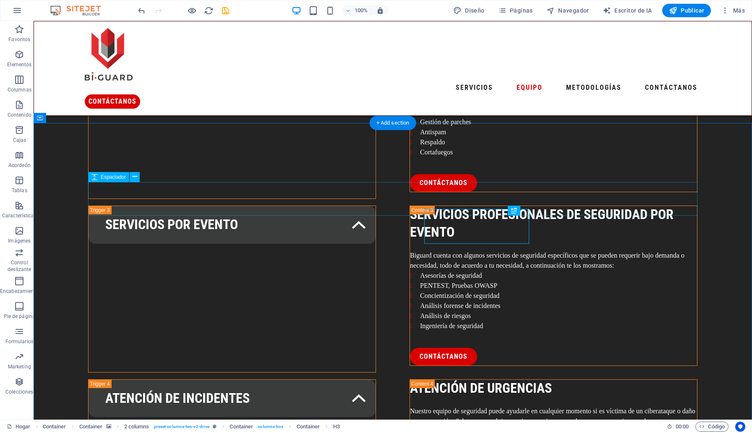
scroll to position [1019, 0]
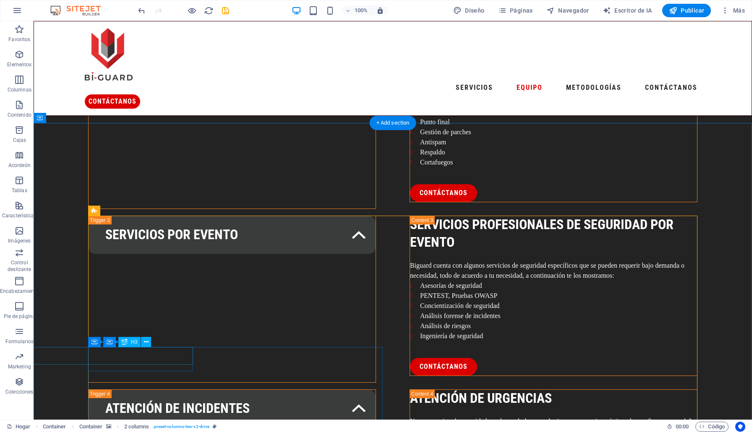
click at [147, 342] on icon at bounding box center [146, 342] width 5 height 9
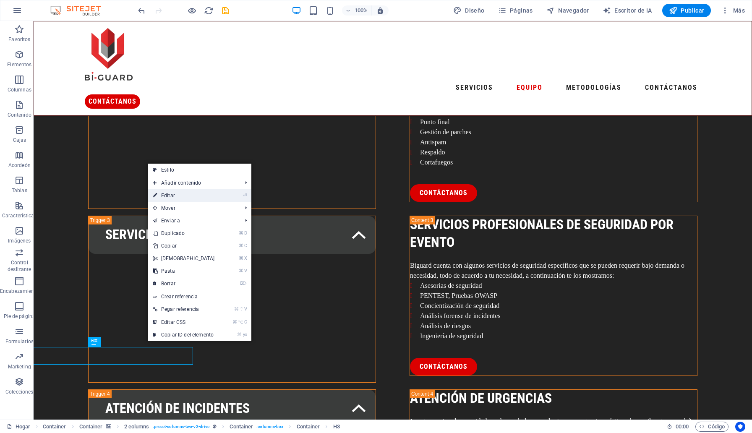
click at [183, 197] on link "⏎ Editar" at bounding box center [184, 195] width 72 height 13
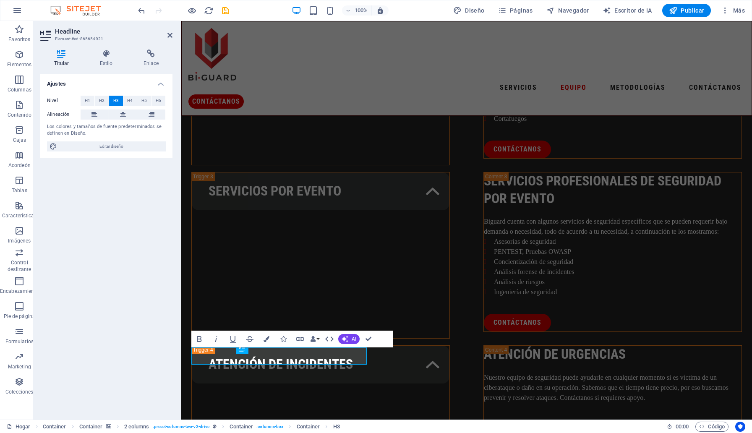
scroll to position [0, 0]
click at [106, 60] on font "Estilo" at bounding box center [106, 63] width 13 height 6
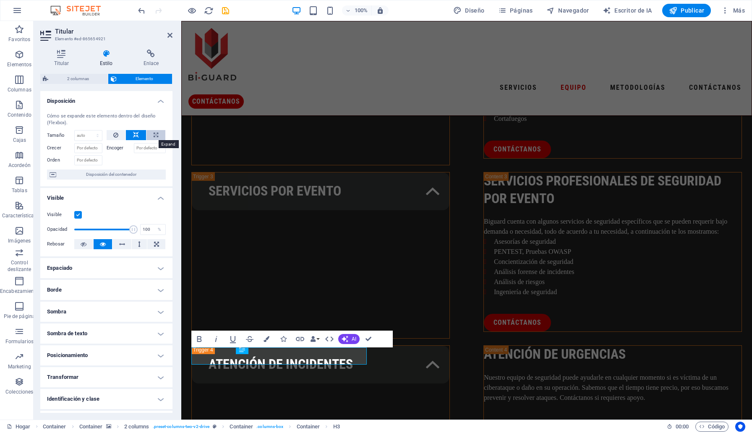
click at [154, 137] on icon at bounding box center [156, 135] width 5 height 10
select select "%"
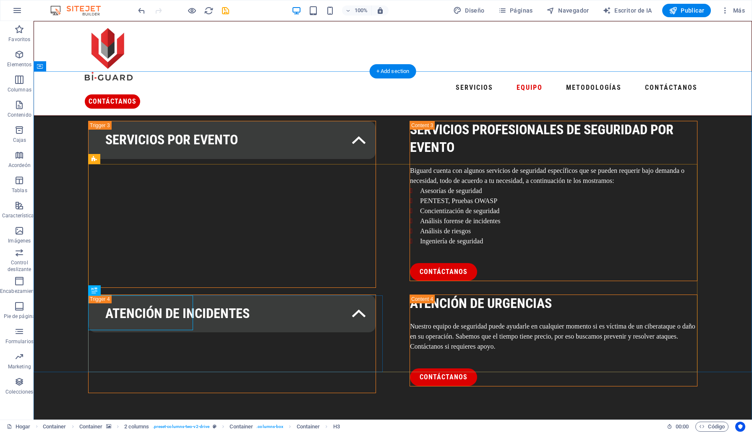
scroll to position [1071, 0]
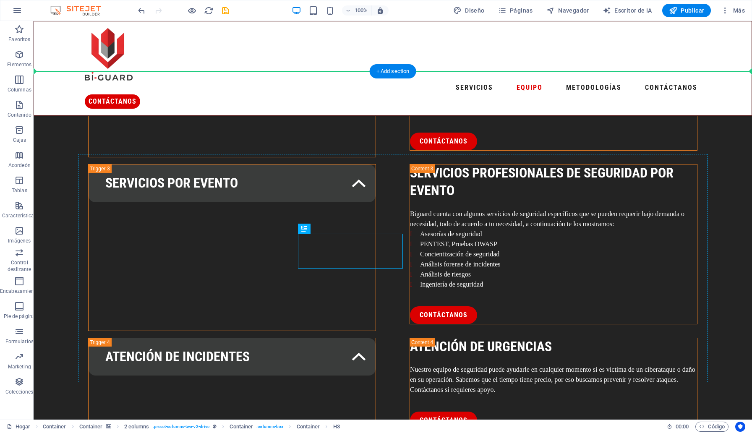
drag, startPoint x: 329, startPoint y: 255, endPoint x: 169, endPoint y: 249, distance: 160.0
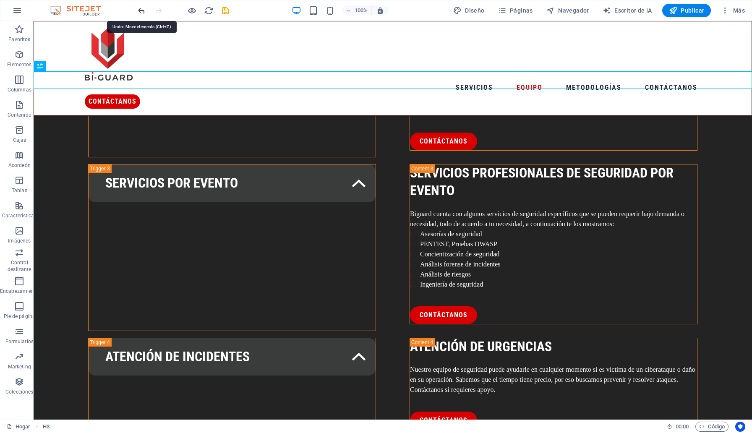
click at [142, 11] on icon "deshacer" at bounding box center [142, 11] width 10 height 10
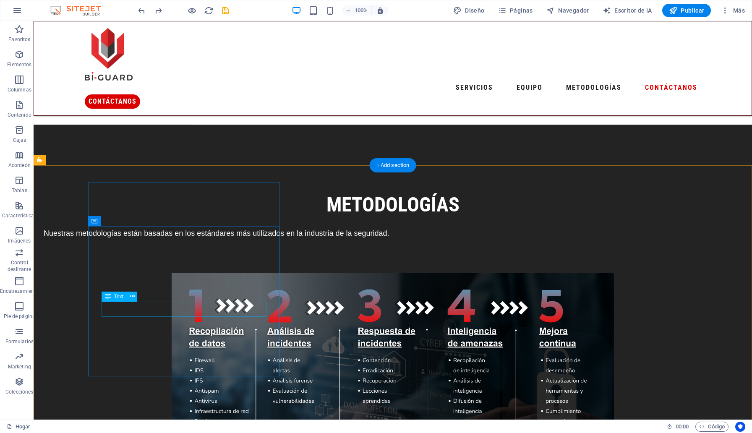
scroll to position [2027, 0]
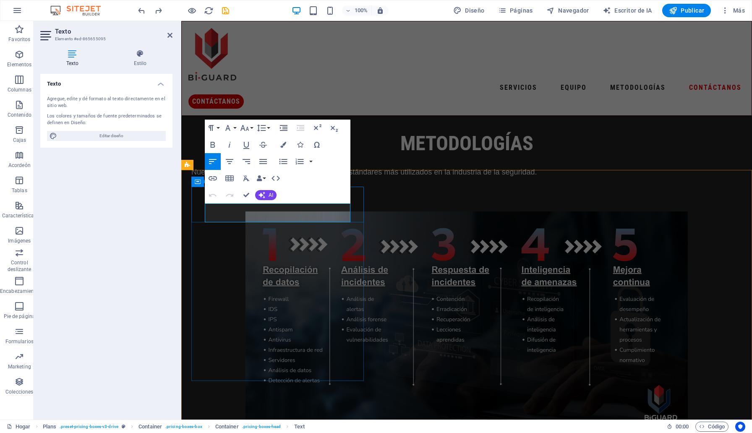
drag, startPoint x: 319, startPoint y: 214, endPoint x: 206, endPoint y: 210, distance: 112.1
drag, startPoint x: 247, startPoint y: 191, endPoint x: 214, endPoint y: 170, distance: 39.6
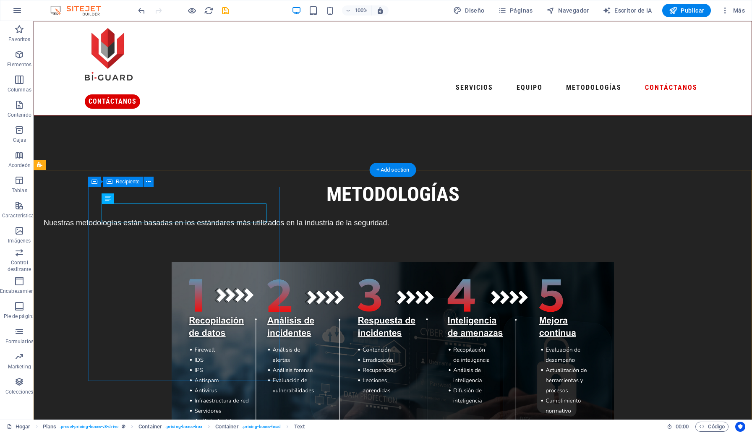
scroll to position [2009, 0]
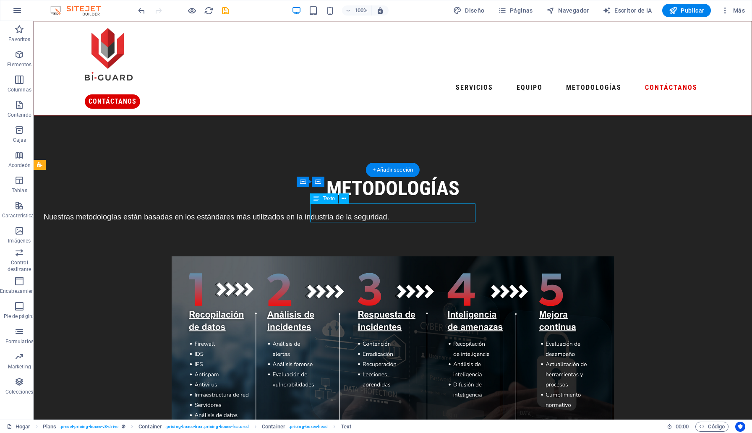
scroll to position [2003, 0]
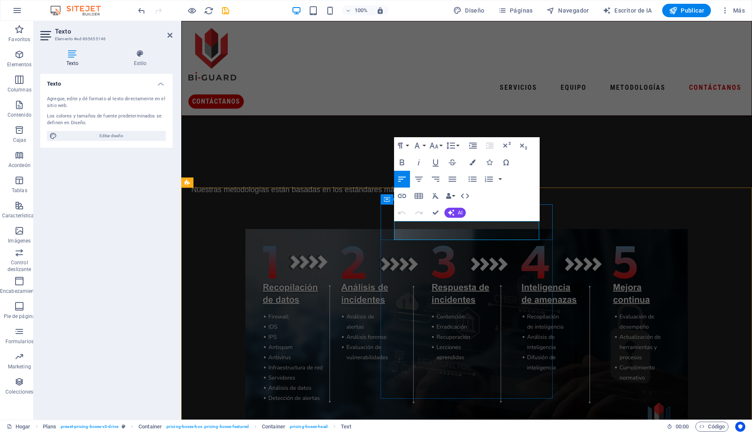
drag, startPoint x: 526, startPoint y: 228, endPoint x: 402, endPoint y: 224, distance: 124.7
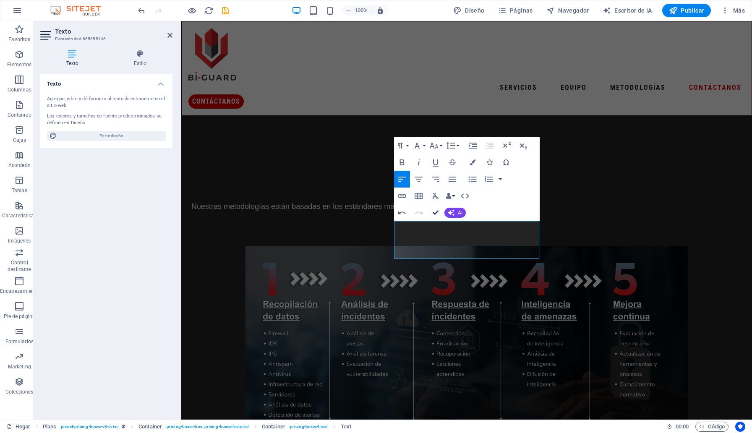
scroll to position [1992, 0]
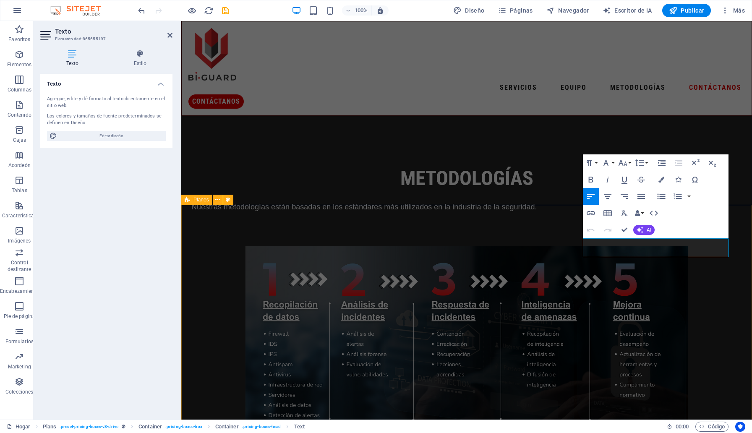
drag, startPoint x: 685, startPoint y: 245, endPoint x: 557, endPoint y: 246, distance: 128.4
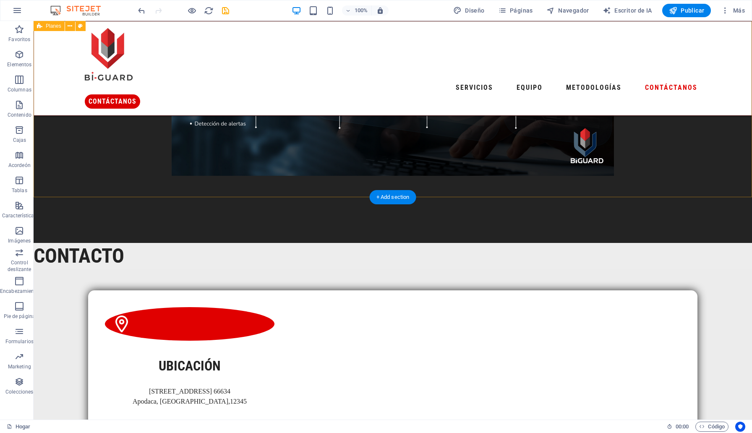
scroll to position [2300, 0]
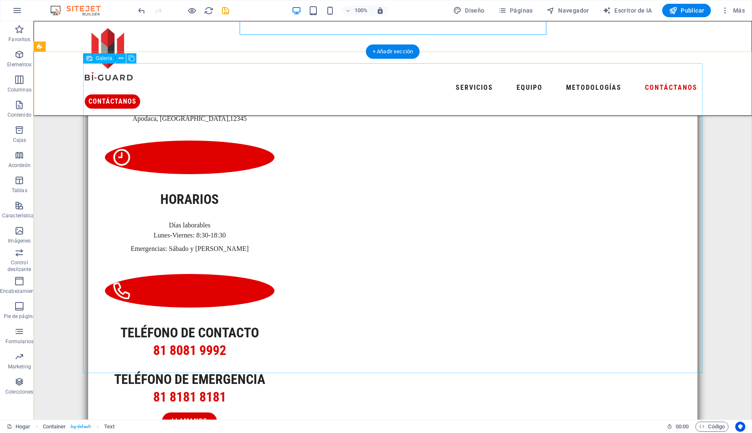
scroll to position [2790, 0]
